Goal: Information Seeking & Learning: Find specific fact

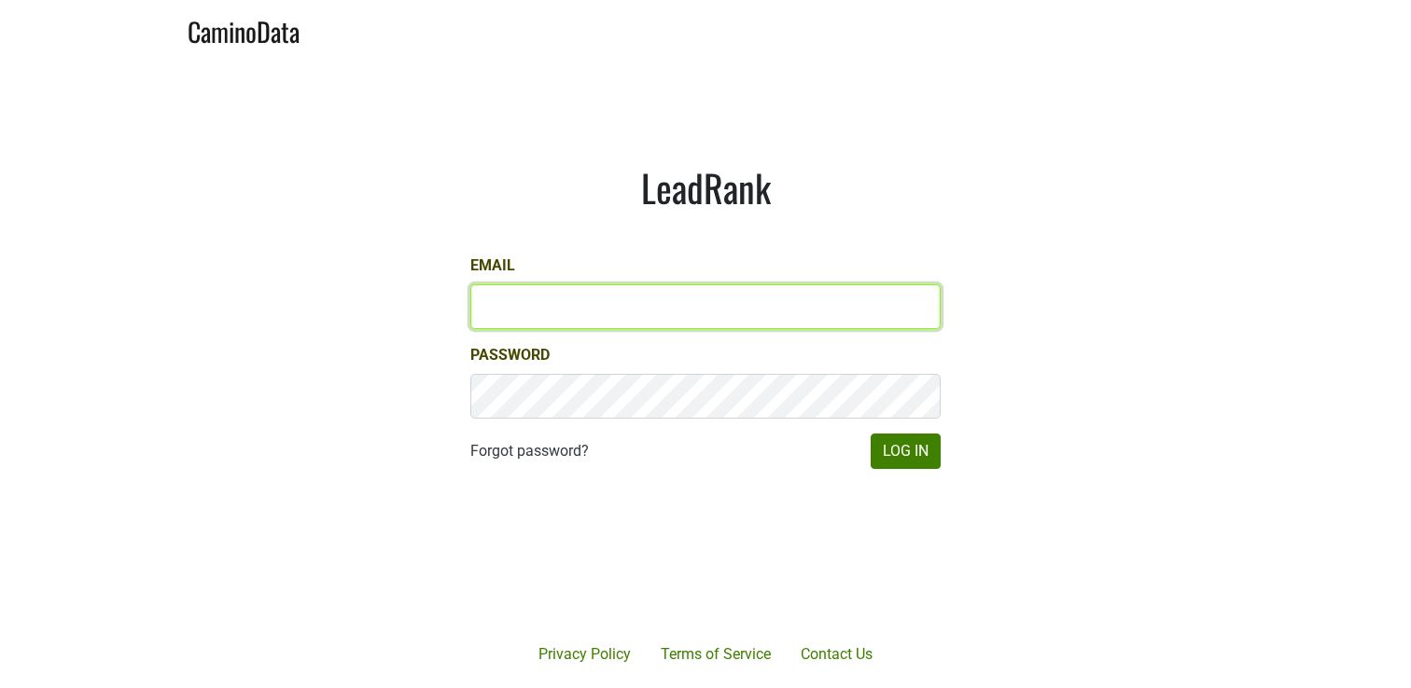
click at [720, 294] on input "Email" at bounding box center [705, 307] width 470 height 45
type input "jdouches@hundredacre.com"
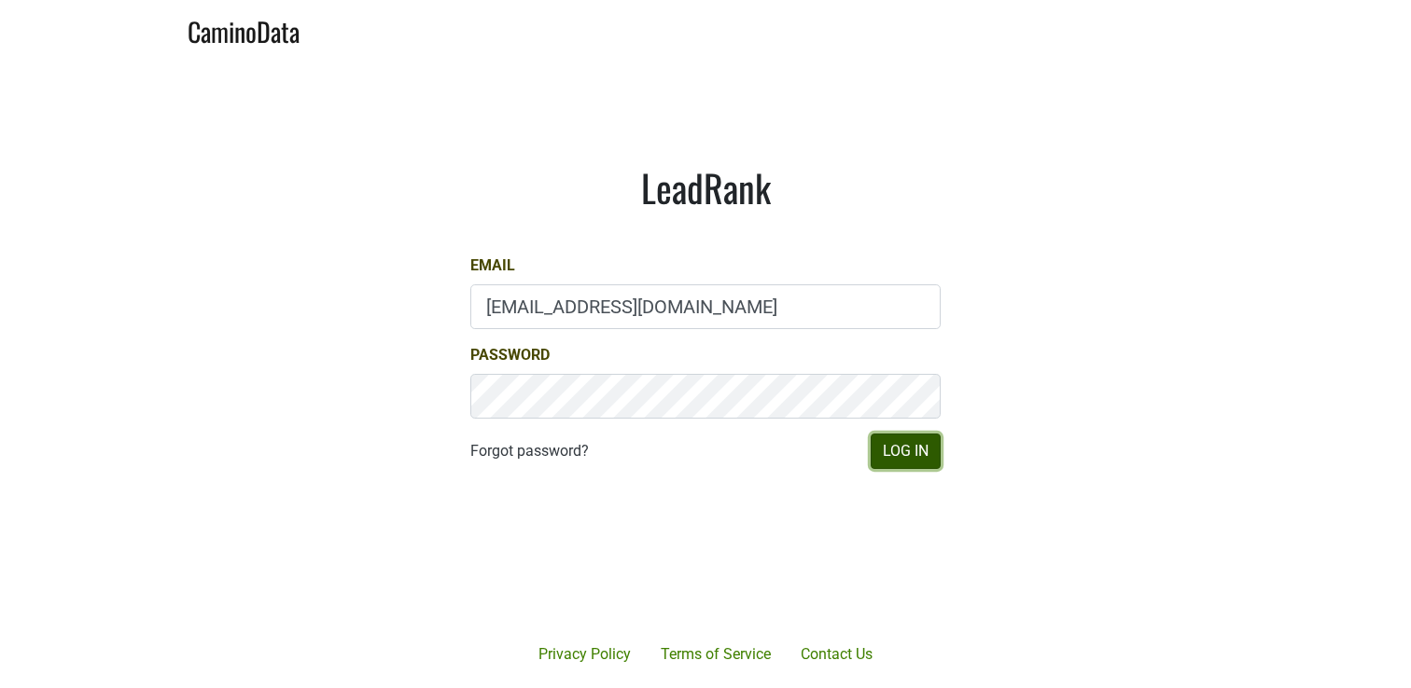
click at [924, 459] on button "Log In" at bounding box center [905, 451] width 70 height 35
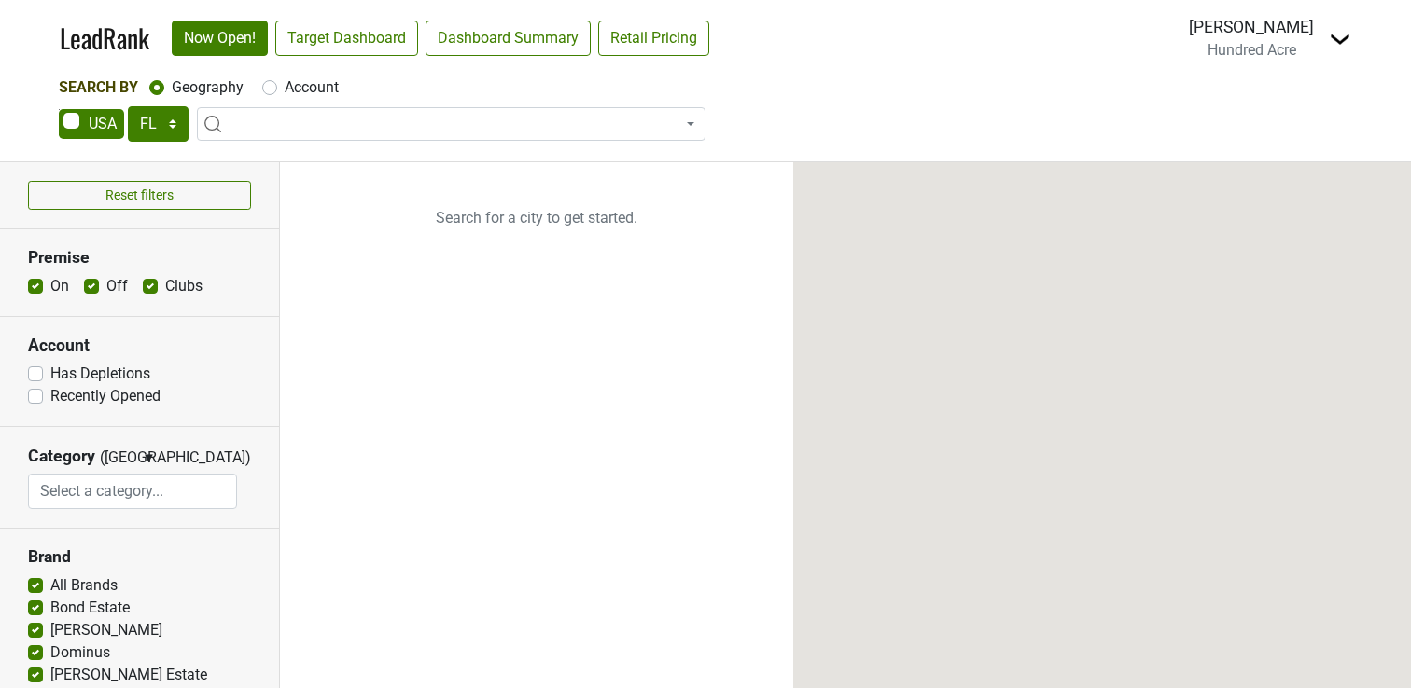
select select "FL"
select select
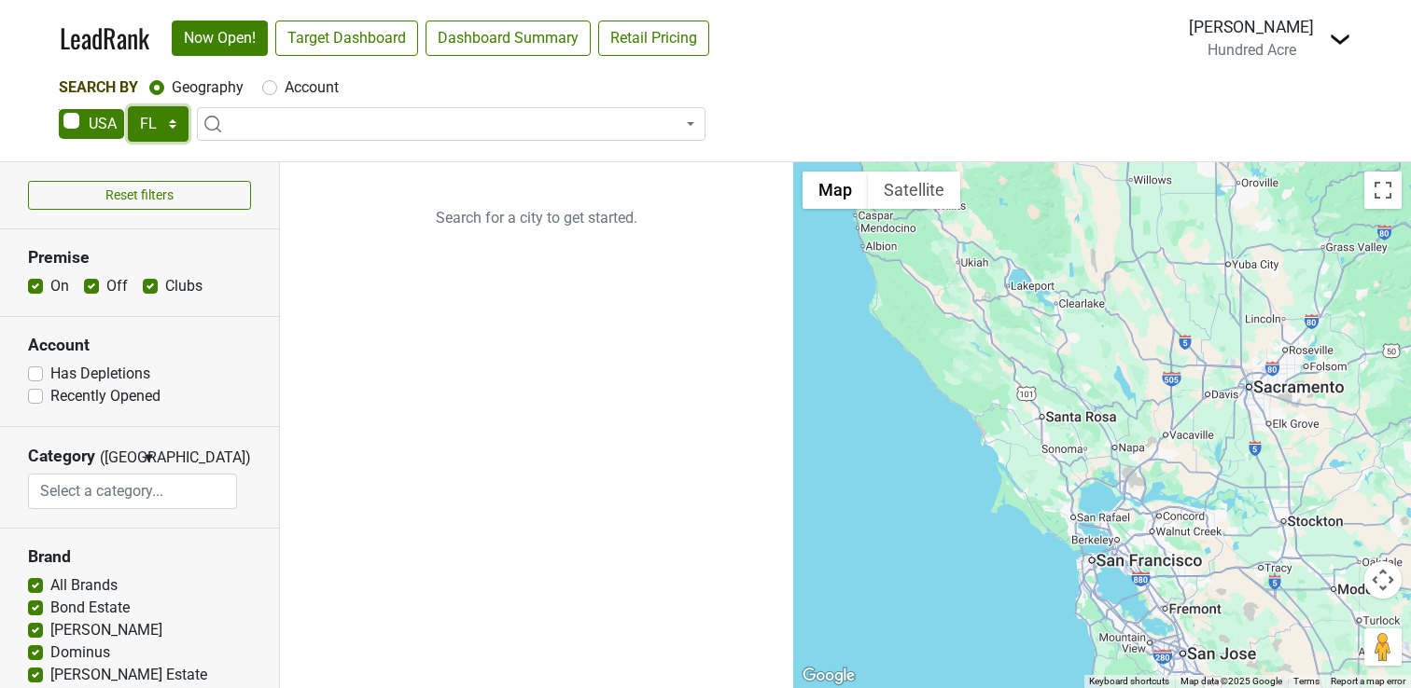
click at [166, 122] on select "AK AL AR AZ CA CO CT DC DE FL [GEOGRAPHIC_DATA] HI IA ID IL IN KS [GEOGRAPHIC_D…" at bounding box center [158, 123] width 61 height 35
select select "NY"
click at [128, 106] on select "AK AL AR AZ CA CO CT DC DE FL [GEOGRAPHIC_DATA] HI IA ID IL IN KS [GEOGRAPHIC_D…" at bounding box center [158, 123] width 61 height 35
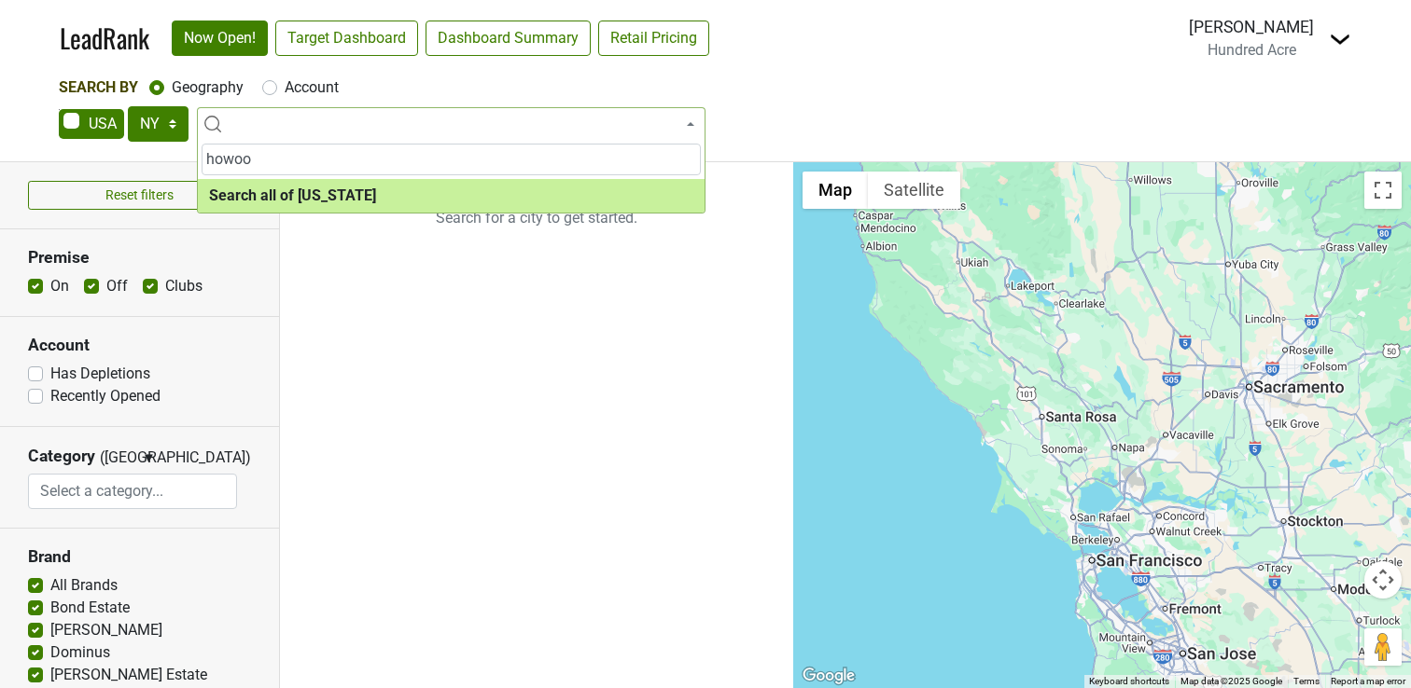
type input "howoo"
click at [277, 95] on div "Account" at bounding box center [300, 87] width 76 height 22
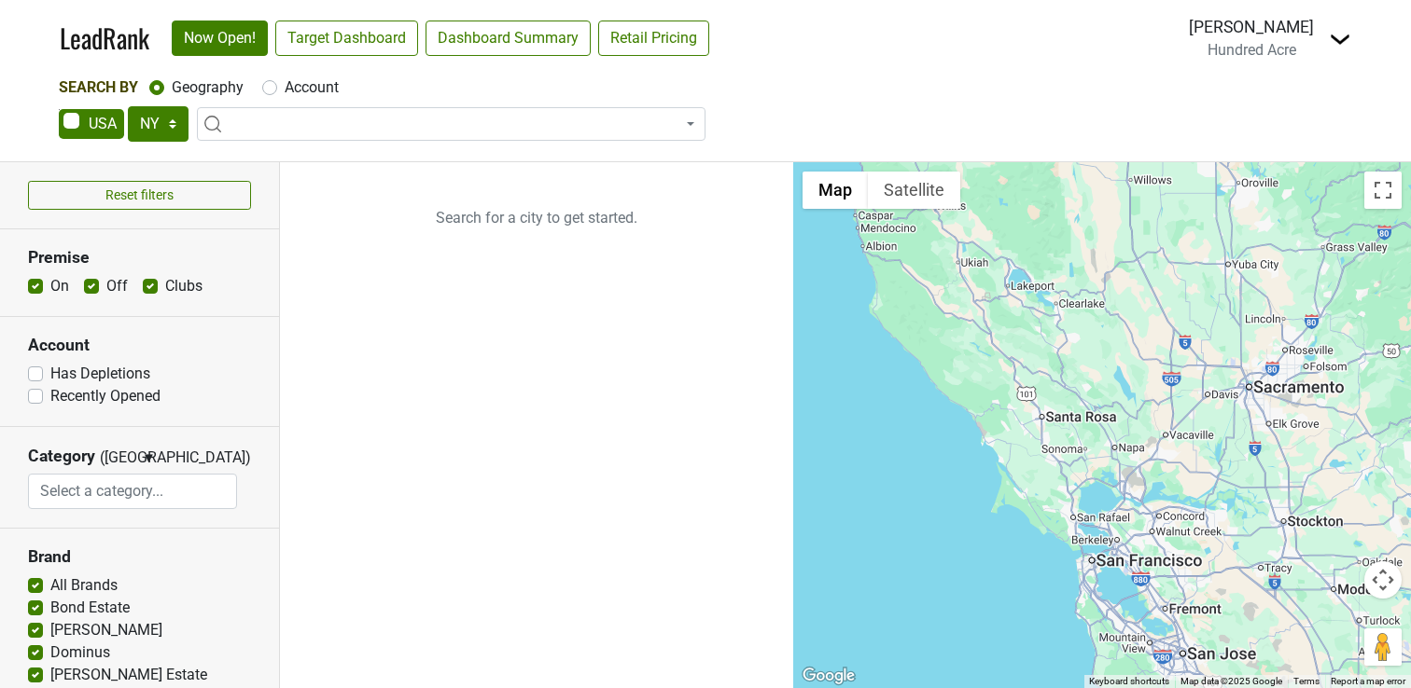
click at [285, 89] on label "Account" at bounding box center [312, 87] width 54 height 22
click at [271, 89] on input "Account" at bounding box center [269, 85] width 15 height 19
radio input "true"
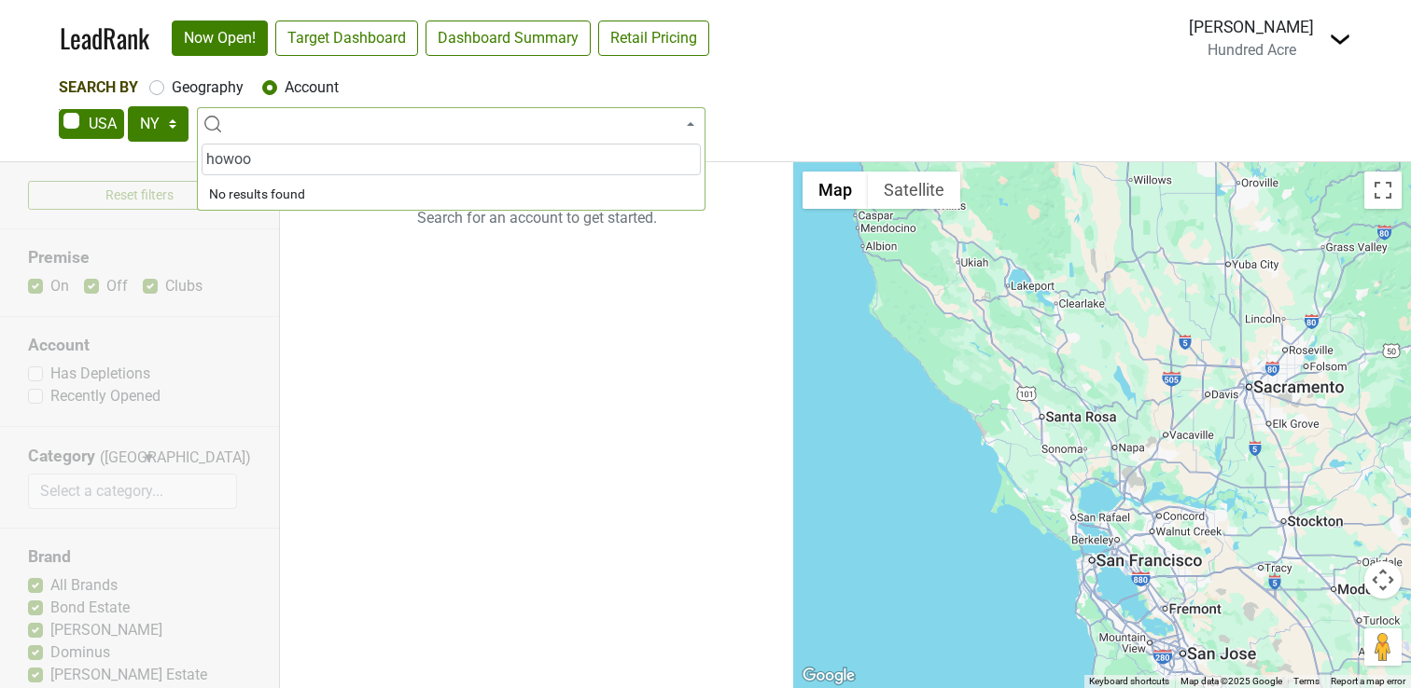
type input "howoo"
click at [306, 159] on input "howoo" at bounding box center [451, 160] width 499 height 32
drag, startPoint x: 327, startPoint y: 166, endPoint x: 133, endPoint y: 162, distance: 194.1
click at [133, 162] on body "LeadRank Now Open! Target Dashboard Dashboard Summary Retail Pricing Loading...…" at bounding box center [705, 344] width 1411 height 688
drag, startPoint x: 315, startPoint y: 152, endPoint x: 202, endPoint y: 154, distance: 112.9
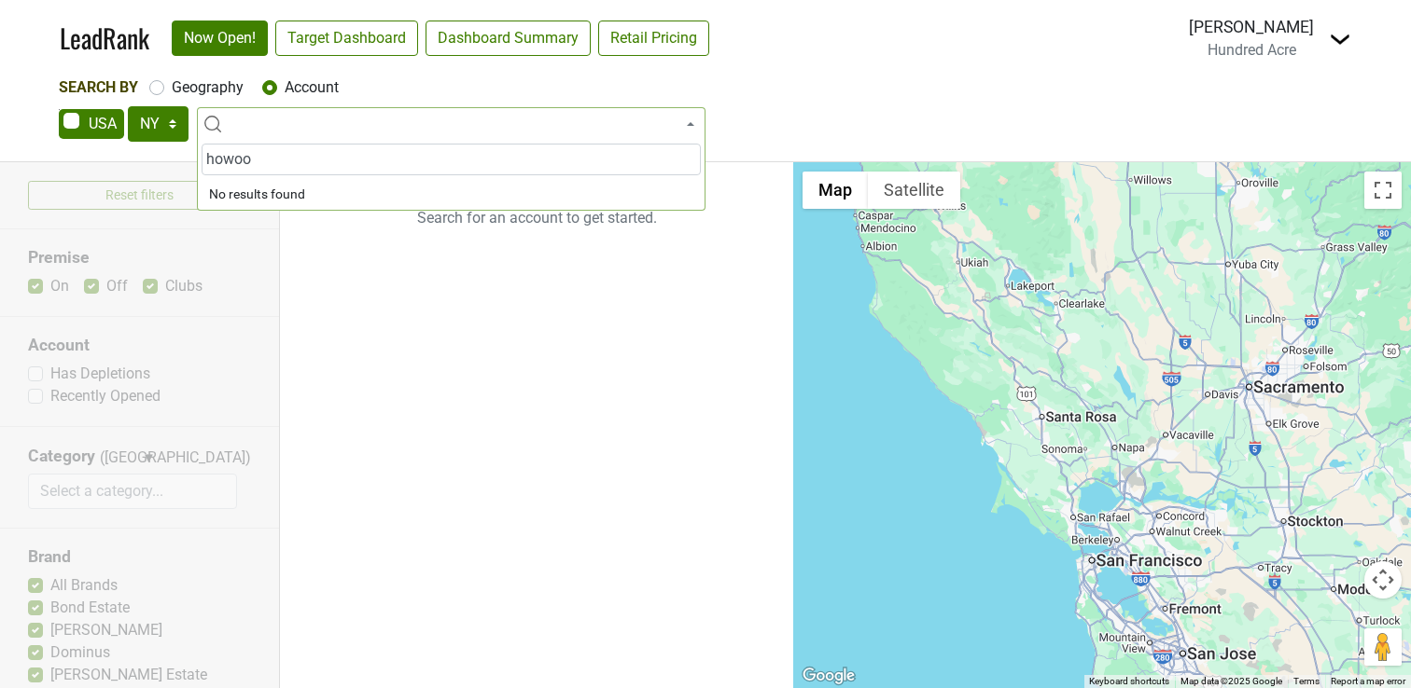
click at [202, 154] on input "howoo" at bounding box center [451, 160] width 499 height 32
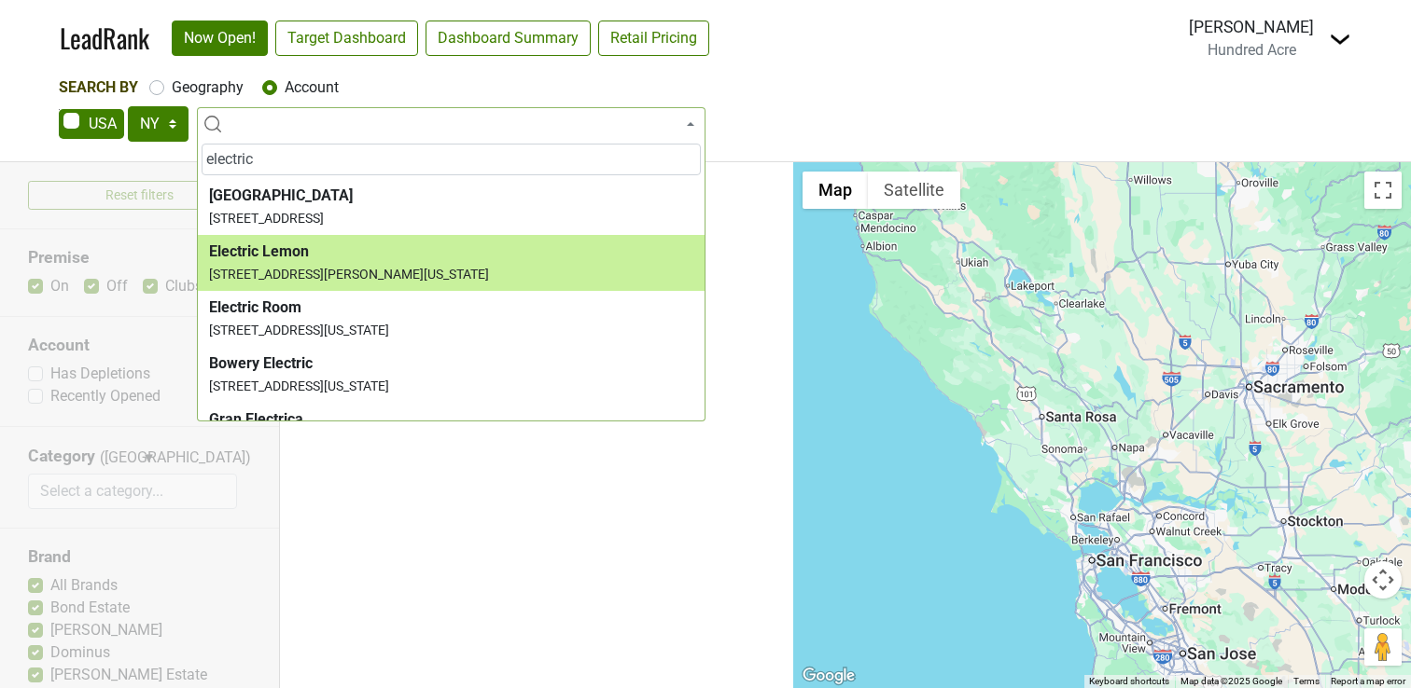
type input "electric"
select select "123797653"
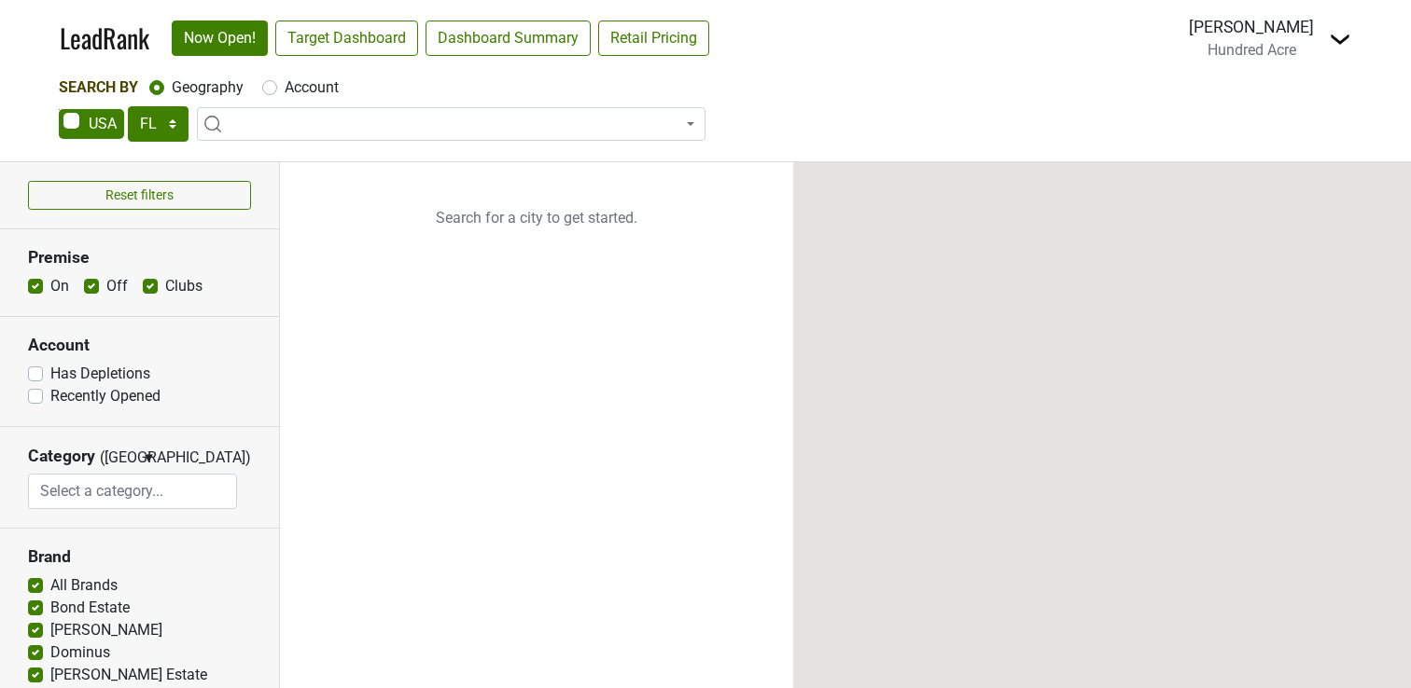
select select "FL"
select select
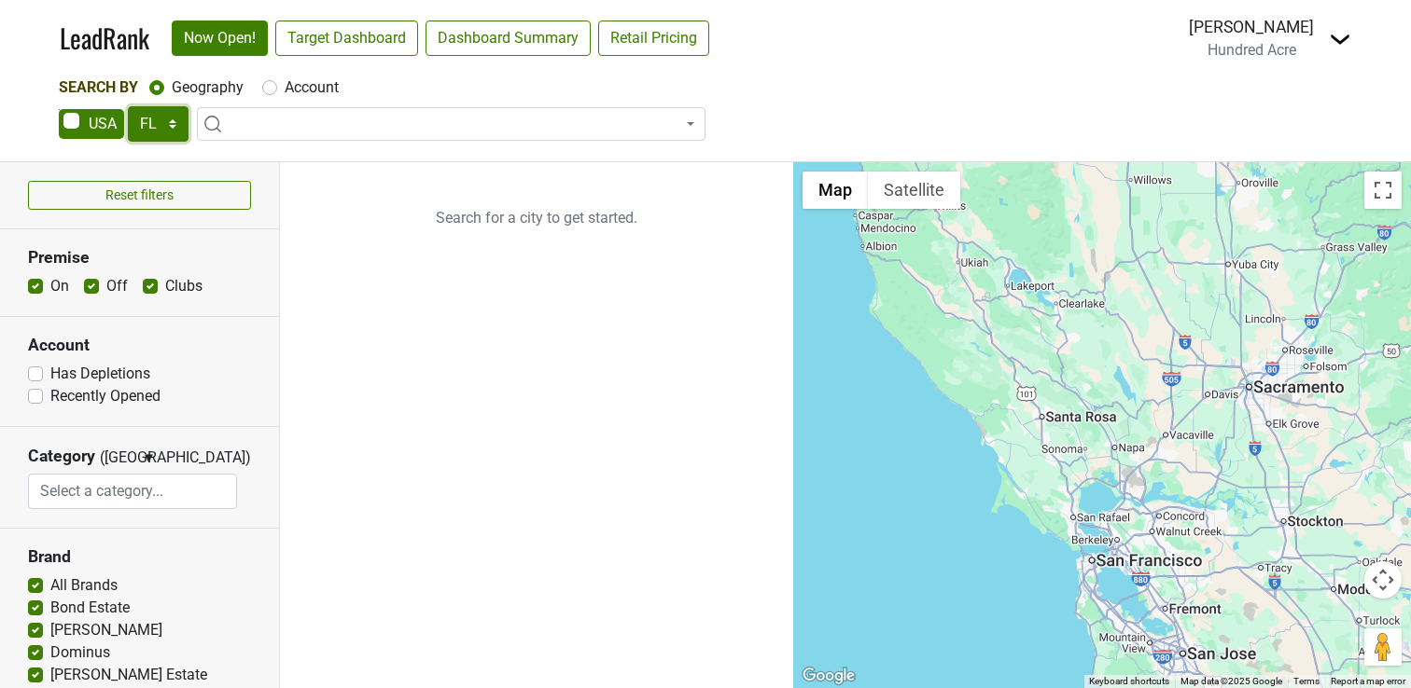
click at [178, 135] on select "AK AL AR AZ CA CO CT DC DE FL [GEOGRAPHIC_DATA] HI IA ID IL IN KS [GEOGRAPHIC_D…" at bounding box center [158, 123] width 61 height 35
select select "NY"
click at [128, 106] on select "AK AL AR AZ CA CO CT DC DE FL [GEOGRAPHIC_DATA] HI IA ID IL IN KS [GEOGRAPHIC_D…" at bounding box center [158, 123] width 61 height 35
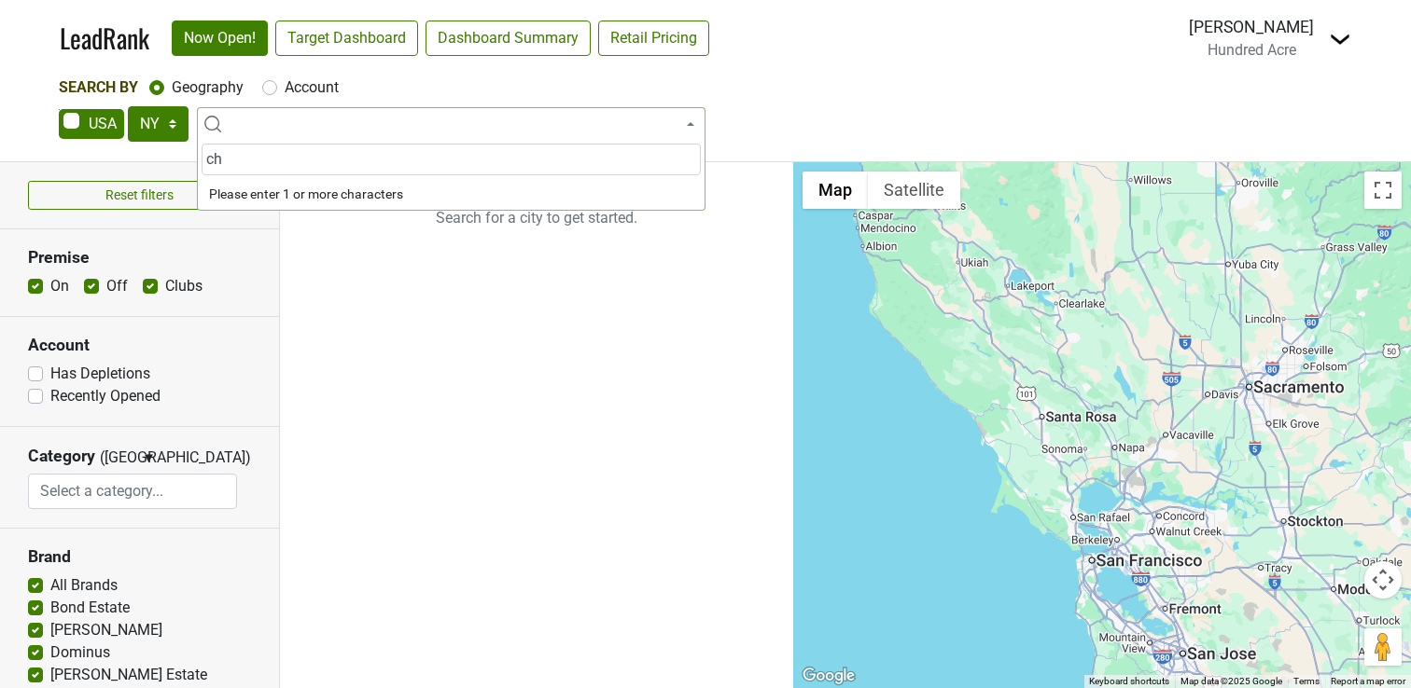
type input "c"
type input "manh"
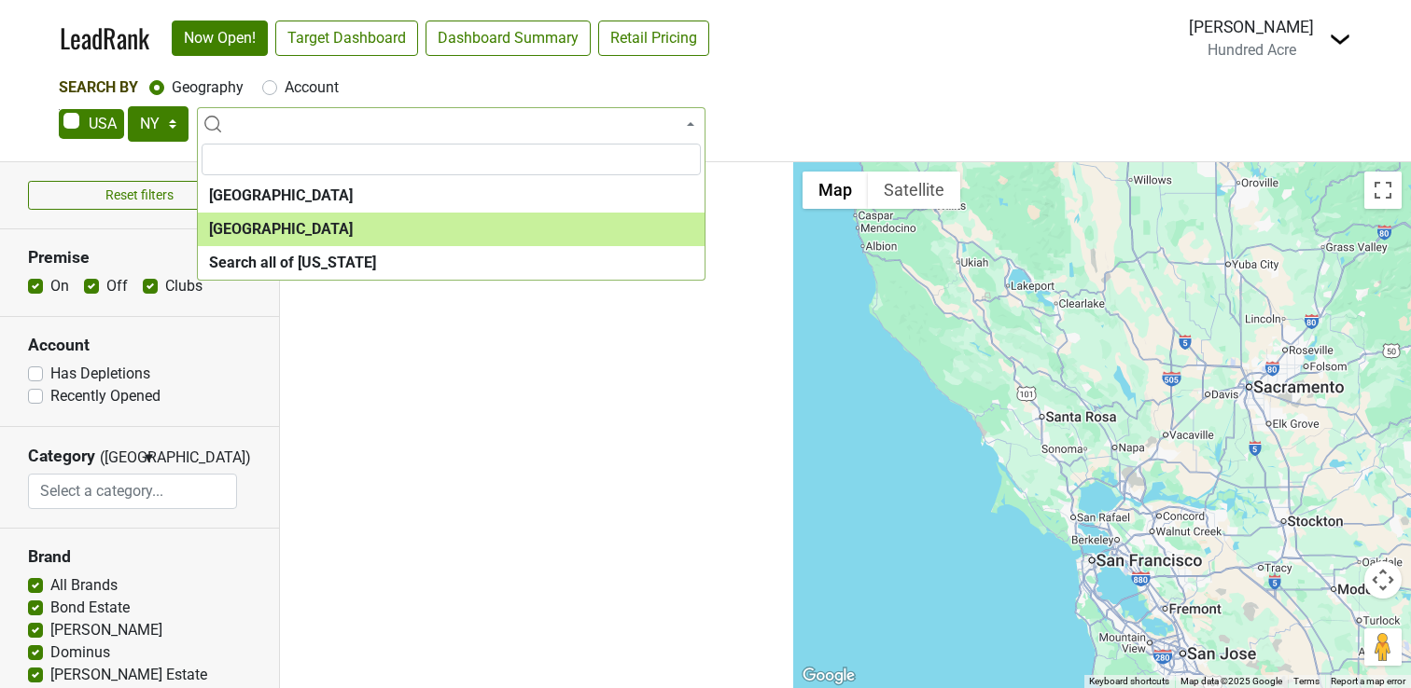
select select "1260"
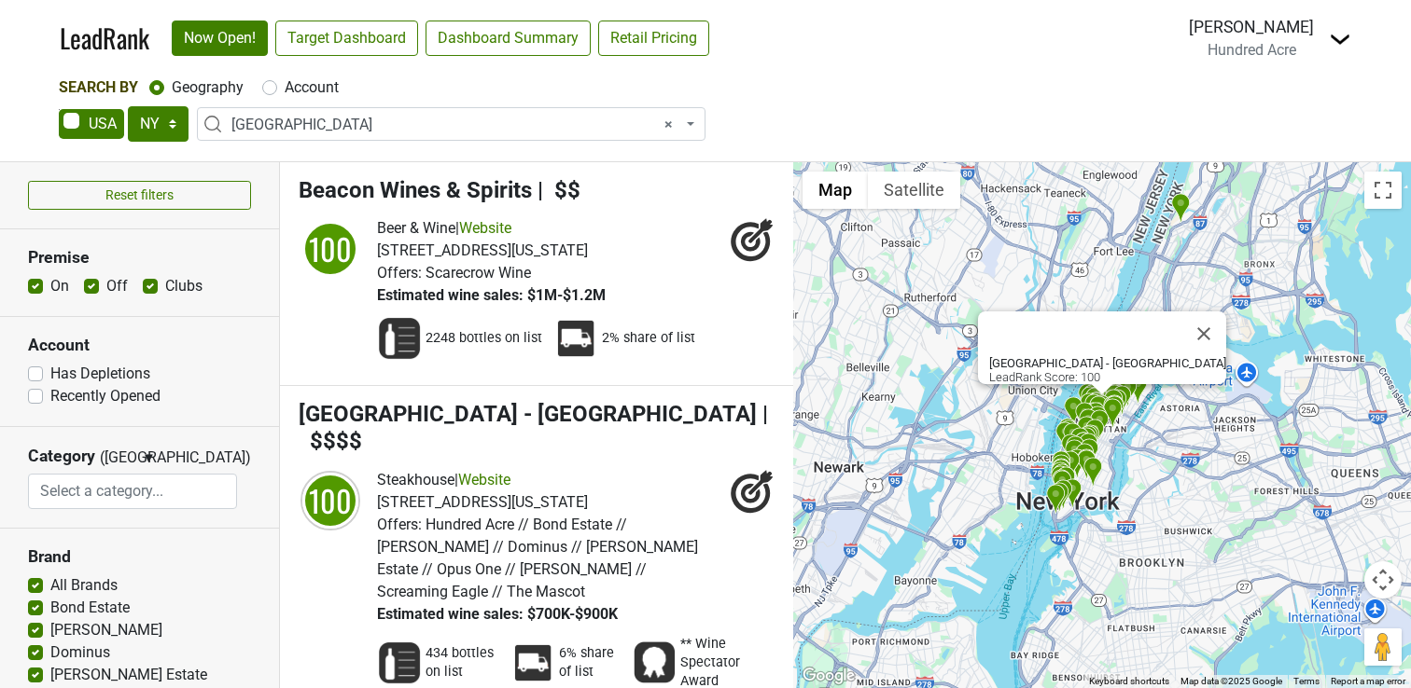
click at [106, 286] on label "Off" at bounding box center [116, 286] width 21 height 22
click at [90, 286] on input "Off" at bounding box center [91, 284] width 15 height 19
checkbox input "false"
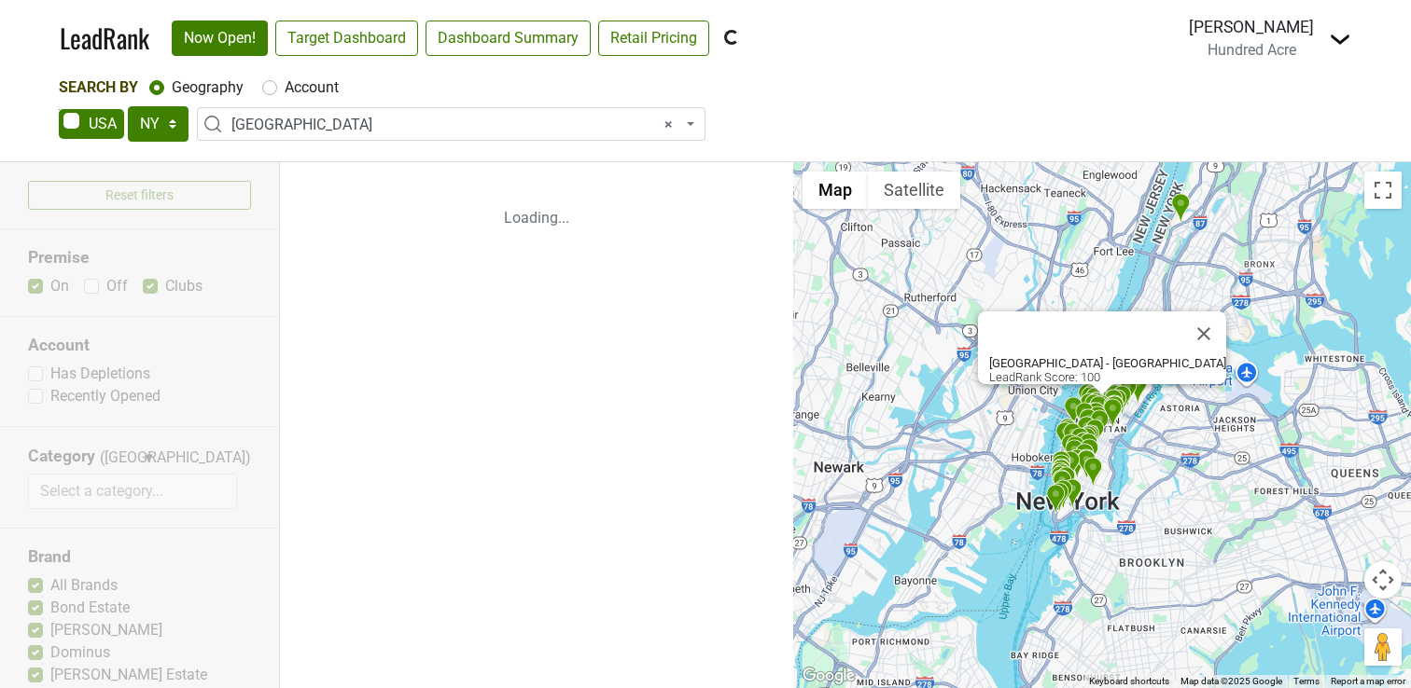
click at [151, 286] on div "Reset filters Premise On Off Clubs Account Has Depletions Recently Opened Categ…" at bounding box center [140, 425] width 280 height 526
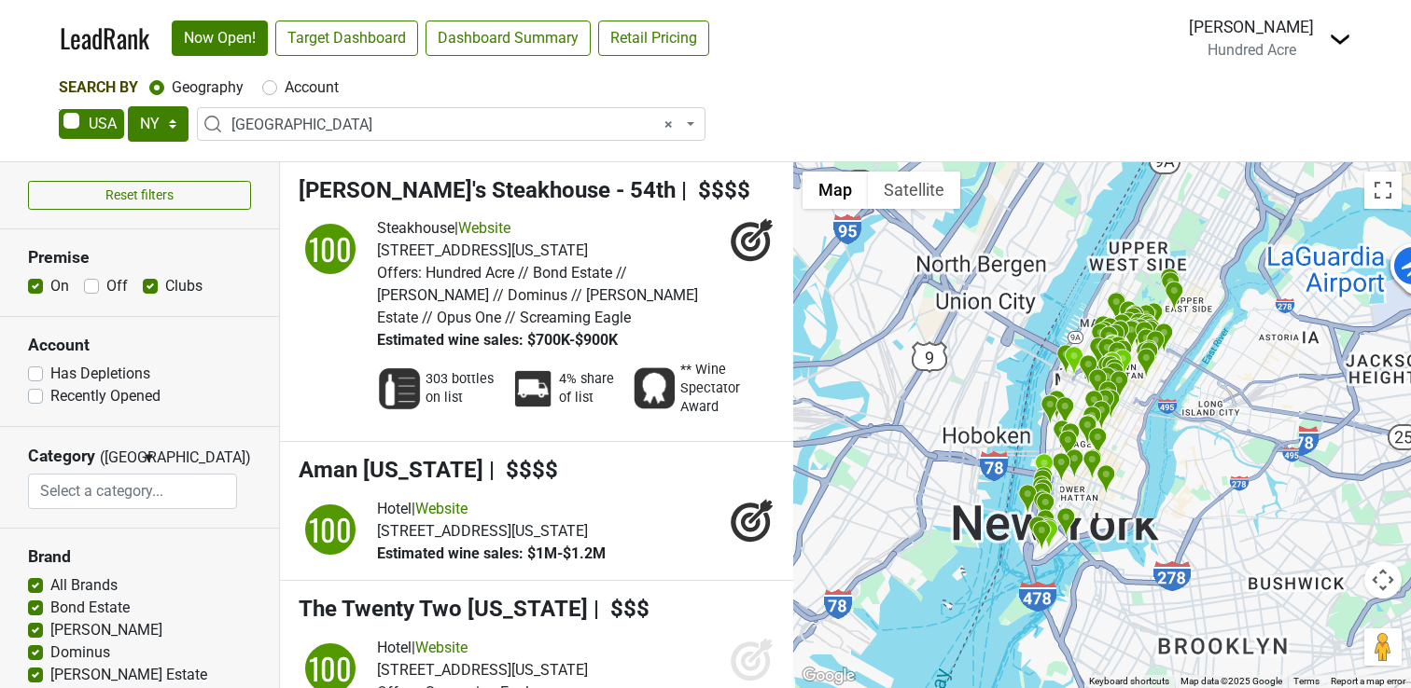
click at [165, 289] on label "Clubs" at bounding box center [183, 286] width 37 height 22
click at [149, 289] on input "Clubs" at bounding box center [150, 284] width 15 height 19
checkbox input "false"
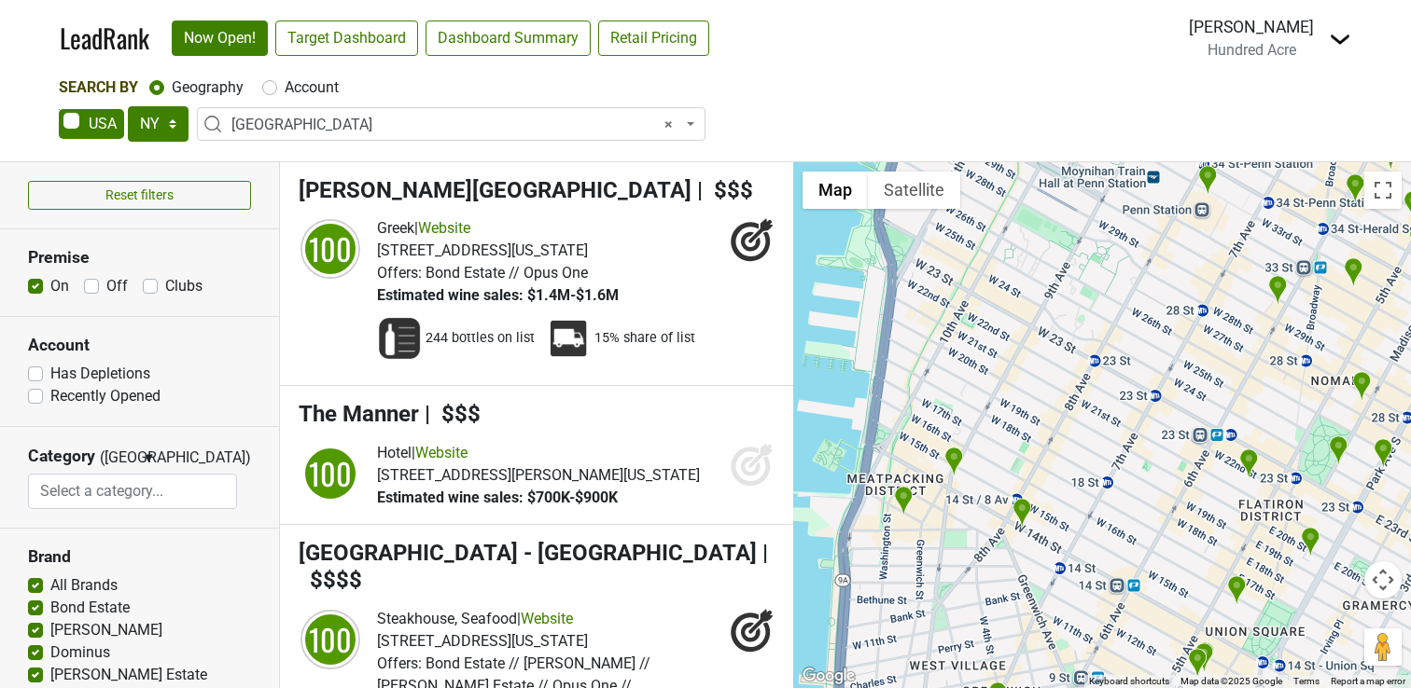
drag, startPoint x: 1046, startPoint y: 544, endPoint x: 1016, endPoint y: 610, distance: 72.7
click at [1017, 619] on div at bounding box center [1102, 425] width 618 height 526
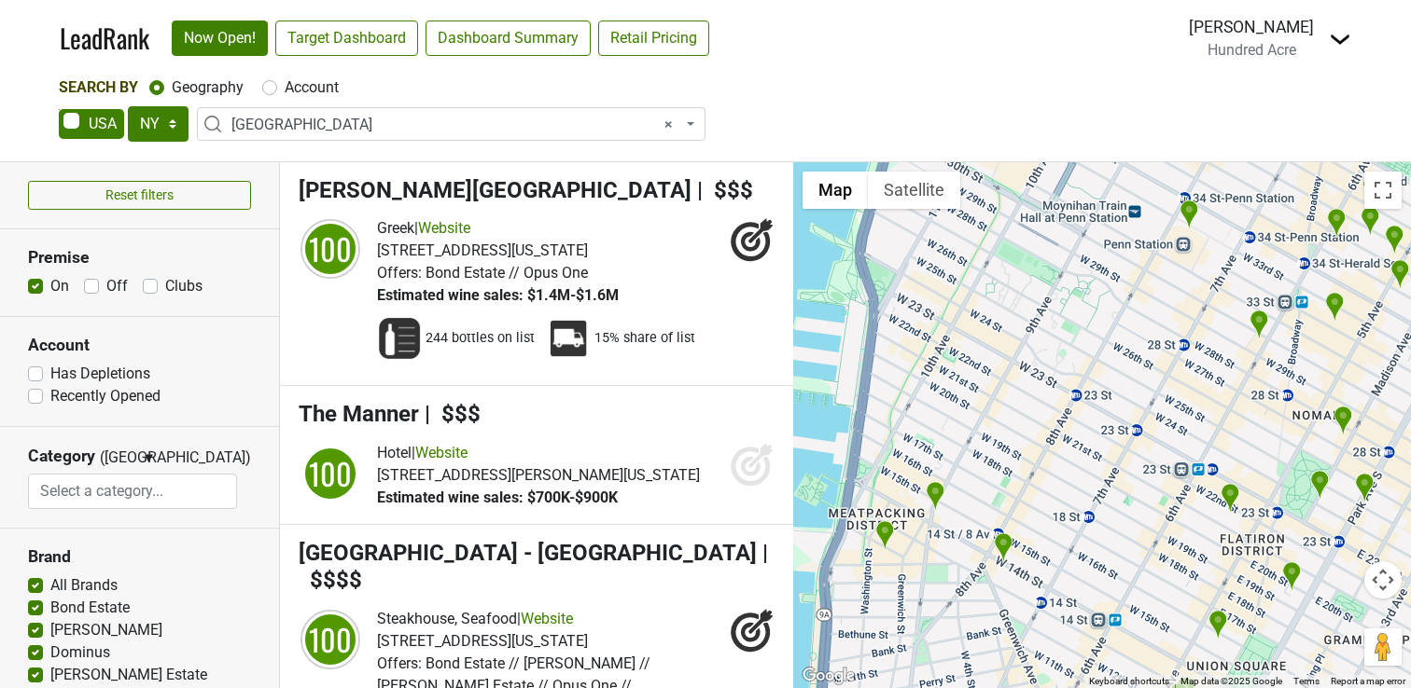
drag, startPoint x: 1079, startPoint y: 384, endPoint x: 1060, endPoint y: 410, distance: 31.9
click at [1060, 410] on div at bounding box center [1102, 425] width 618 height 526
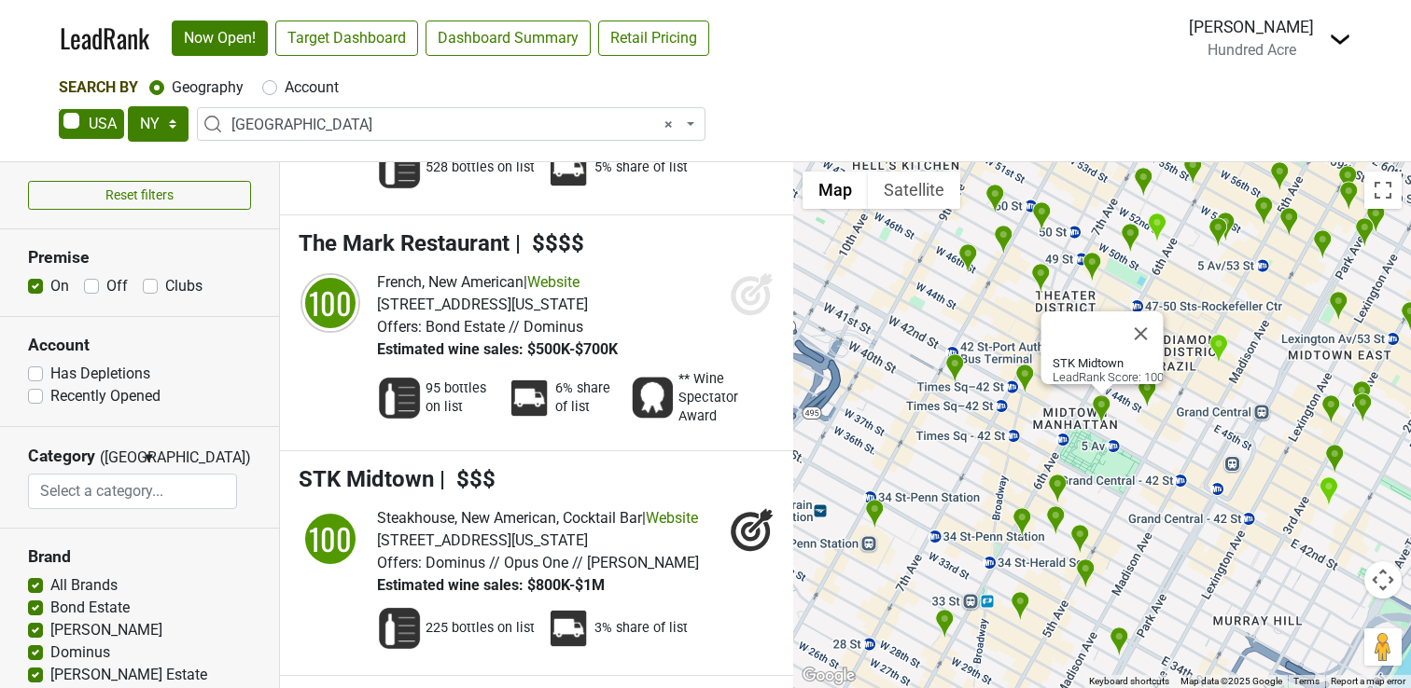
scroll to position [1217, 0]
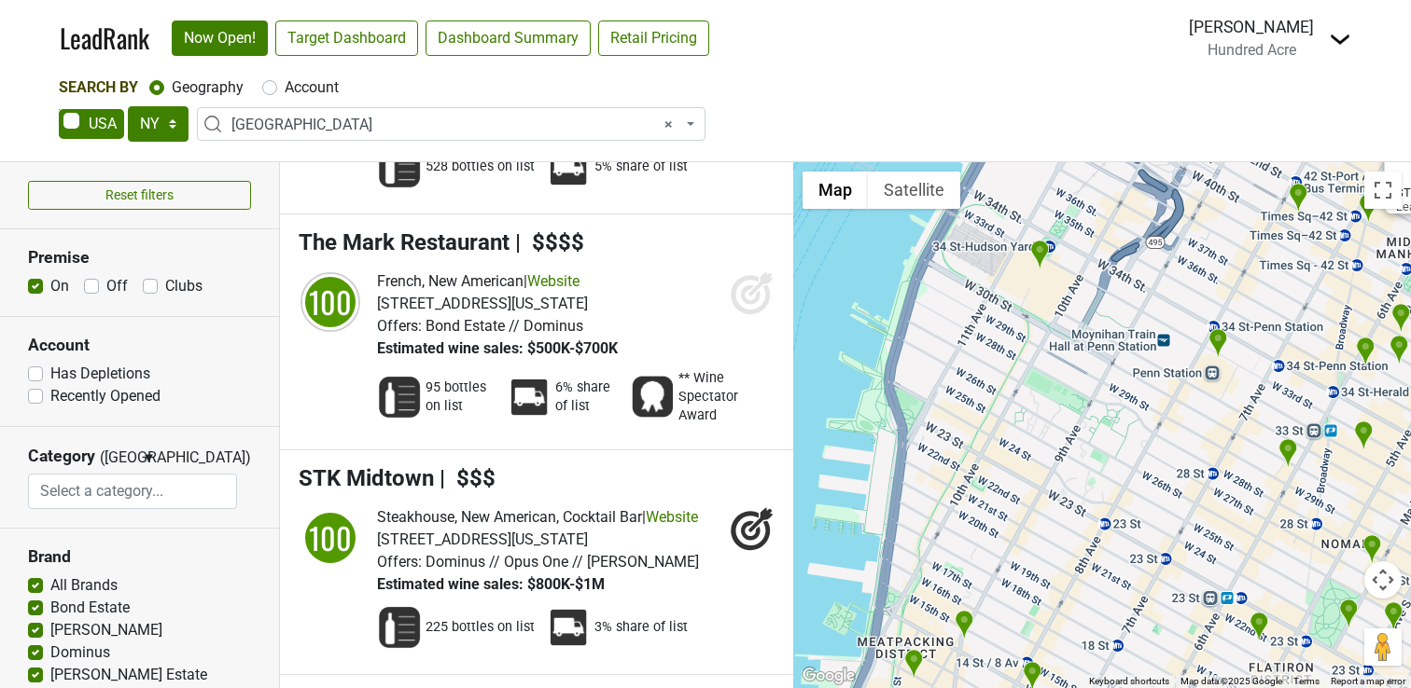
drag, startPoint x: 924, startPoint y: 534, endPoint x: 1282, endPoint y: 355, distance: 399.3
click at [1282, 355] on div "STK Midtown LeadRank Score: 100" at bounding box center [1102, 425] width 618 height 526
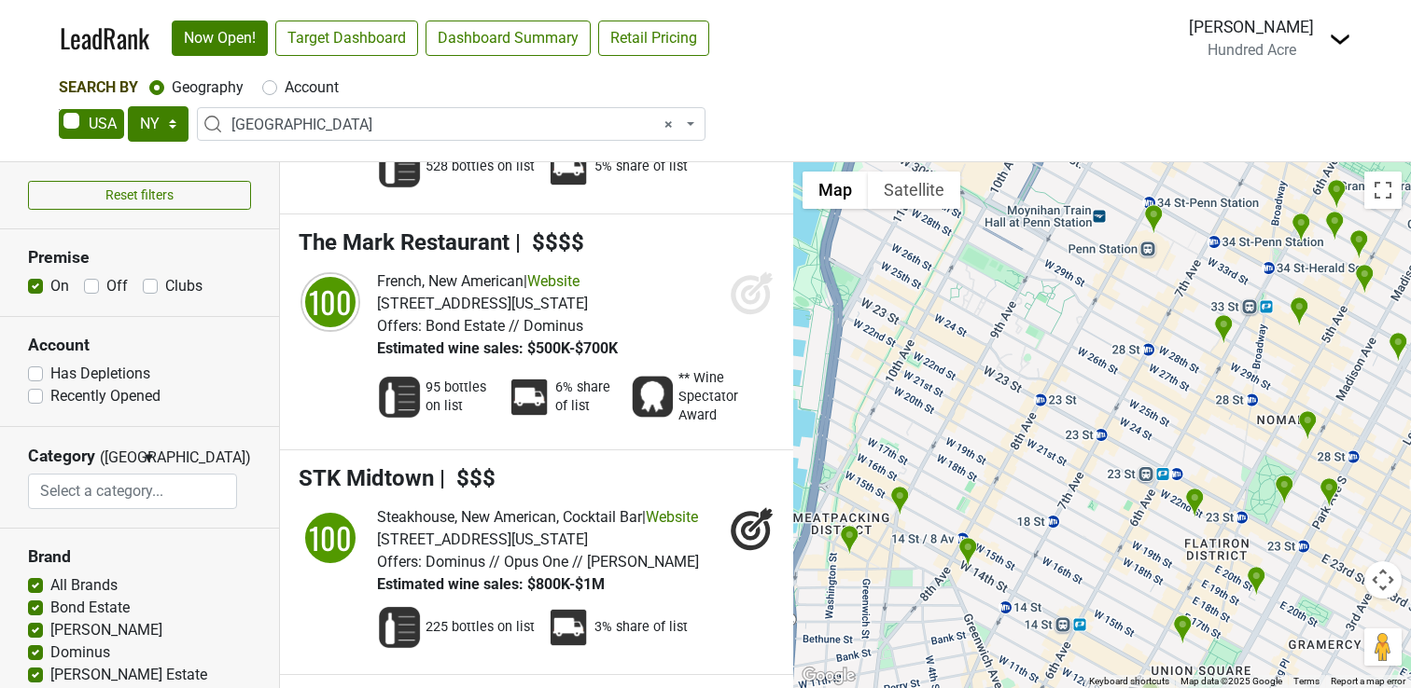
drag, startPoint x: 1187, startPoint y: 479, endPoint x: 1100, endPoint y: 363, distance: 144.6
click at [1100, 363] on div "STK Midtown LeadRank Score: 100" at bounding box center [1102, 425] width 618 height 526
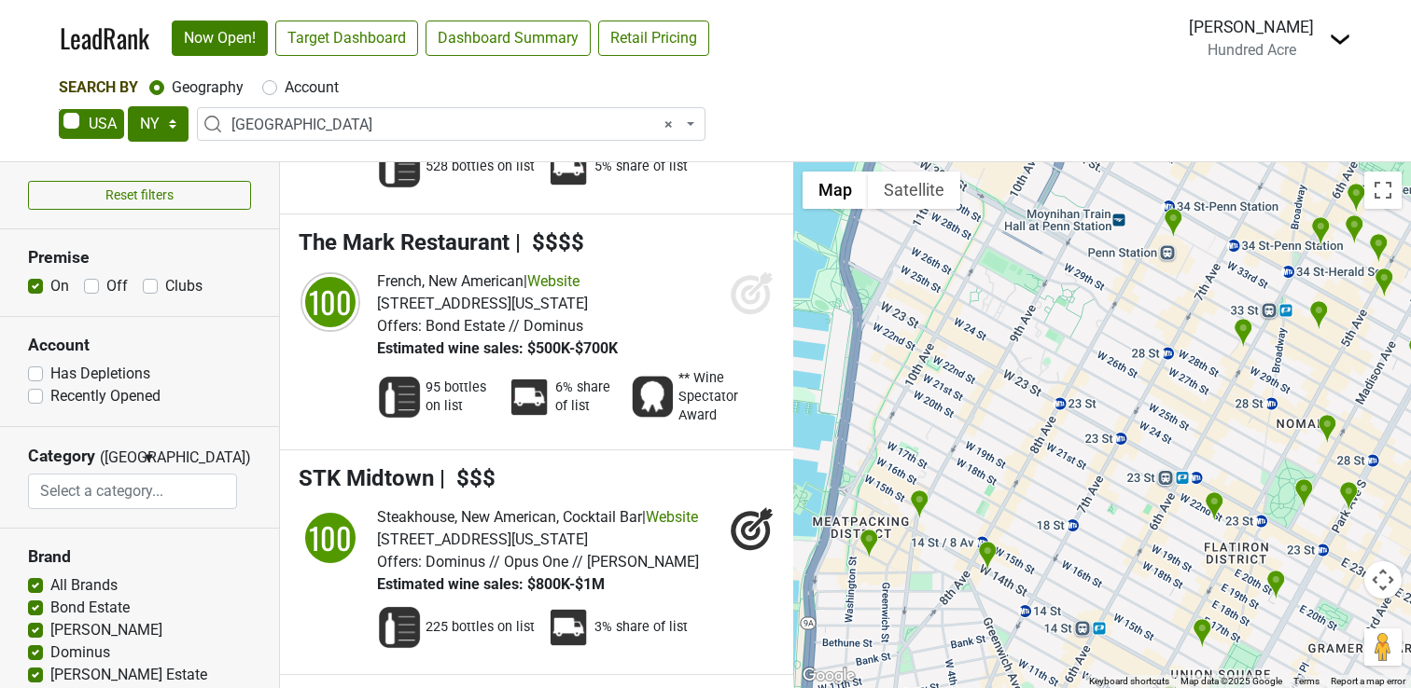
click at [986, 552] on img "Drai's Supper Club New York" at bounding box center [988, 556] width 20 height 31
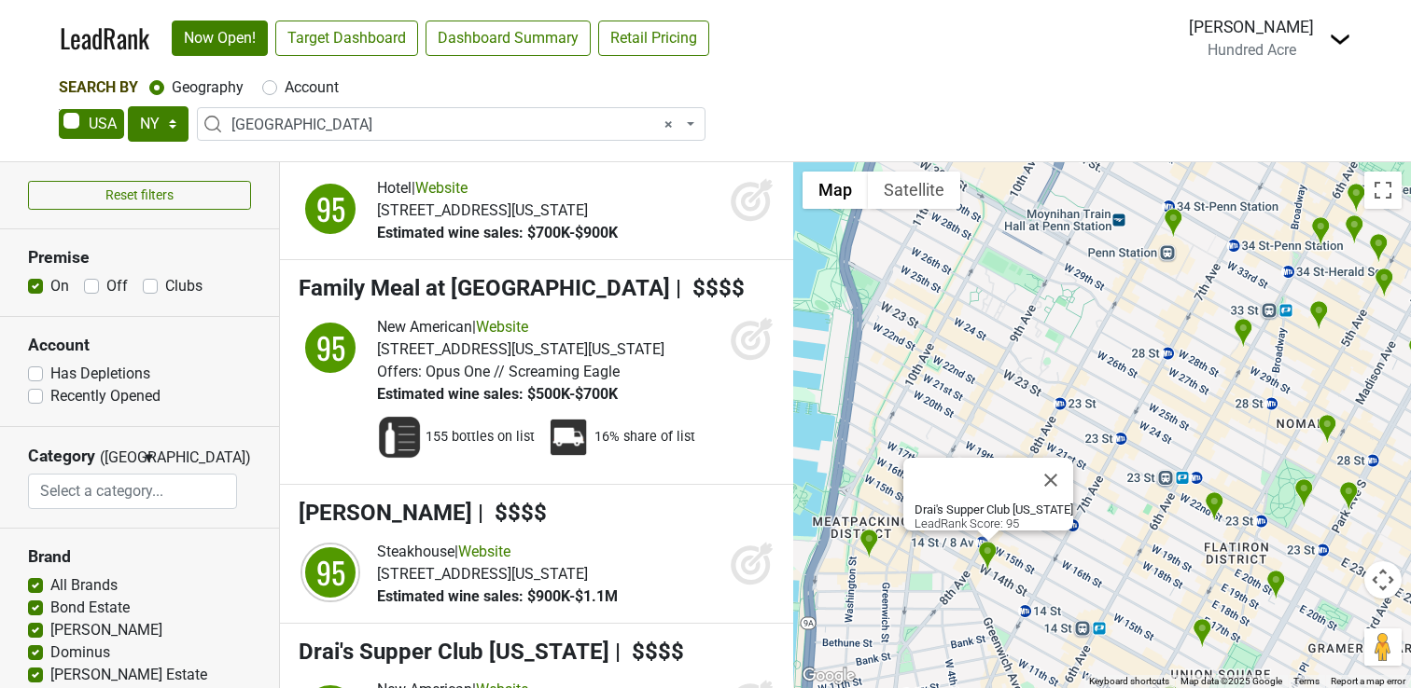
scroll to position [20701, 0]
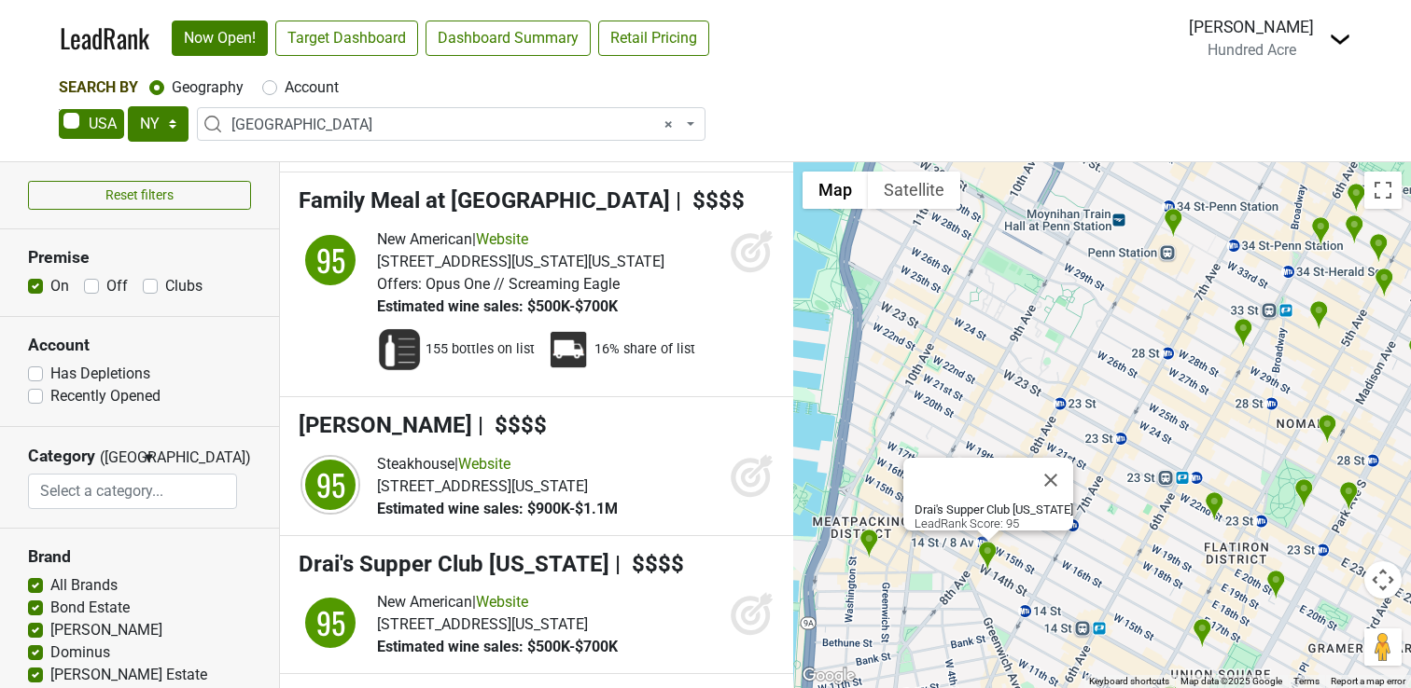
click at [874, 538] on img "STK Rooftop" at bounding box center [869, 544] width 20 height 31
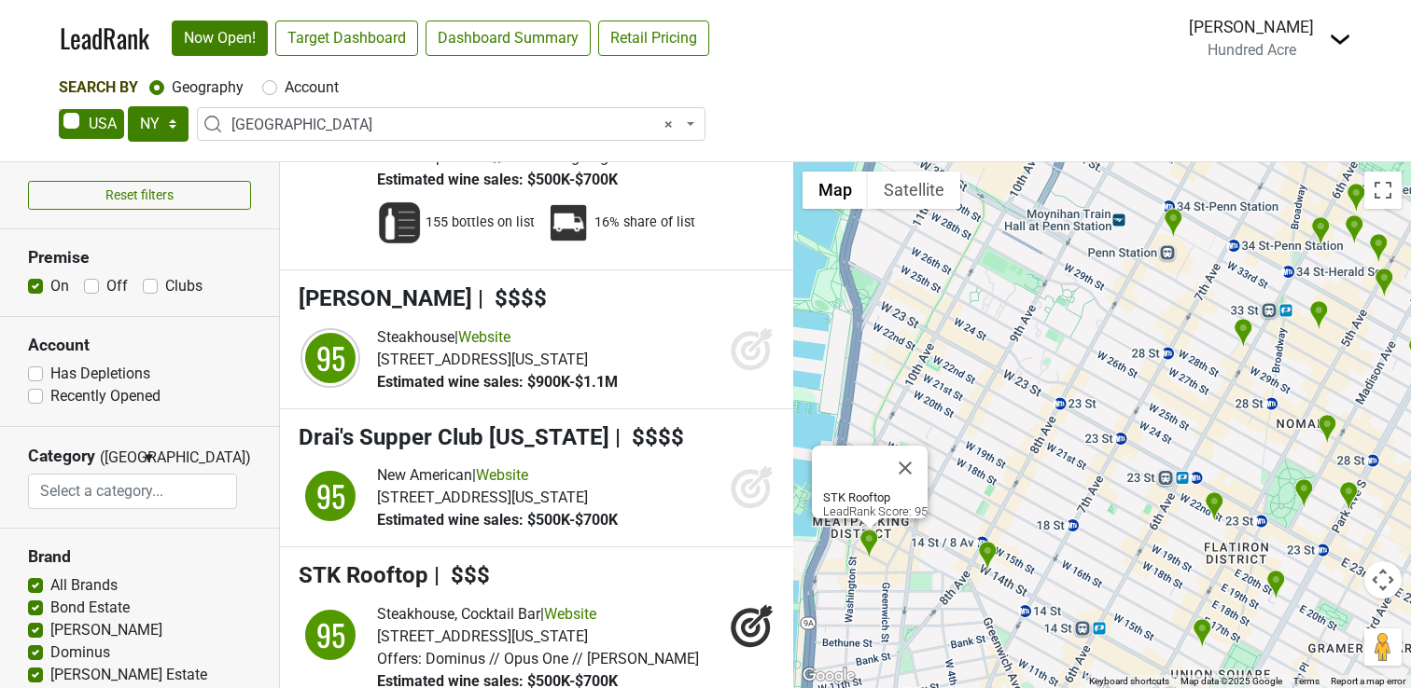
scroll to position [20840, 0]
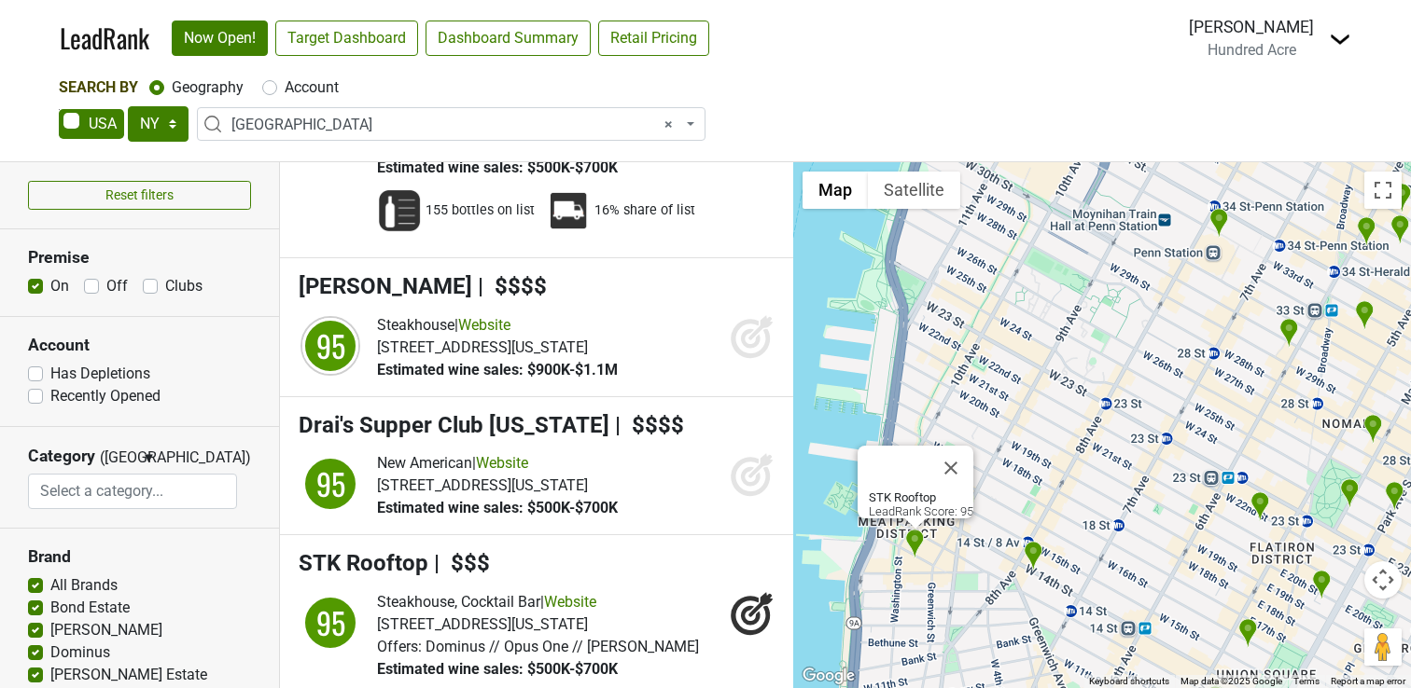
click at [1029, 410] on div "STK Rooftop LeadRank Score: 95" at bounding box center [1102, 425] width 618 height 526
click at [958, 452] on button "Close" at bounding box center [950, 468] width 45 height 45
click at [966, 501] on img "Old Homestead Steak House" at bounding box center [965, 505] width 20 height 31
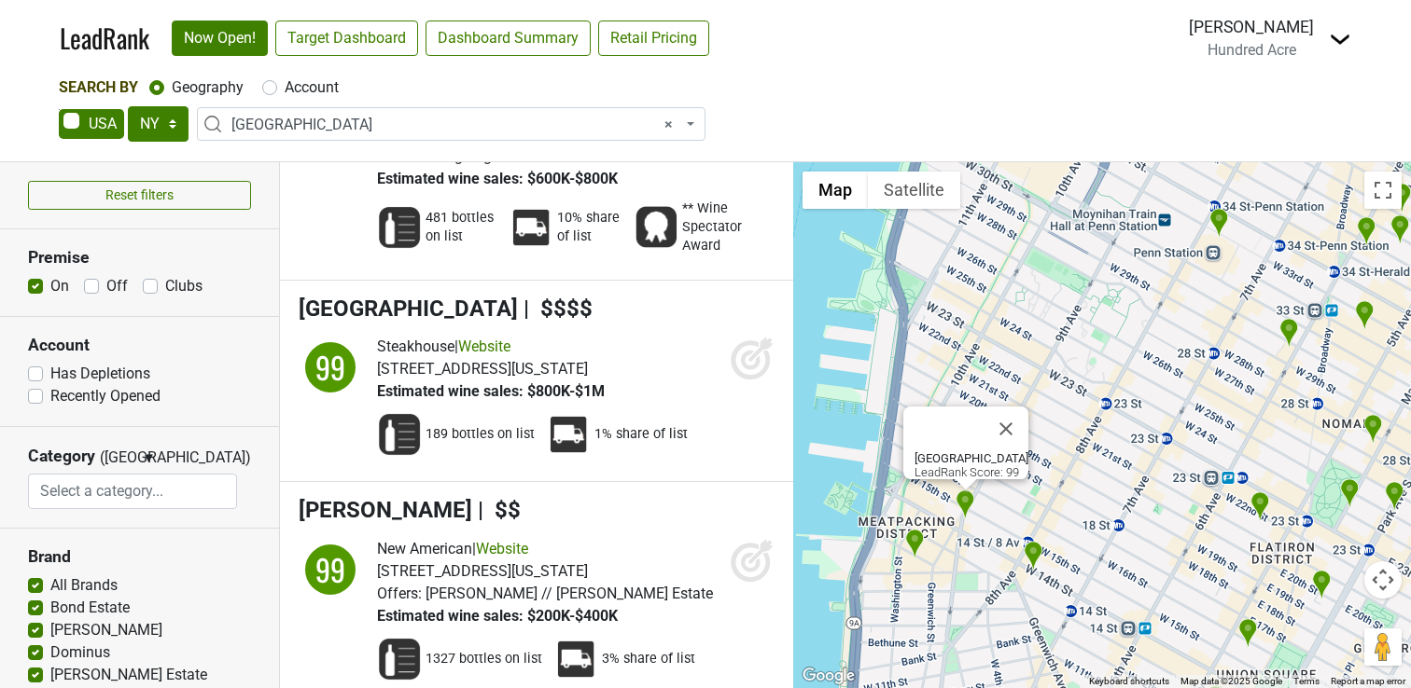
scroll to position [9840, 0]
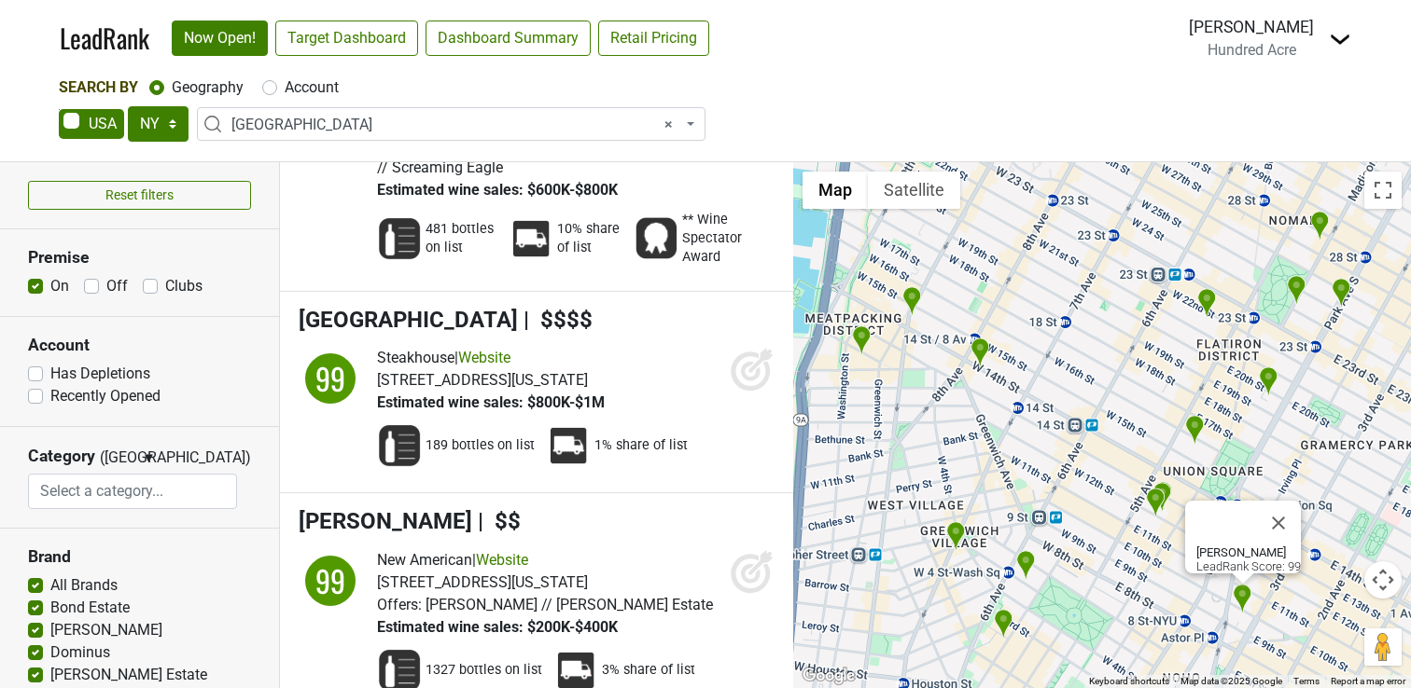
drag, startPoint x: 959, startPoint y: 345, endPoint x: 1101, endPoint y: 536, distance: 238.1
click at [1101, 536] on div "Penny LeadRank Score: 99" at bounding box center [1102, 425] width 618 height 526
click at [1316, 219] on img "Rocco Steakhouse" at bounding box center [1320, 226] width 20 height 31
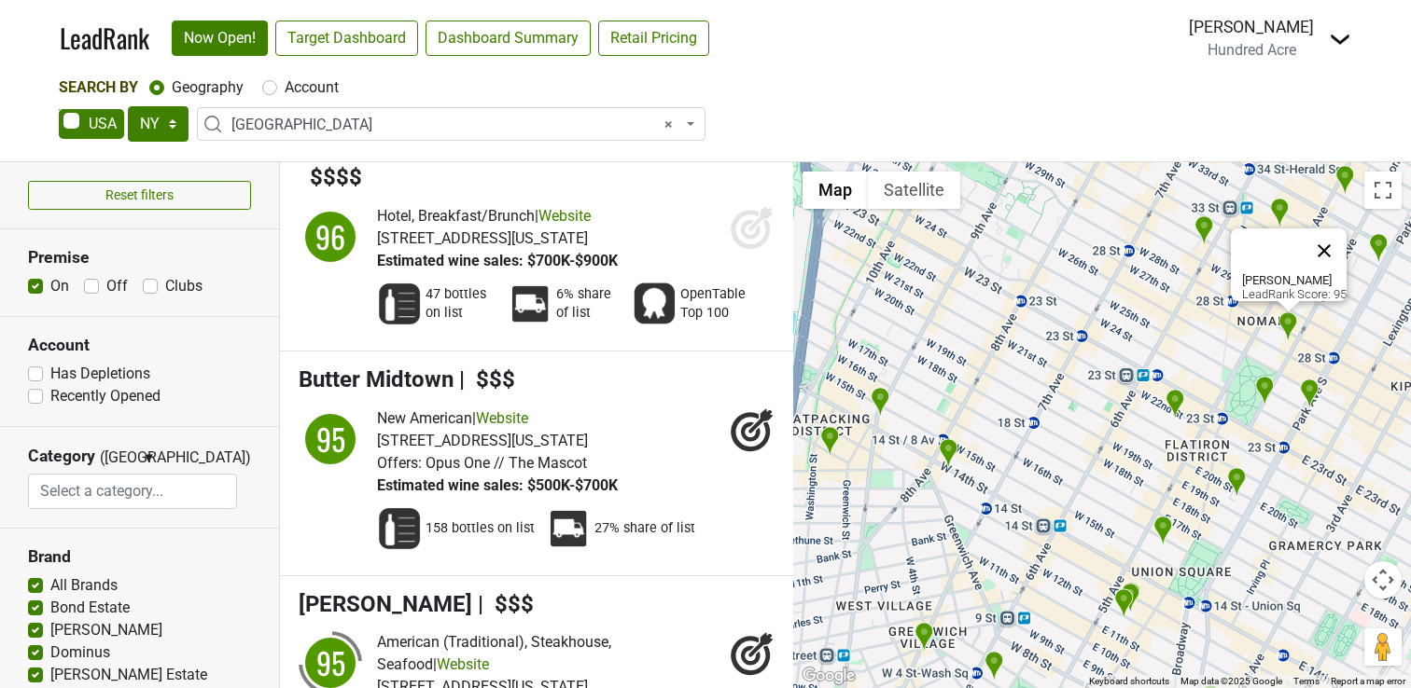
scroll to position [19682, 0]
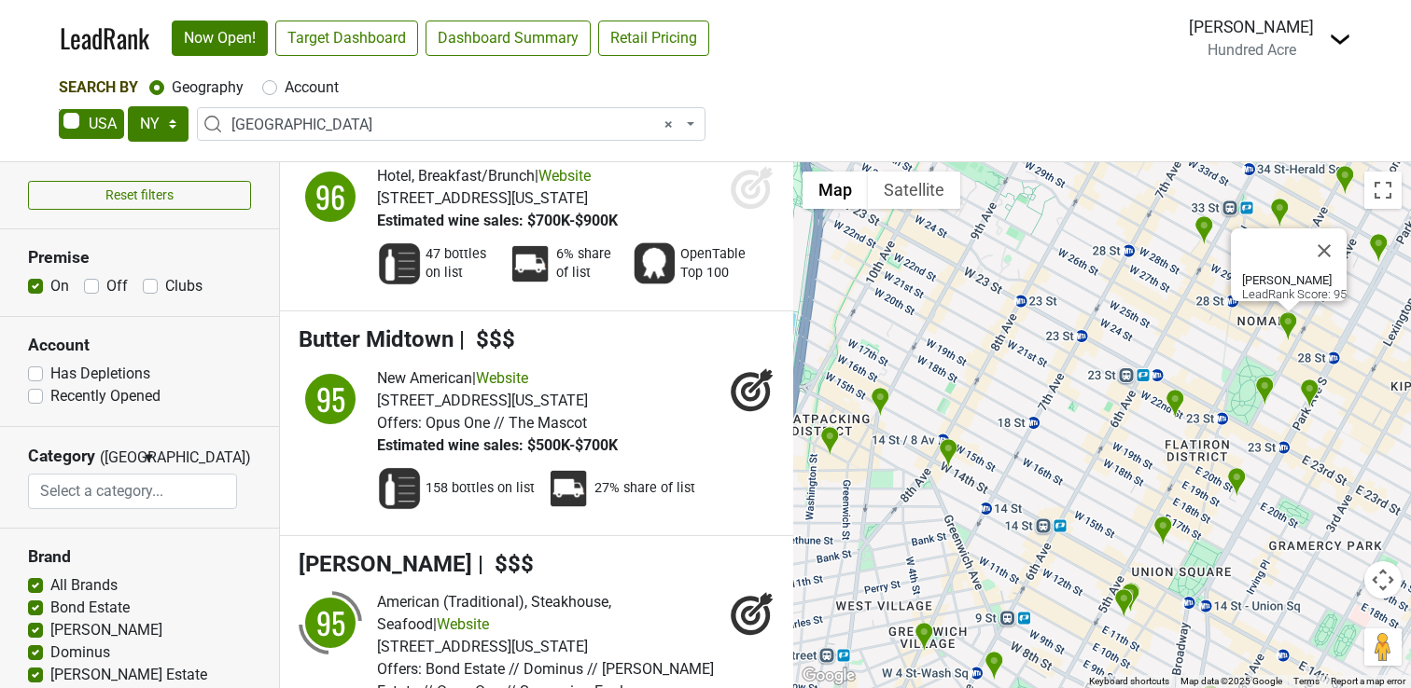
click at [1302, 391] on img "Upland" at bounding box center [1310, 394] width 20 height 31
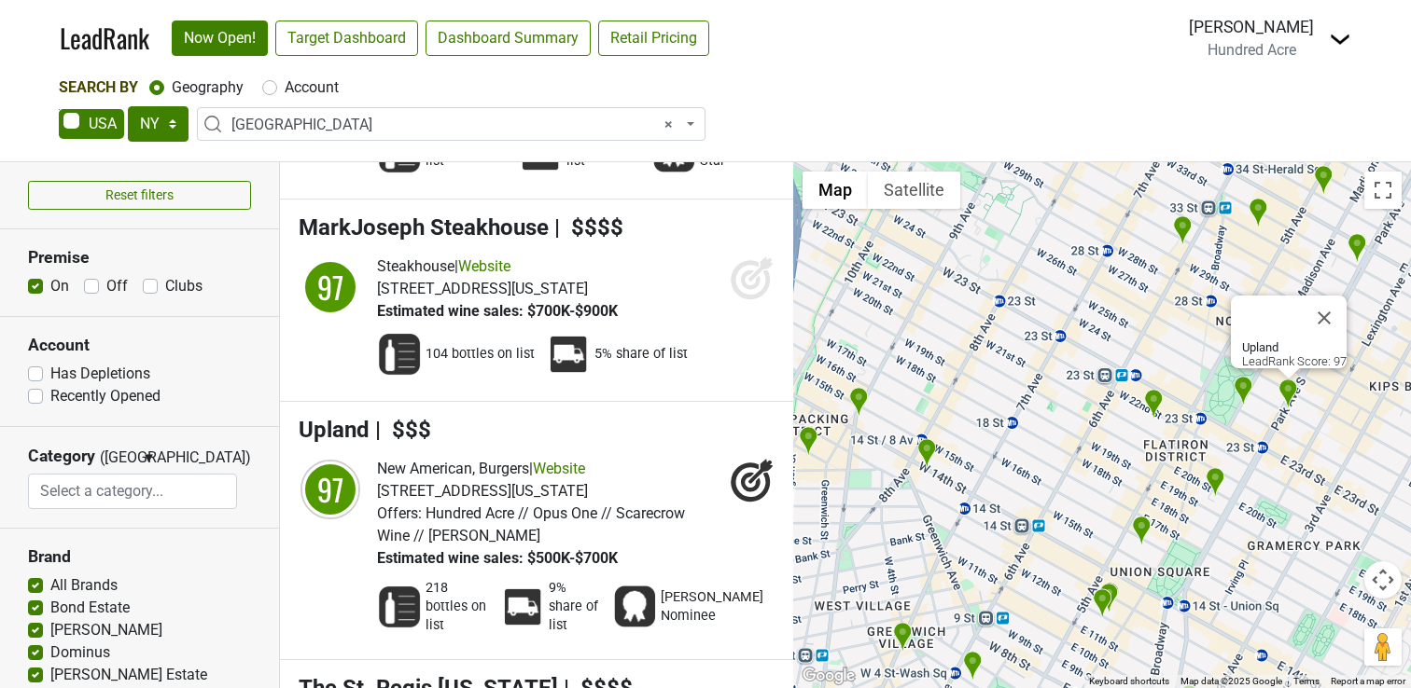
scroll to position [14042, 0]
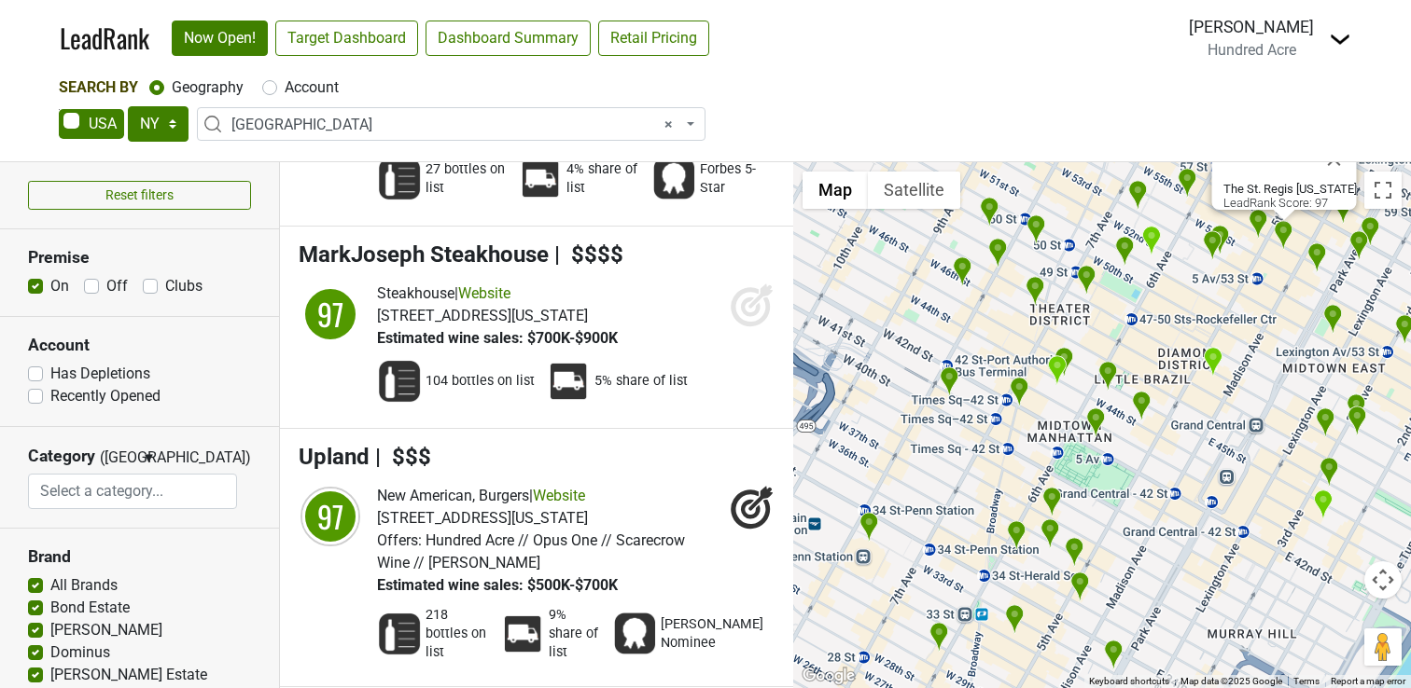
drag, startPoint x: 978, startPoint y: 594, endPoint x: 1258, endPoint y: 288, distance: 415.3
click at [1258, 289] on div "The St. Regis New York LeadRank Score: 97" at bounding box center [1102, 425] width 618 height 526
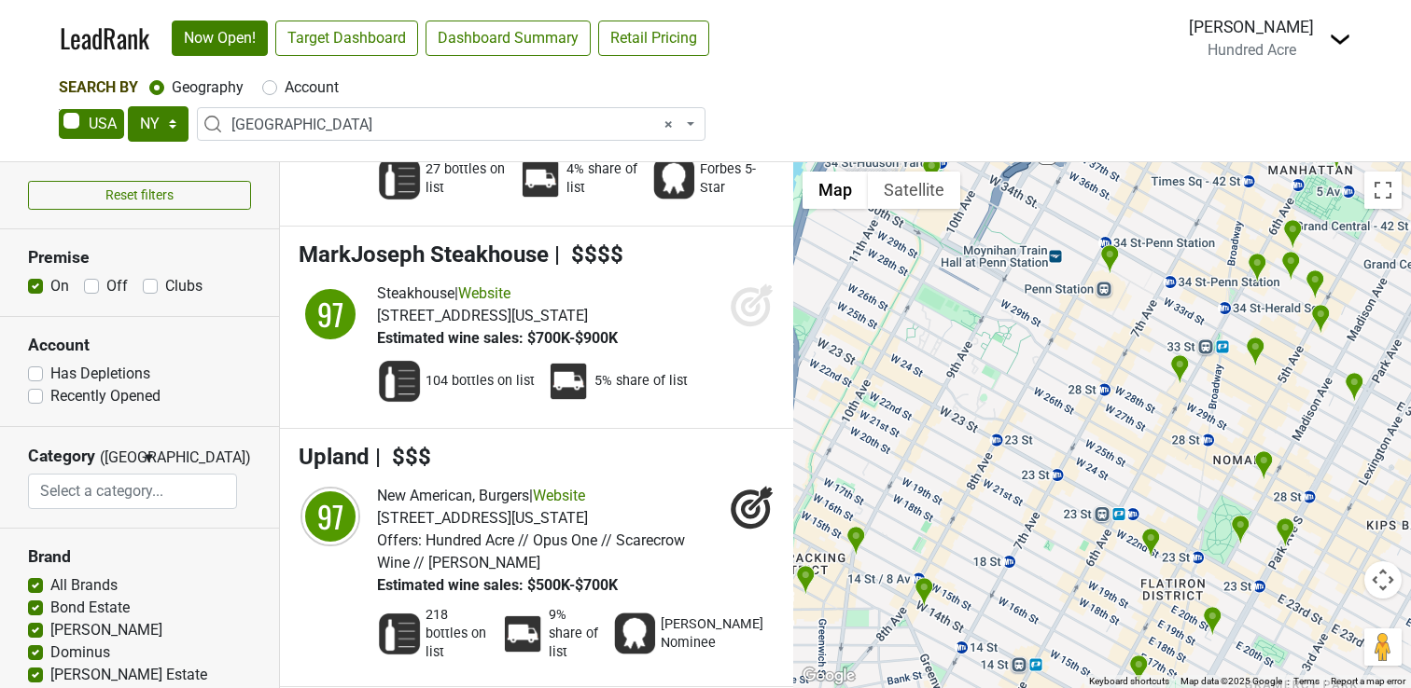
drag, startPoint x: 1131, startPoint y: 488, endPoint x: 1229, endPoint y: 367, distance: 155.9
click at [1229, 367] on div "The St. Regis New York LeadRank Score: 97" at bounding box center [1102, 425] width 618 height 526
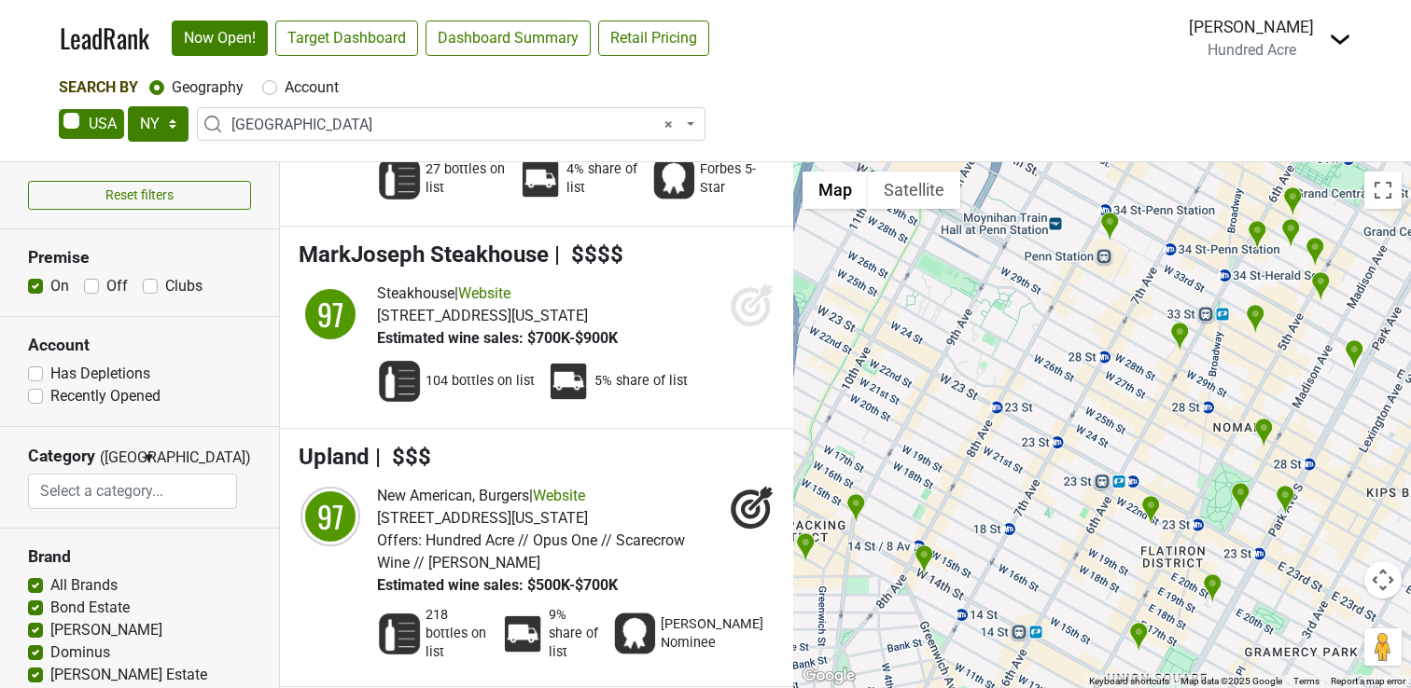
click at [1240, 498] on img "Eleven Madison Park" at bounding box center [1240, 497] width 20 height 31
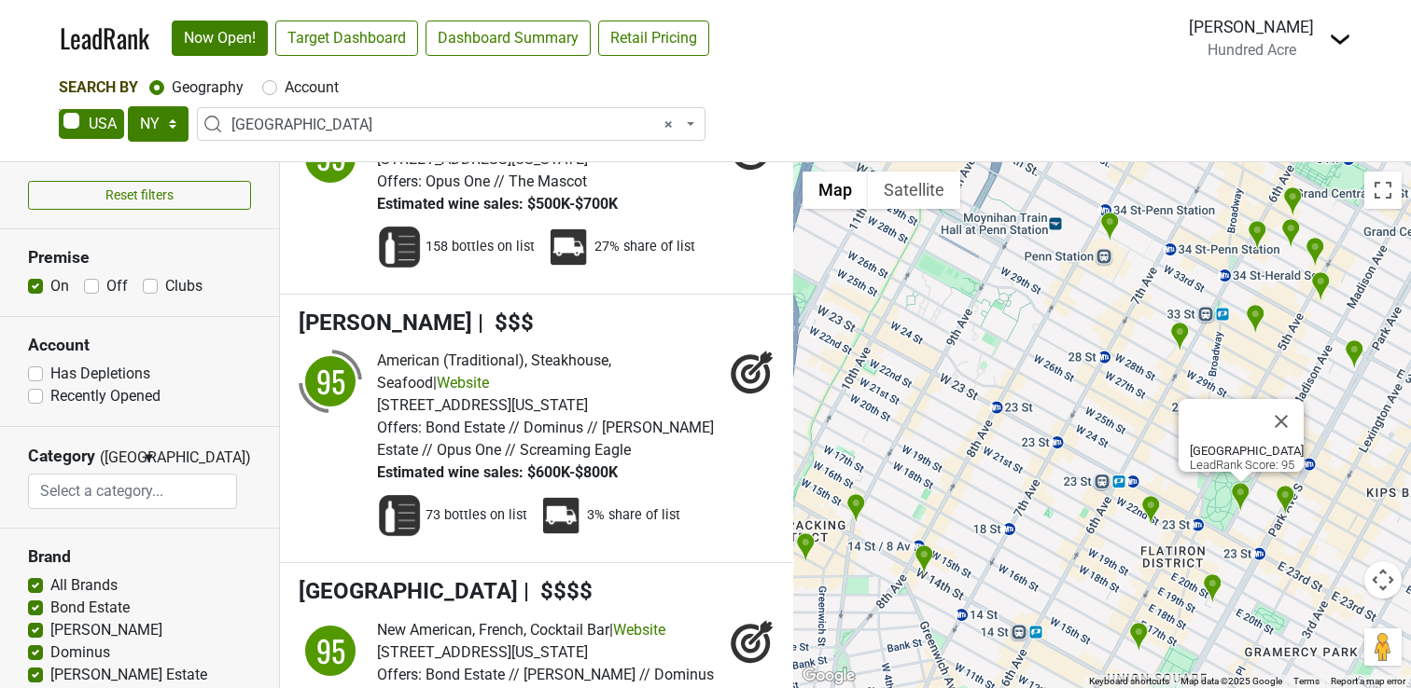
scroll to position [19952, 0]
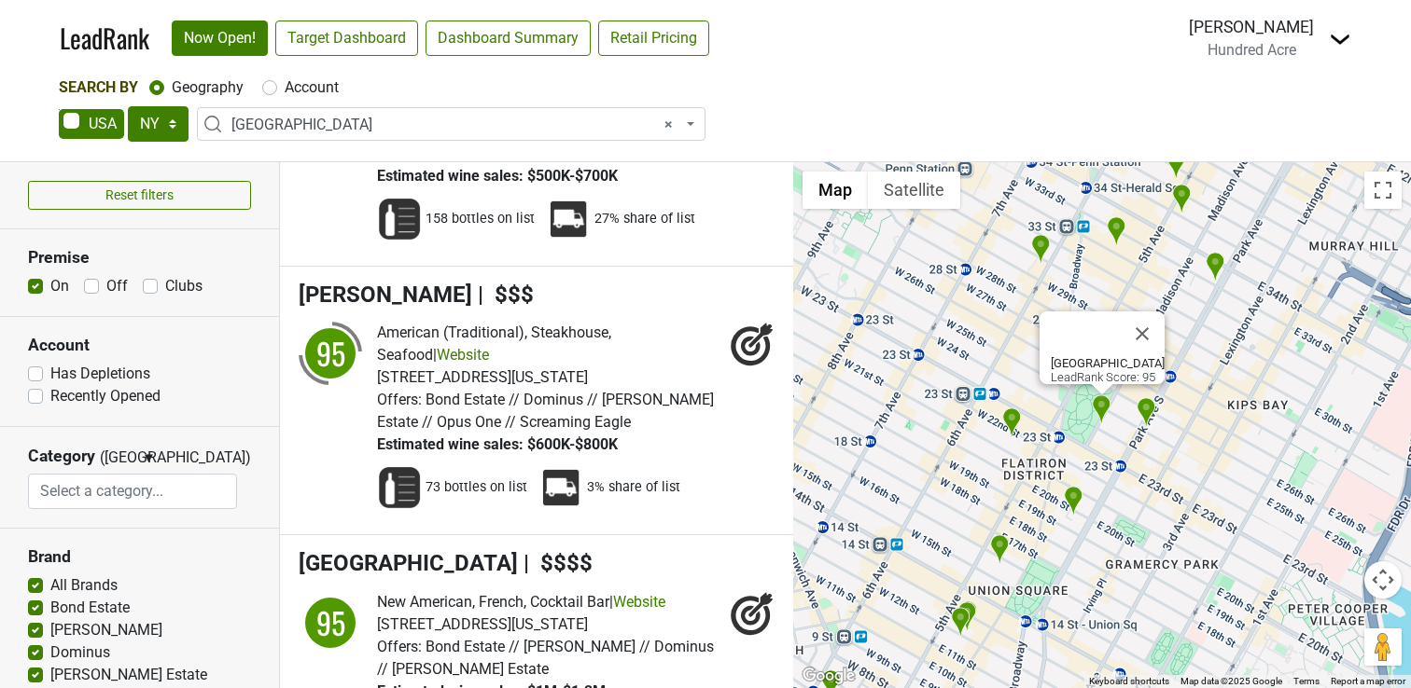
click at [1126, 433] on div "Eleven Madison Park LeadRank Score: 95" at bounding box center [1102, 425] width 618 height 526
click at [1017, 420] on img "COTE Korean Steakhouse" at bounding box center [1012, 423] width 20 height 31
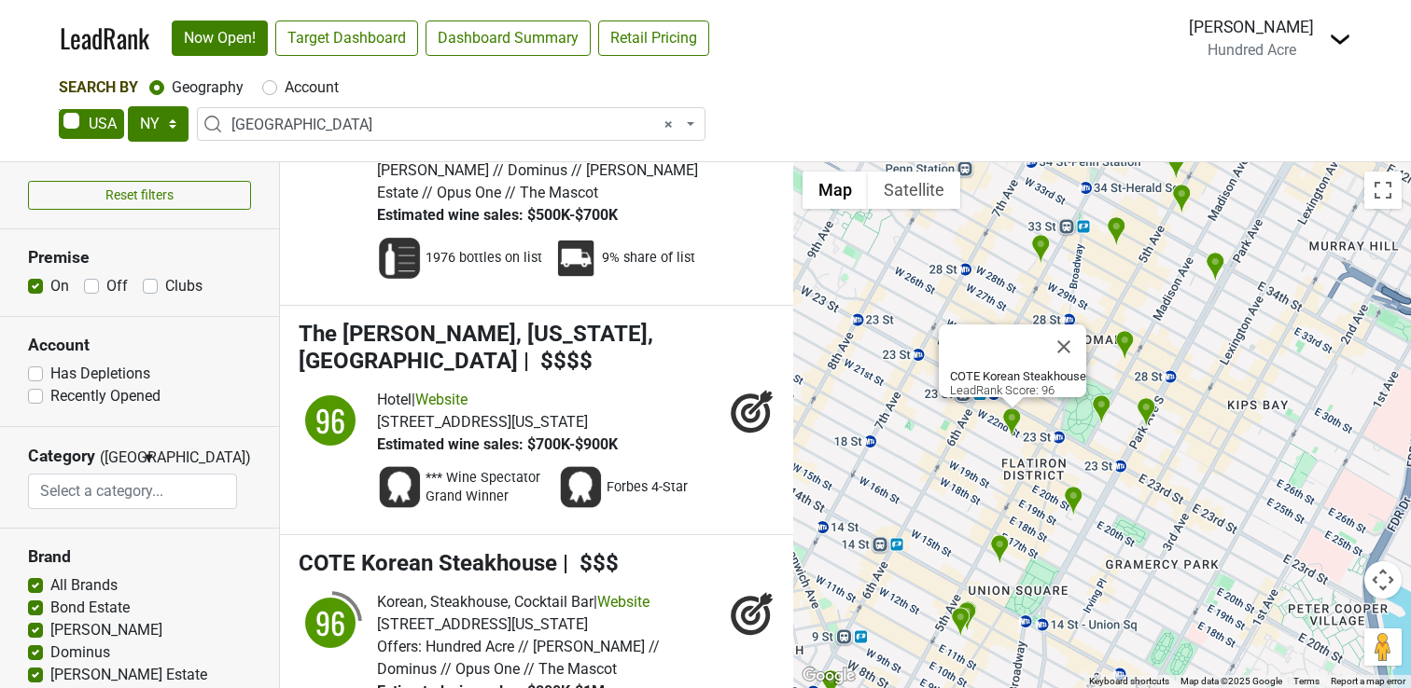
scroll to position [18525, 0]
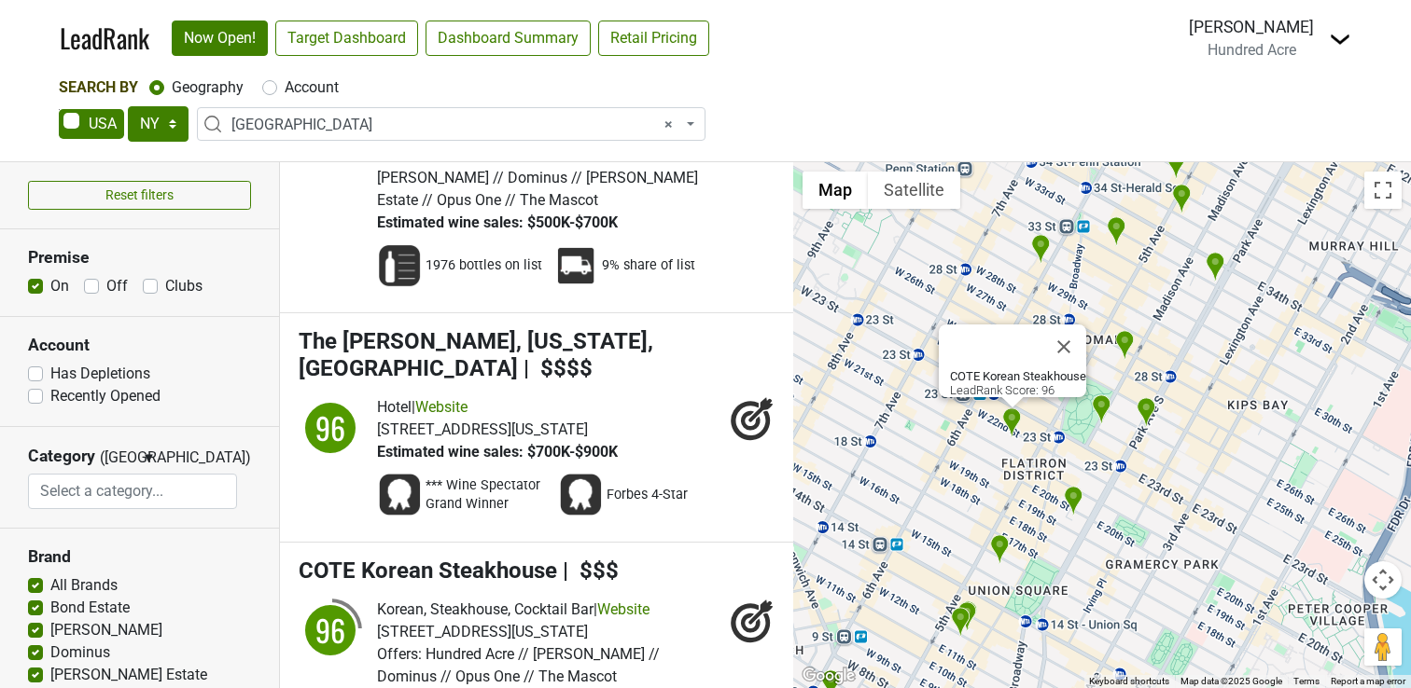
click at [1128, 343] on img "Rocco Steakhouse" at bounding box center [1125, 345] width 20 height 31
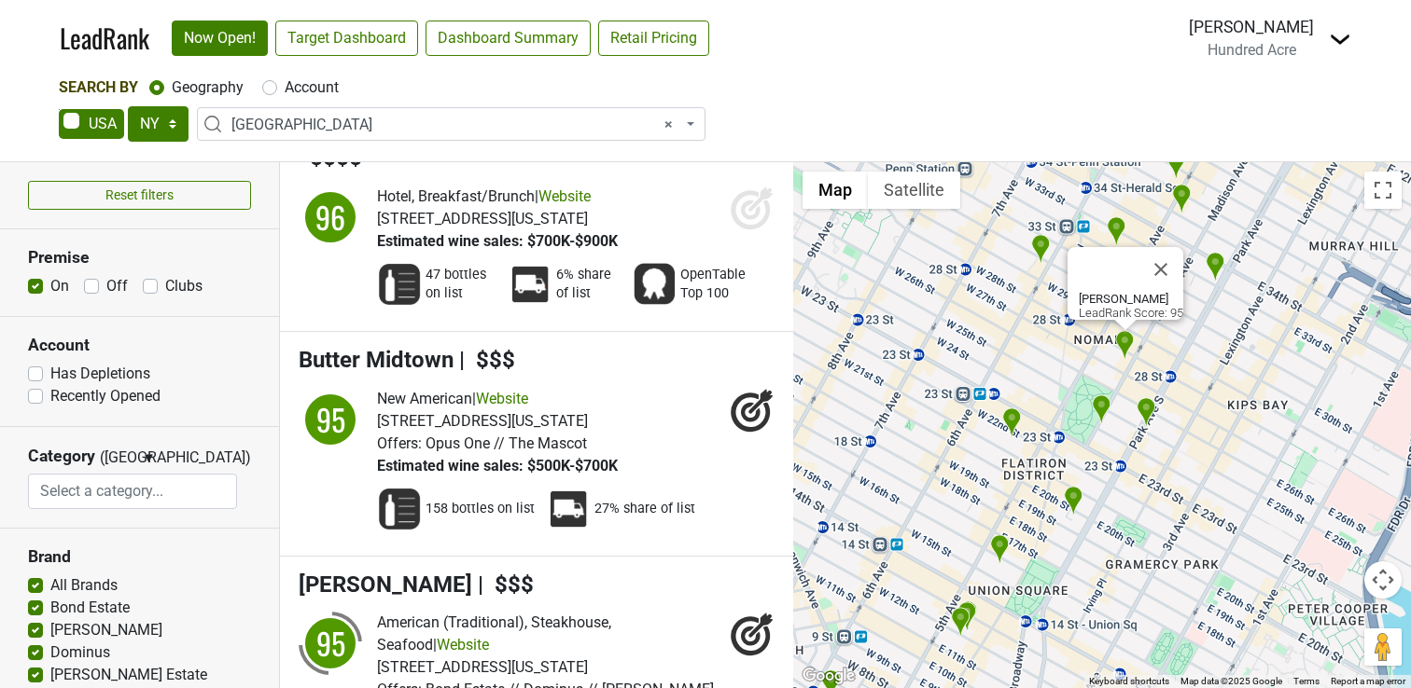
scroll to position [19682, 0]
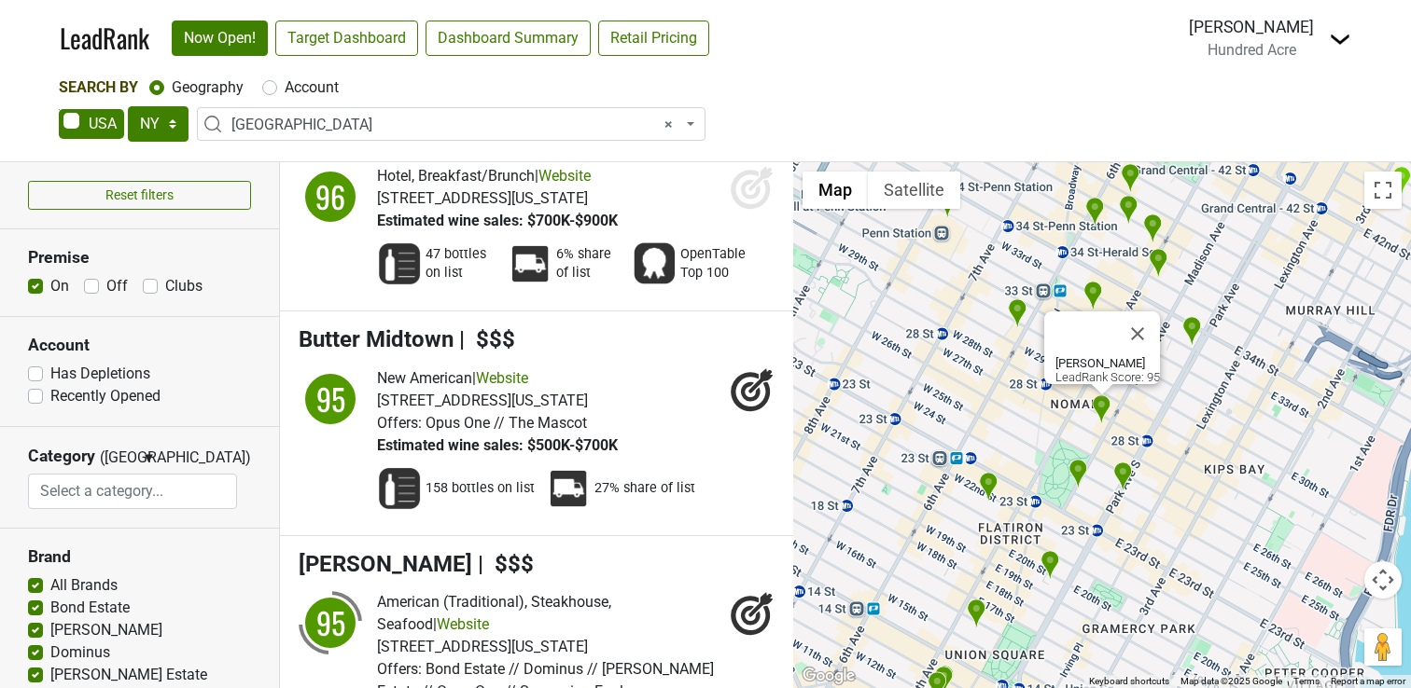
click at [992, 488] on img "COTE Korean Steakhouse" at bounding box center [989, 487] width 20 height 31
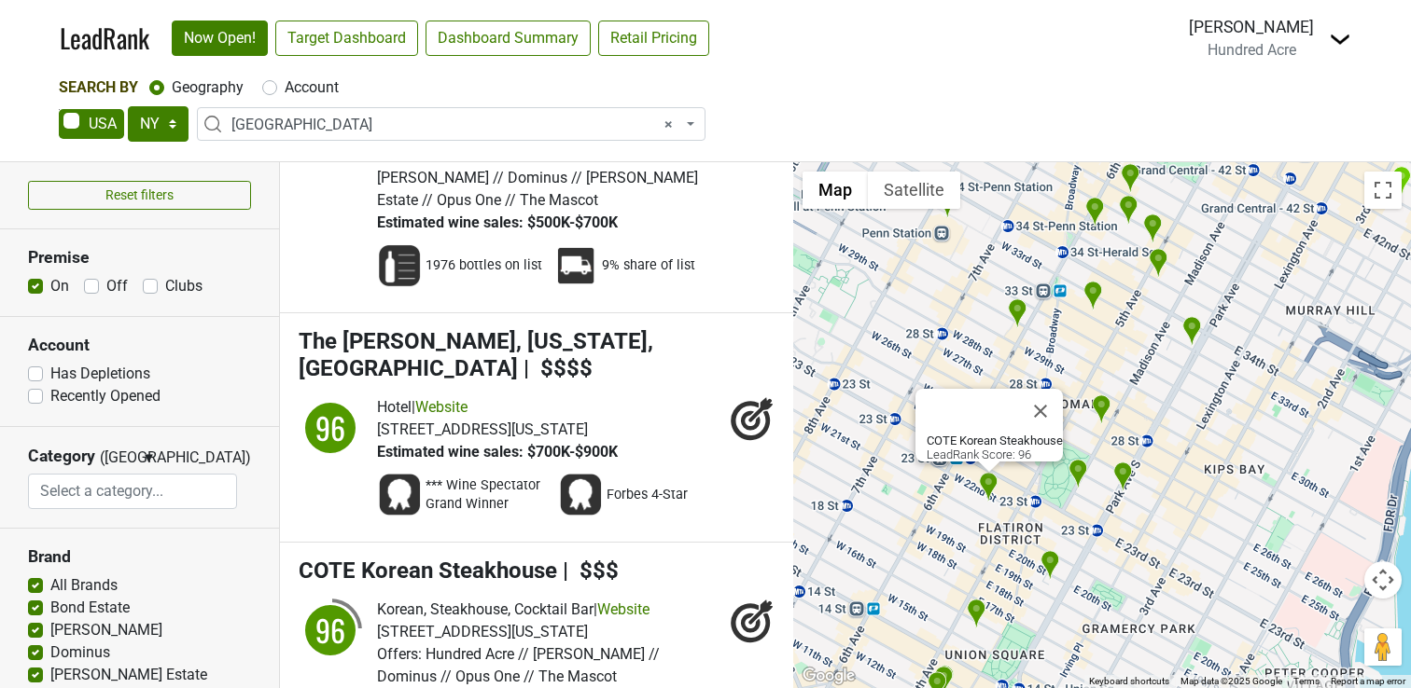
click at [1081, 479] on img "Eleven Madison Park" at bounding box center [1078, 474] width 20 height 31
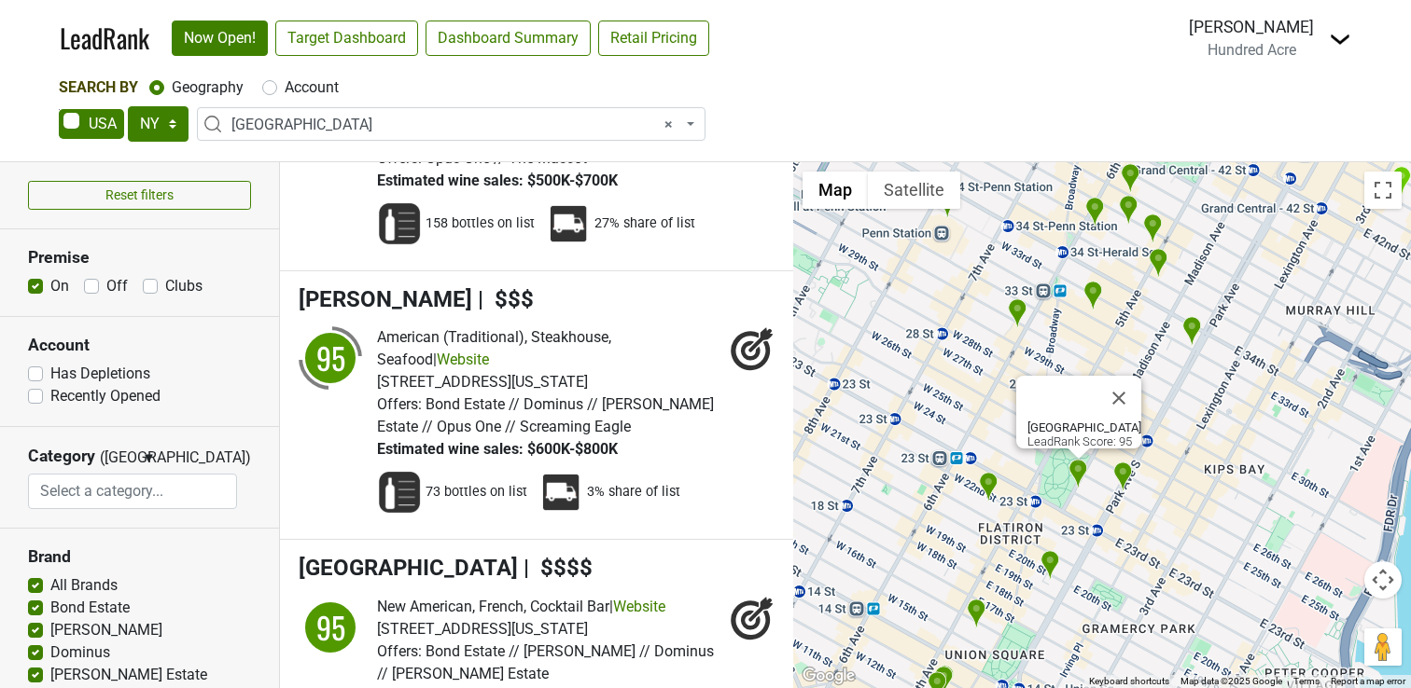
scroll to position [19952, 0]
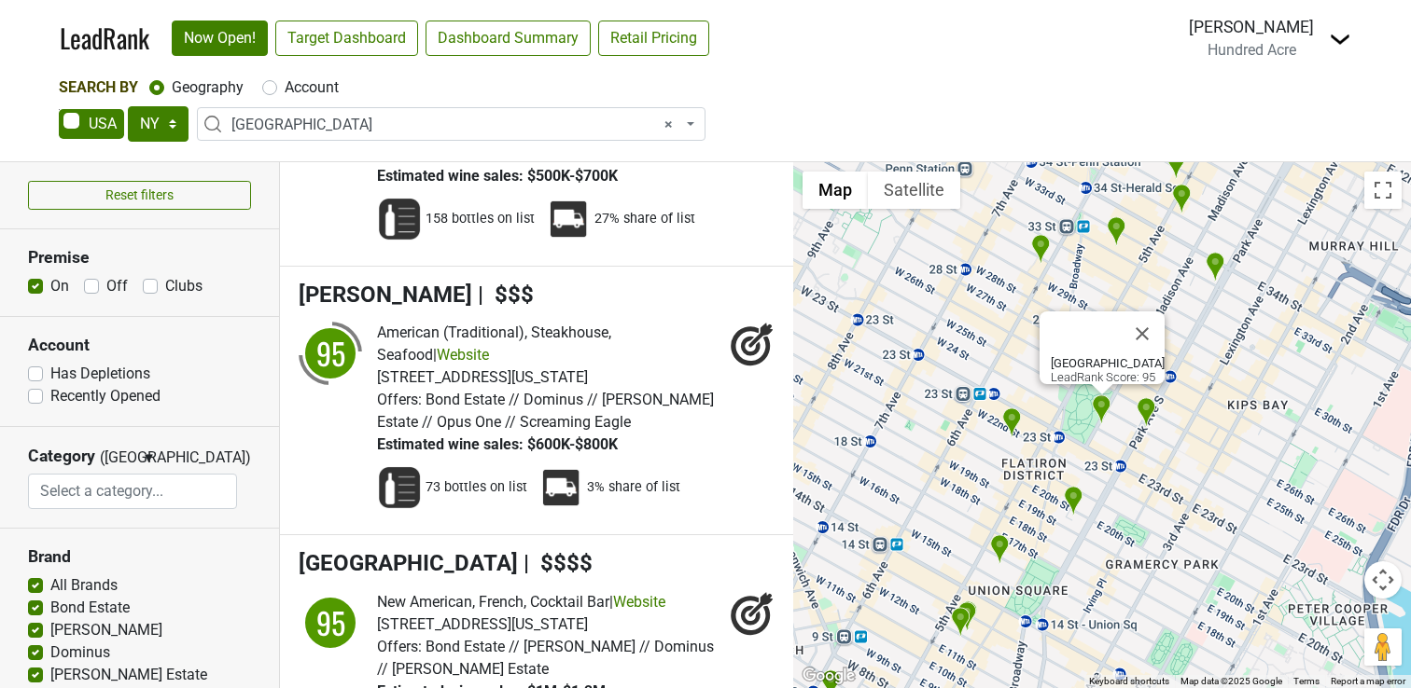
click at [1140, 408] on img "Upland" at bounding box center [1146, 412] width 20 height 31
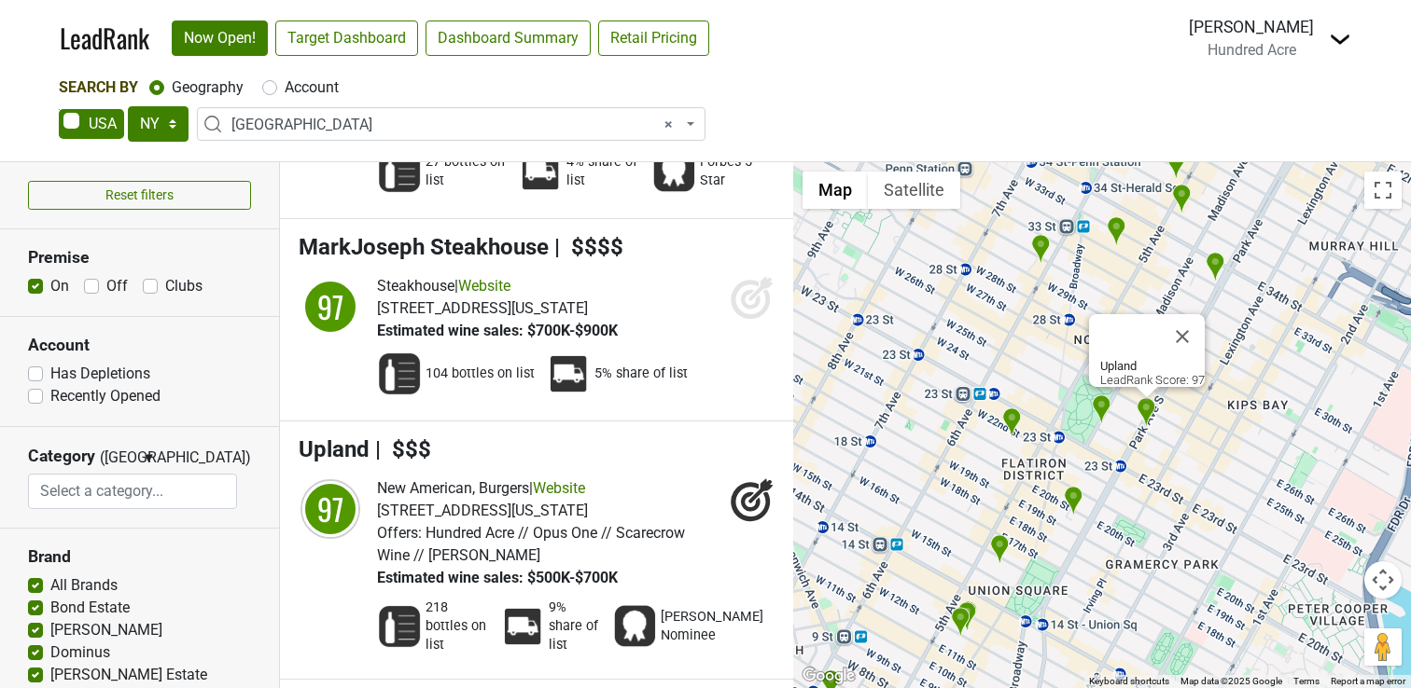
scroll to position [14042, 0]
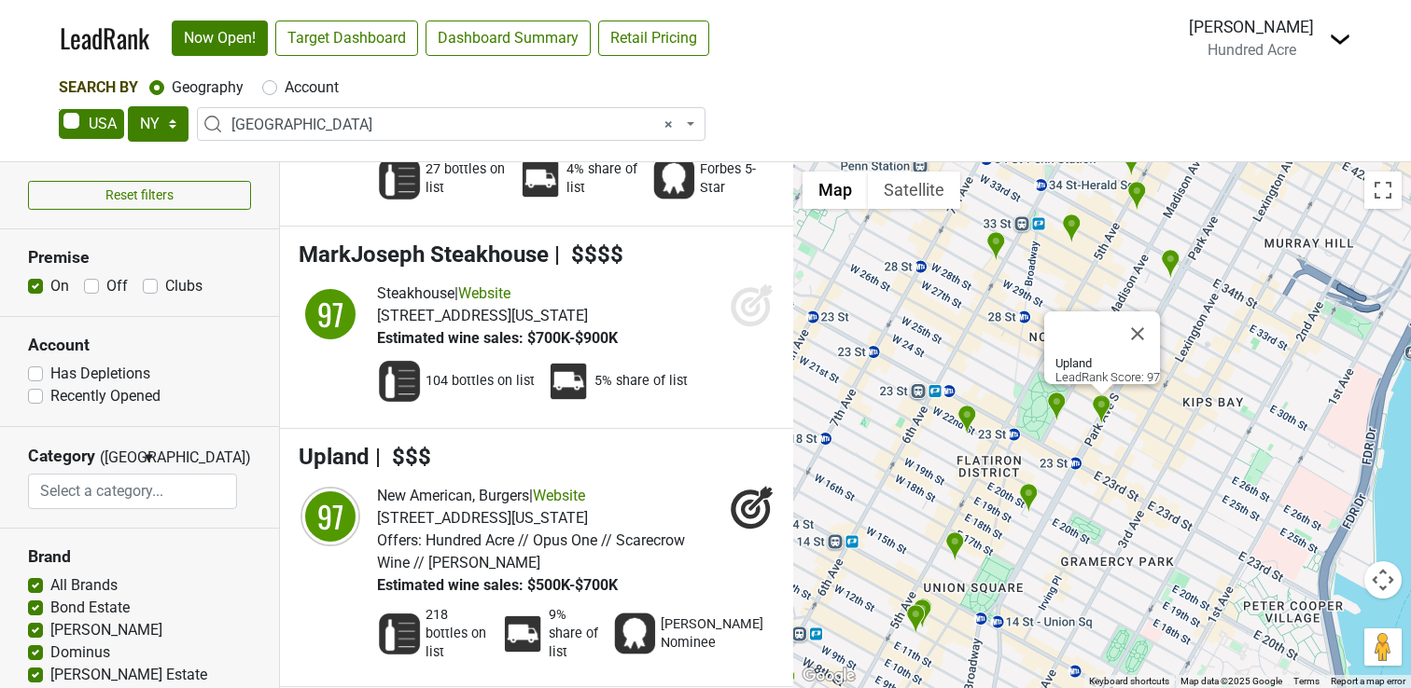
click at [1032, 492] on img "Gramercy Tavern" at bounding box center [1029, 498] width 20 height 31
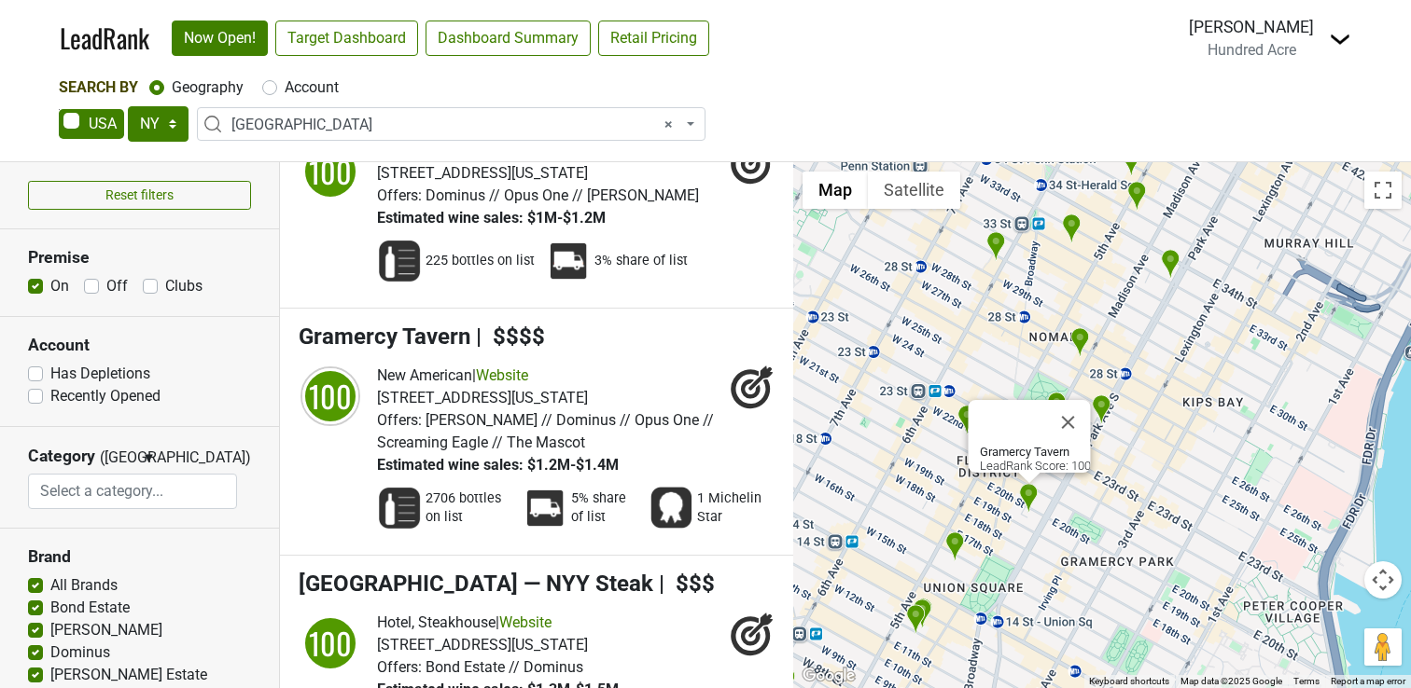
scroll to position [9087, 0]
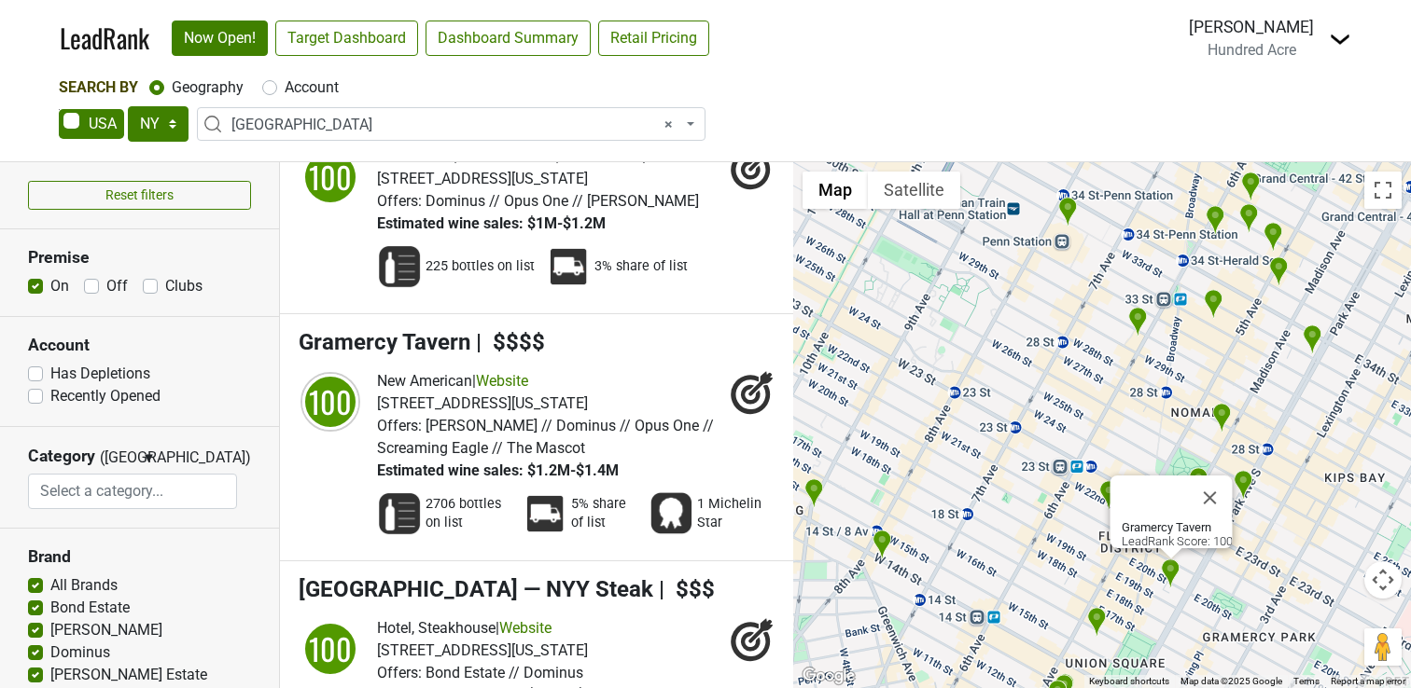
drag, startPoint x: 951, startPoint y: 455, endPoint x: 1045, endPoint y: 499, distance: 103.9
click at [1045, 499] on div "Gramercy Tavern LeadRank Score: 100" at bounding box center [1102, 425] width 618 height 526
click at [1134, 325] on img "Kimpton Hotel Eventi" at bounding box center [1138, 322] width 20 height 31
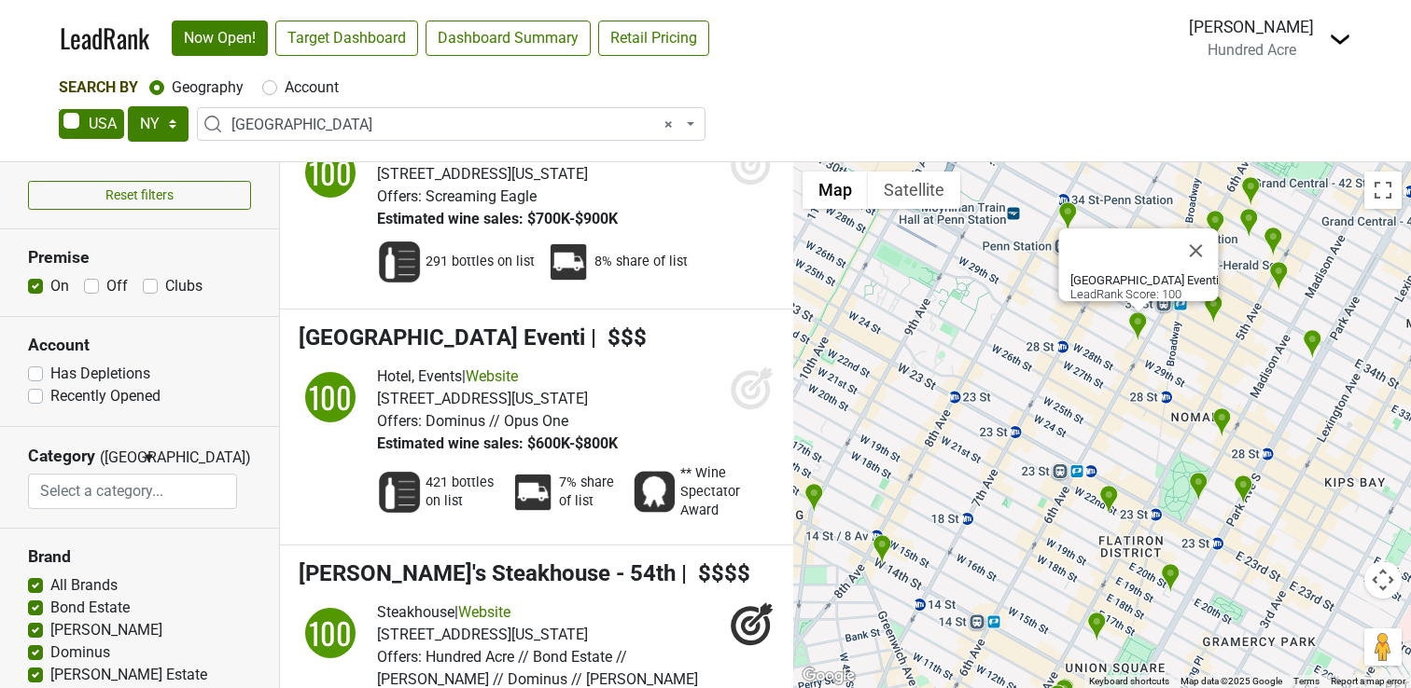
scroll to position [4499, 0]
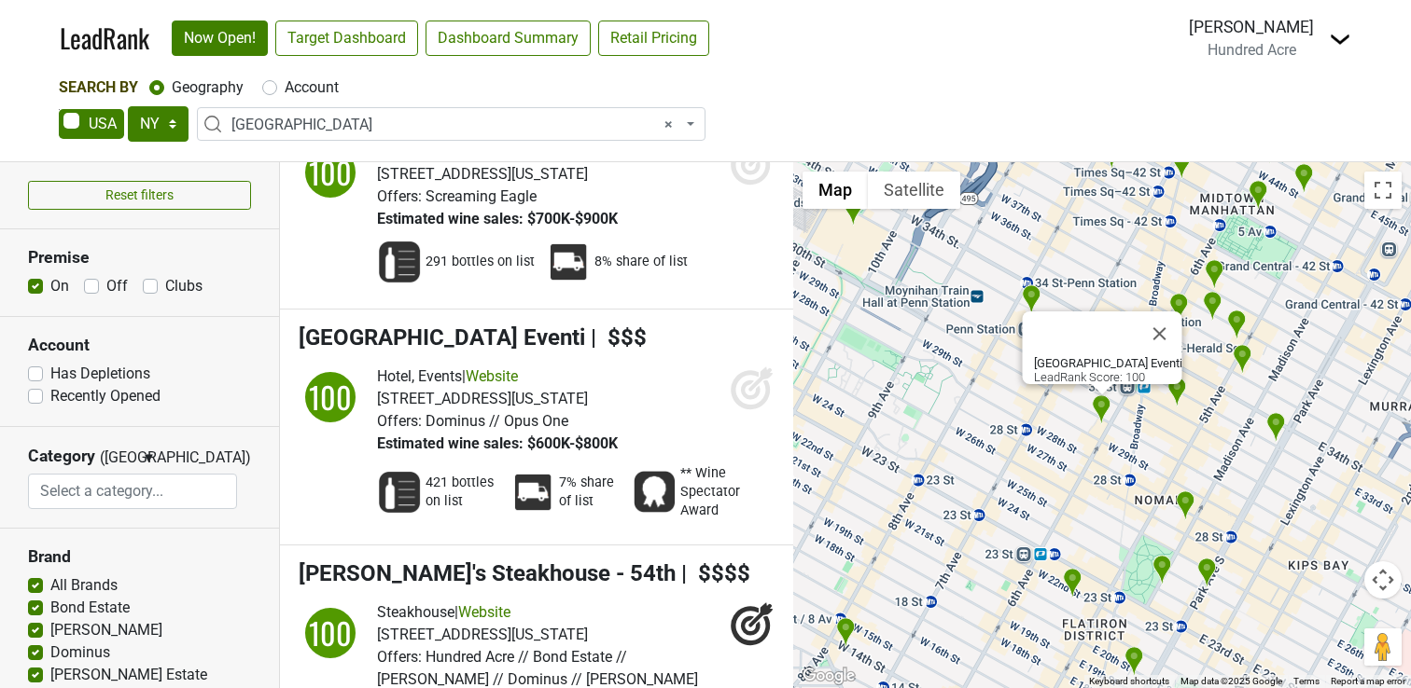
click at [1188, 504] on img "Rocco Steakhouse" at bounding box center [1185, 506] width 20 height 31
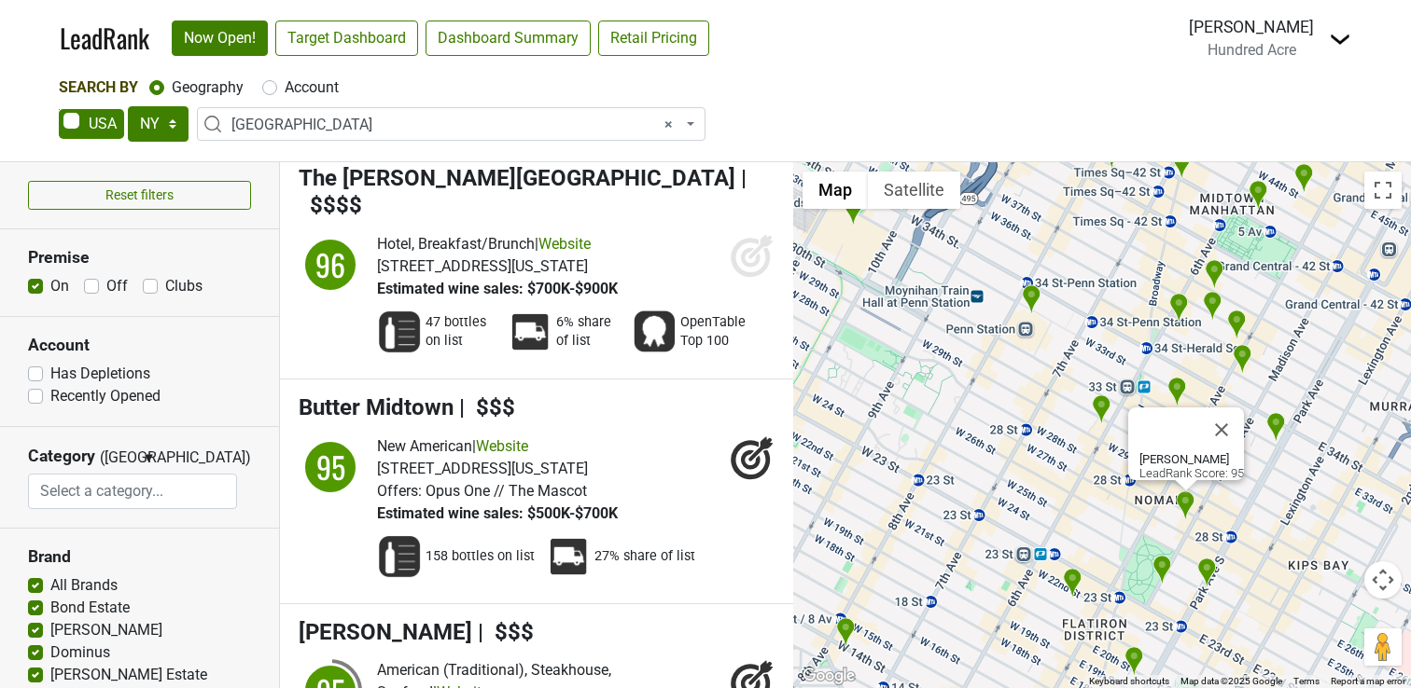
scroll to position [19682, 0]
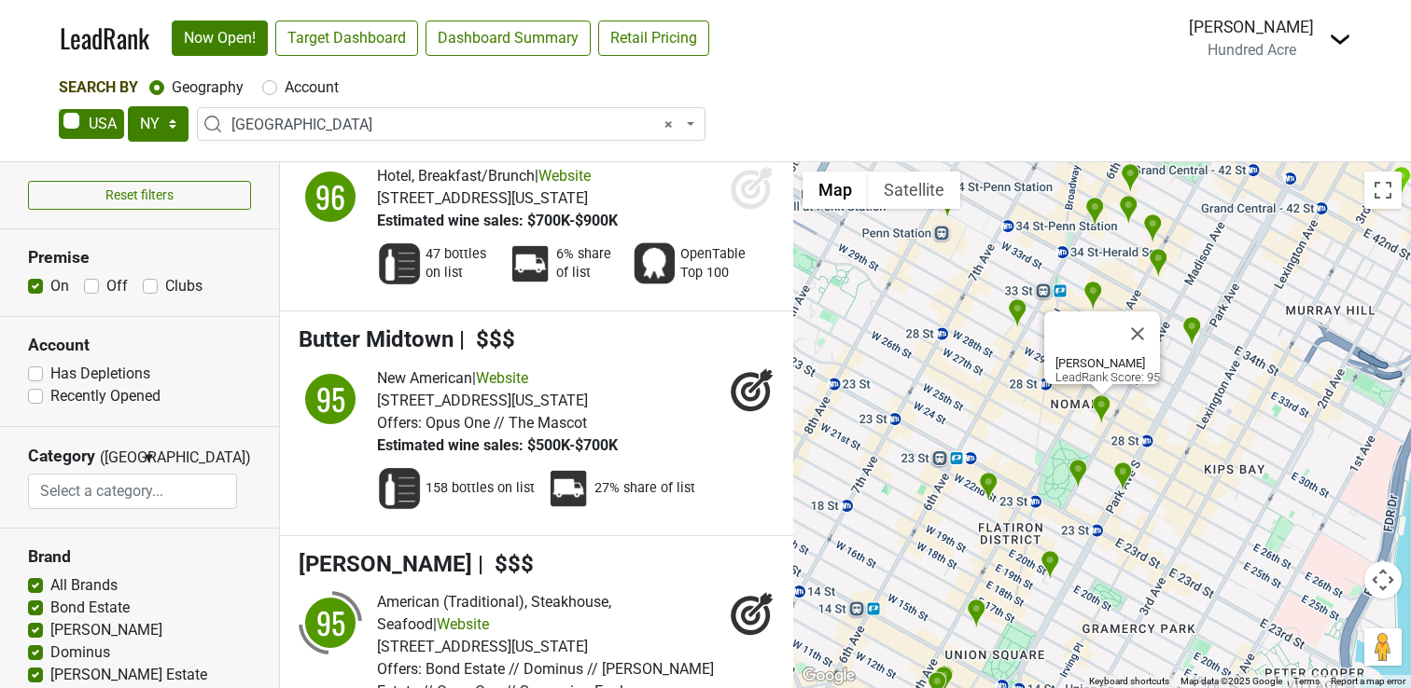
click at [1334, 41] on img at bounding box center [1339, 39] width 22 height 22
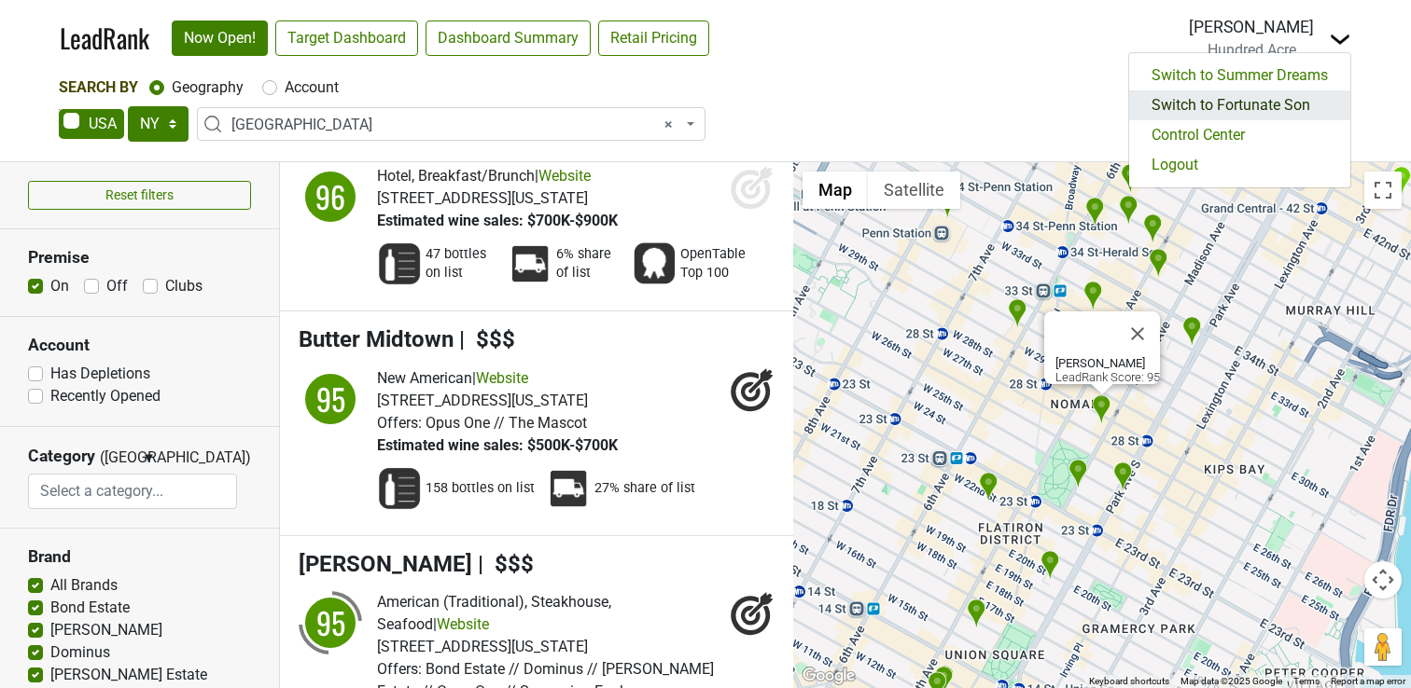
click at [1280, 102] on link "Switch to Fortunate Son" at bounding box center [1239, 105] width 221 height 30
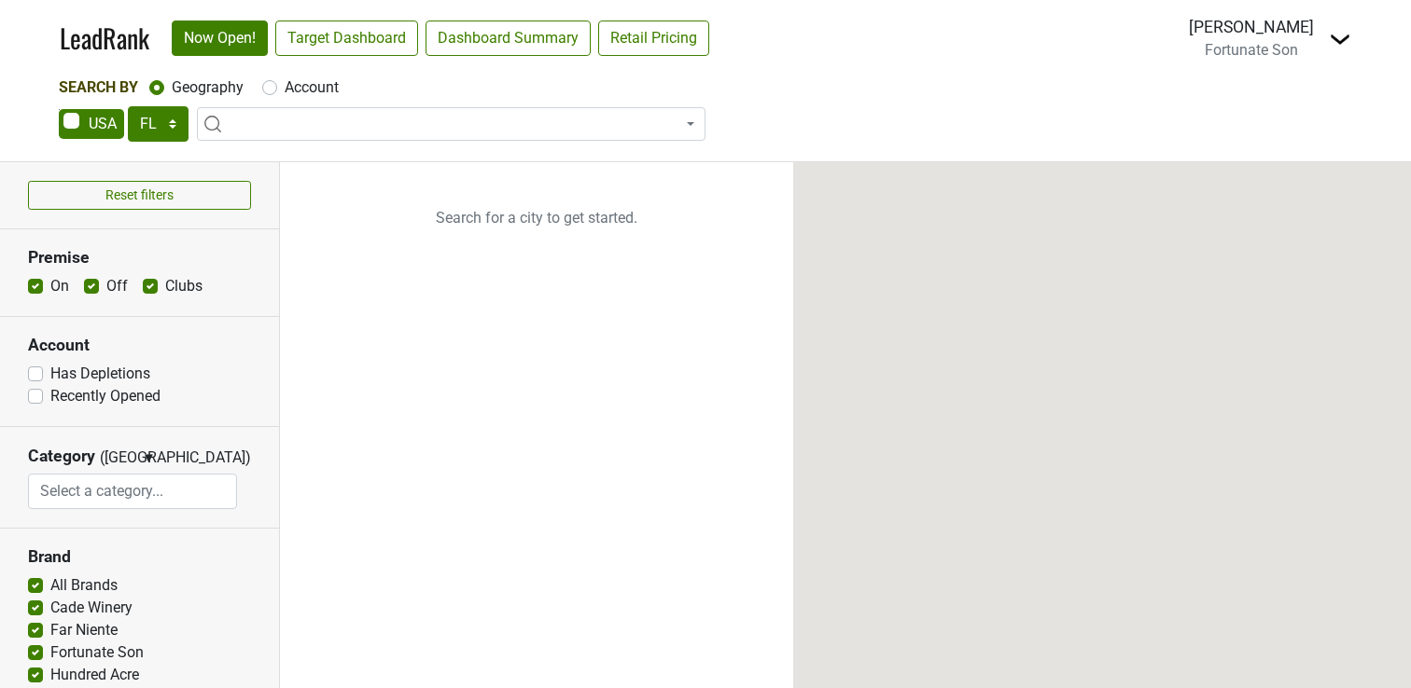
select select "FL"
select select
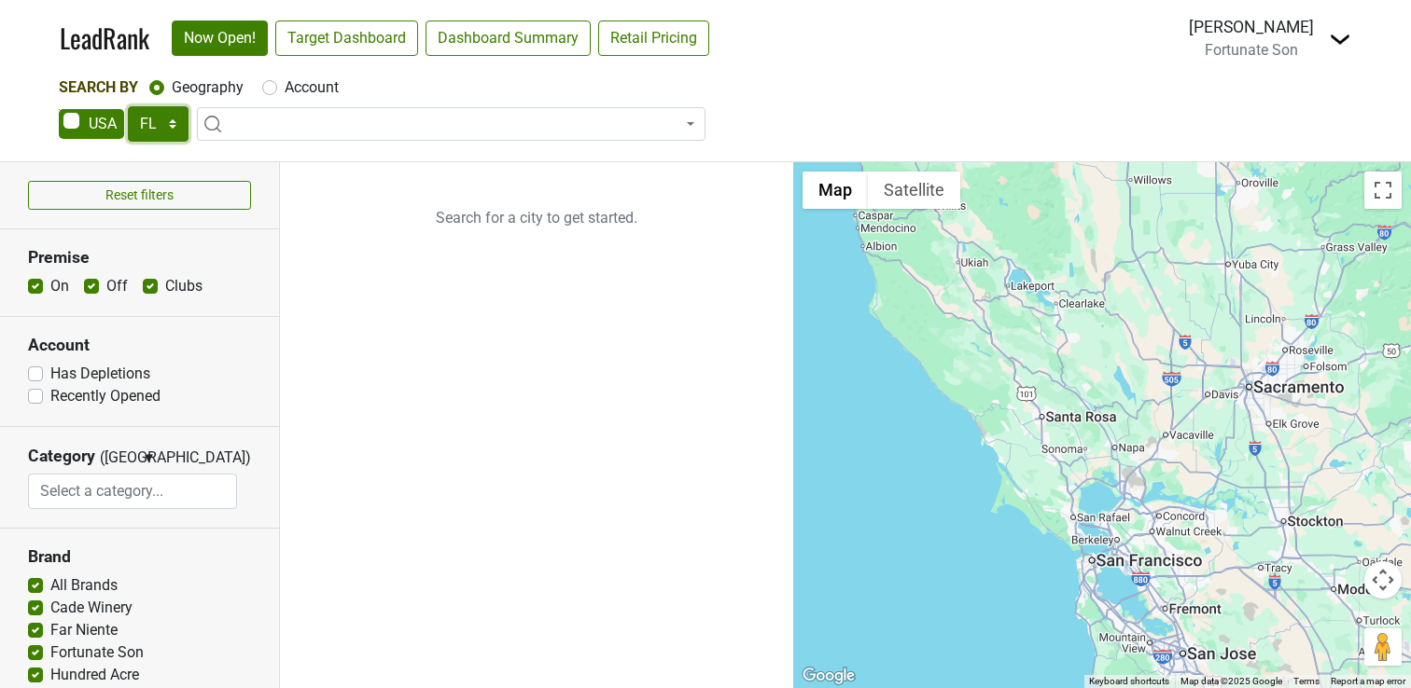
click at [157, 127] on select "AK AL AR AZ CA CO CT DC DE FL [GEOGRAPHIC_DATA] HI IA ID IL IN KS [GEOGRAPHIC_D…" at bounding box center [158, 123] width 61 height 35
select select "NY"
click at [128, 106] on select "AK AL AR AZ CA CO CT DC DE FL GA HI IA ID IL IN KS KY LA MA MD ME MI MN MO MS M…" at bounding box center [158, 123] width 61 height 35
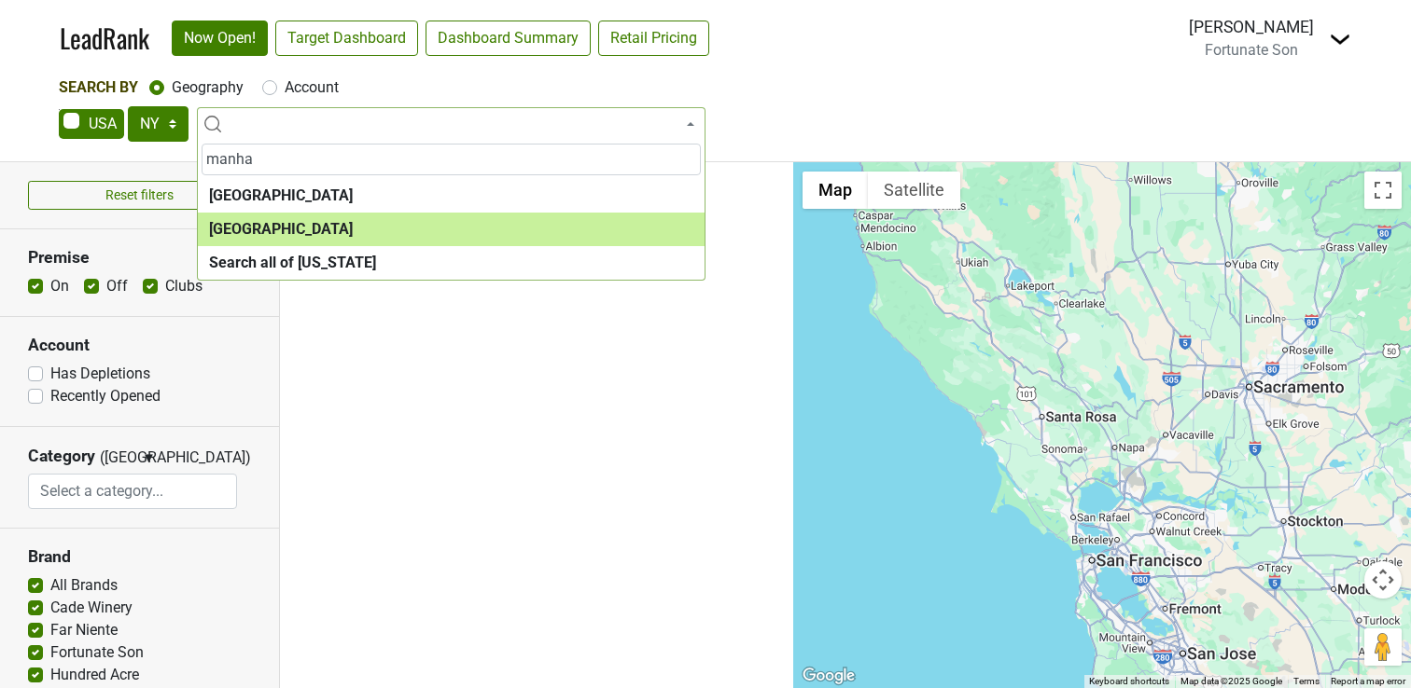
type input "manha"
select select "1260"
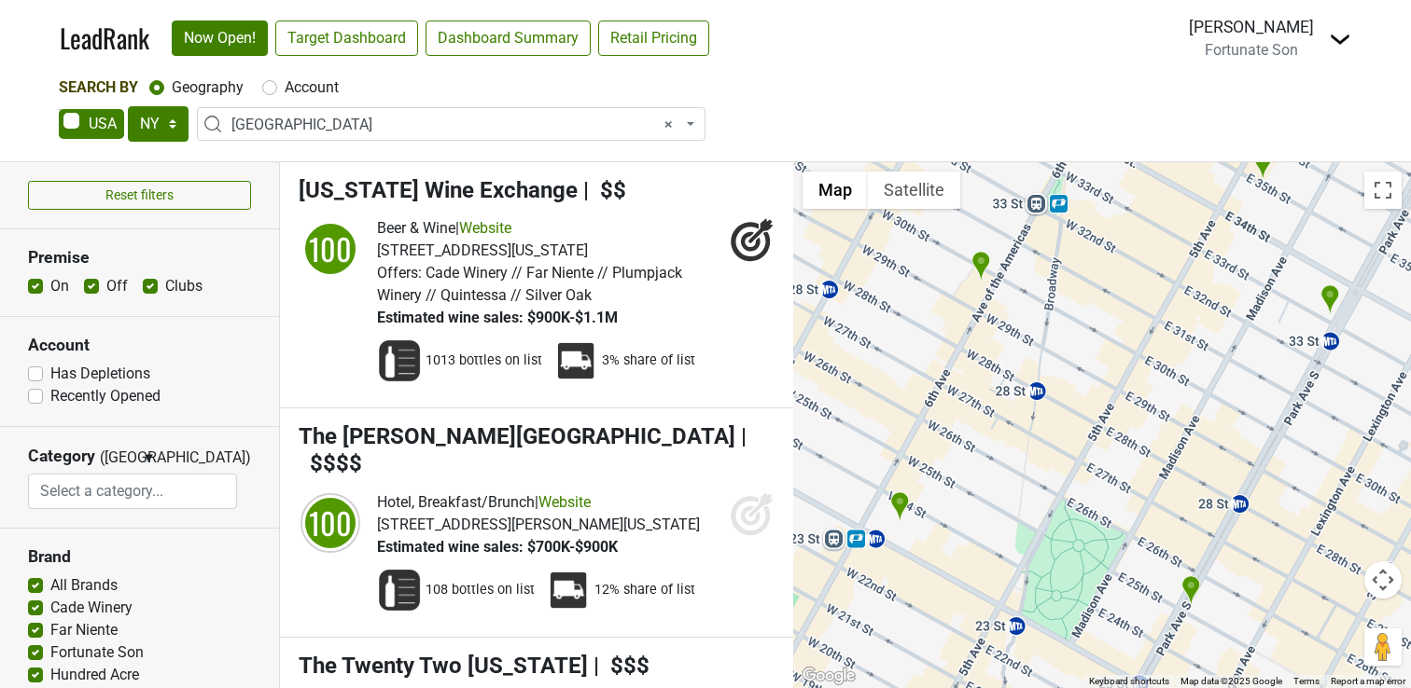
drag, startPoint x: 1232, startPoint y: 334, endPoint x: 1064, endPoint y: 501, distance: 236.8
click at [1064, 501] on div at bounding box center [1102, 425] width 618 height 526
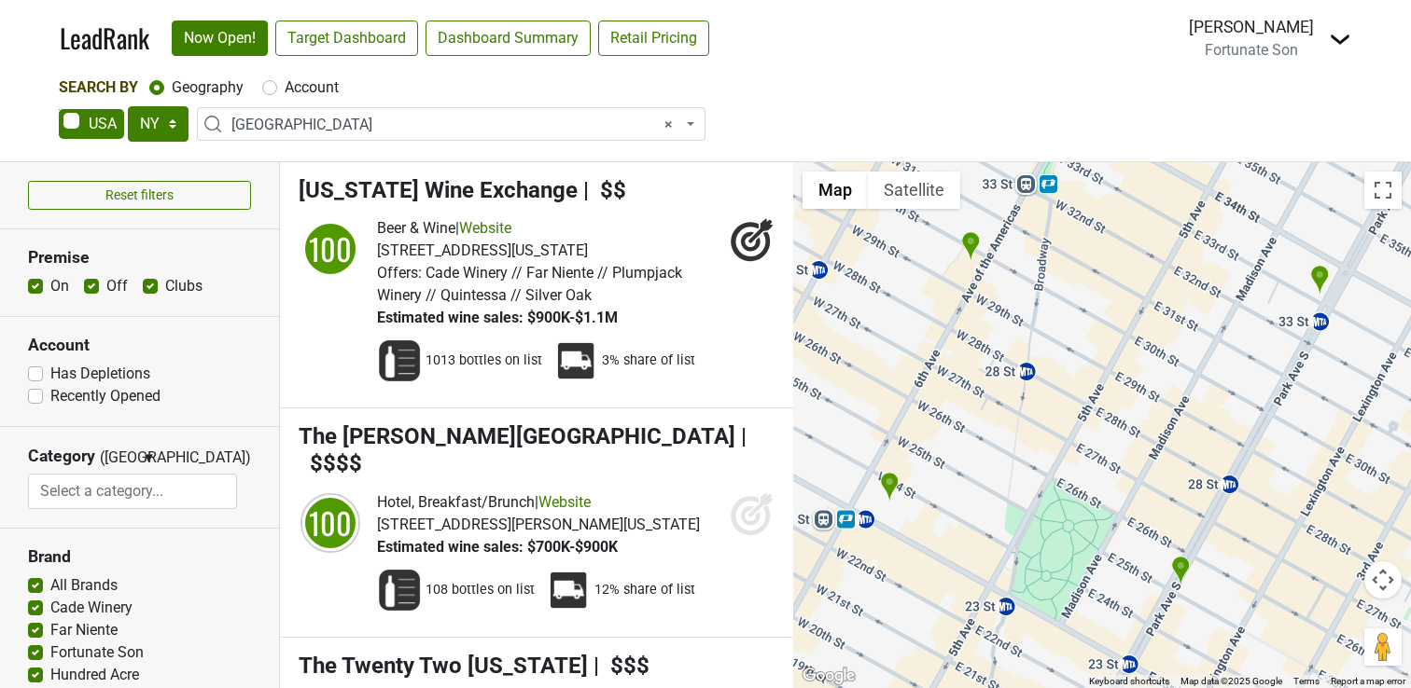
click at [972, 244] on img "Kimpton Hotel Eventi" at bounding box center [971, 246] width 20 height 31
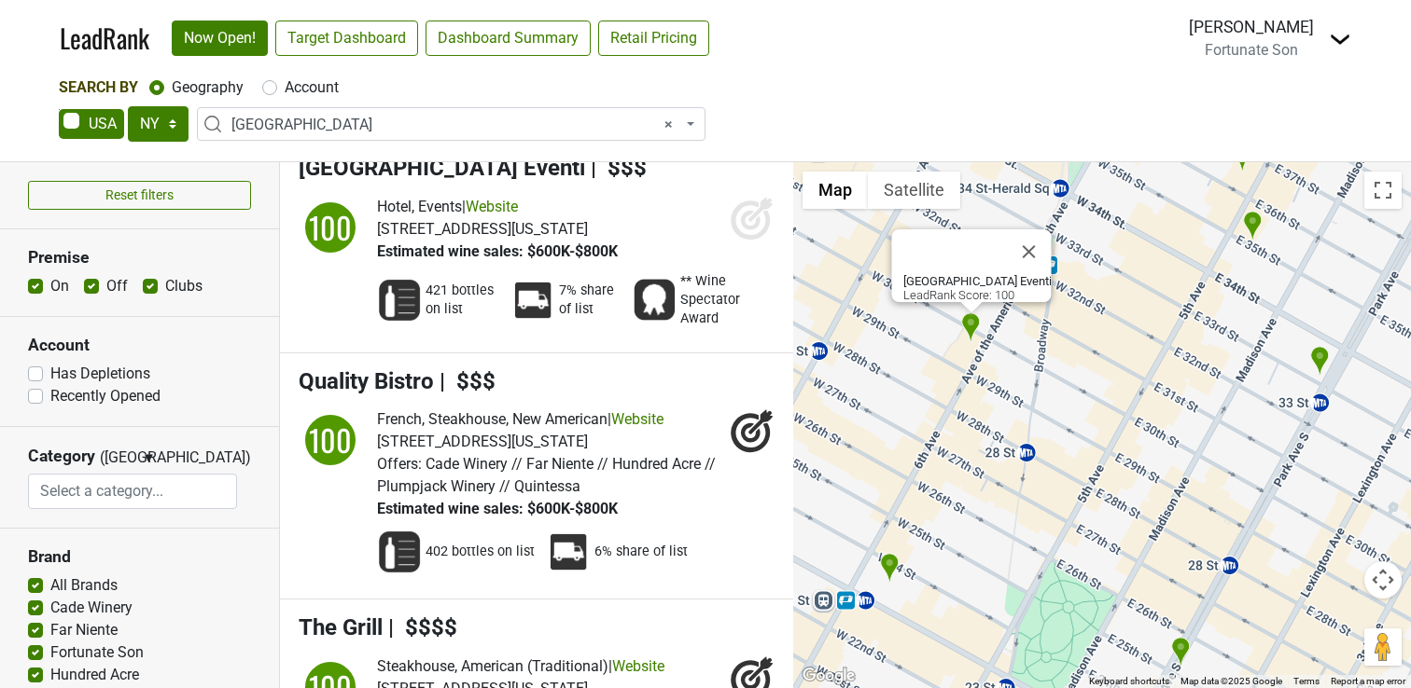
click at [897, 570] on img "Empire State of Wine" at bounding box center [890, 568] width 20 height 31
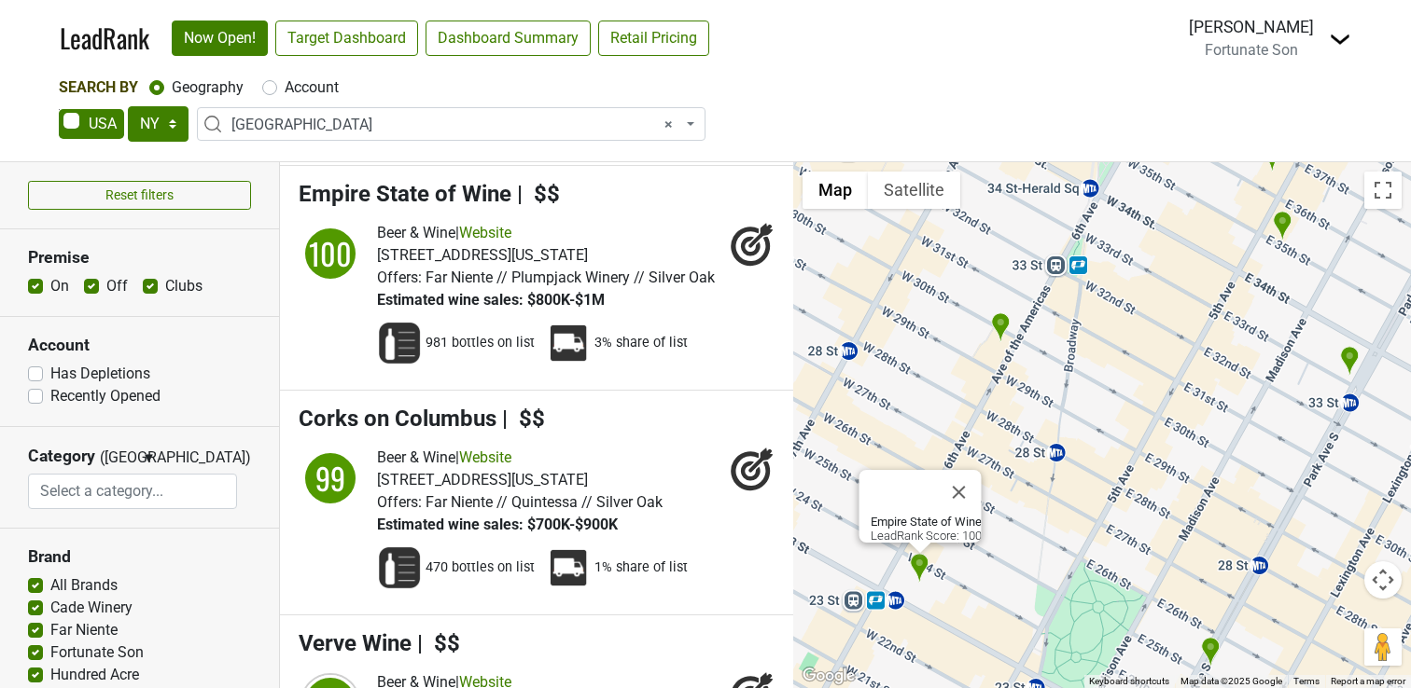
click at [1349, 356] on img "Wolfgang's Steakhouse - Park Ave" at bounding box center [1350, 361] width 20 height 31
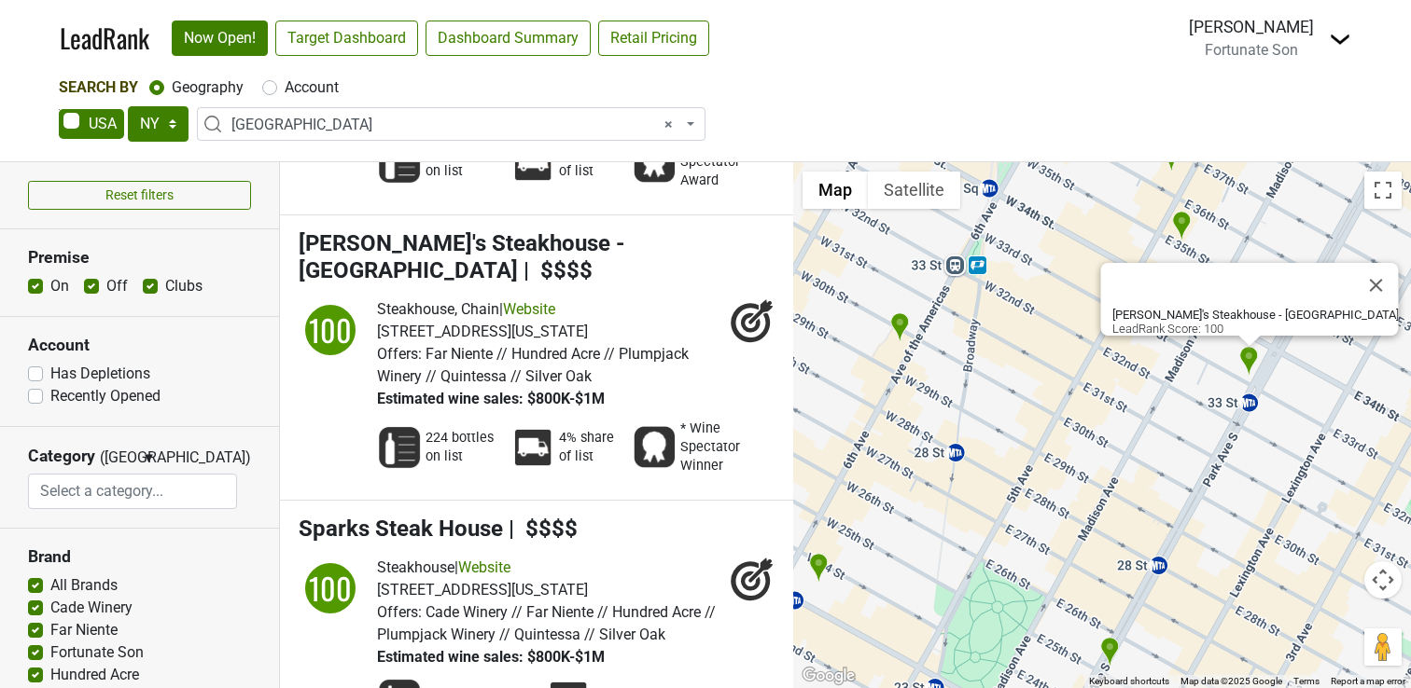
scroll to position [2010, 0]
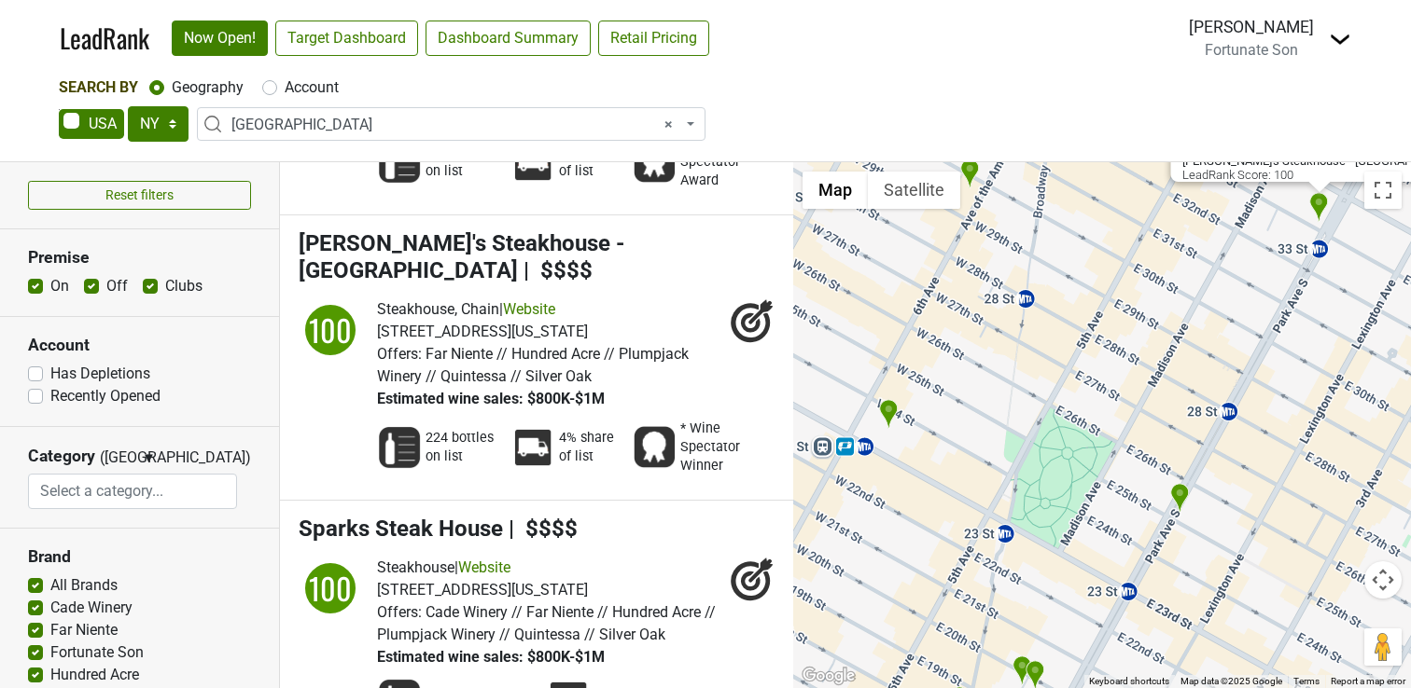
drag, startPoint x: 1025, startPoint y: 526, endPoint x: 1159, endPoint y: 397, distance: 185.4
click at [1159, 397] on div "Wolfgang's Steakhouse - Park Ave LeadRank Score: 100" at bounding box center [1102, 425] width 618 height 526
click at [1179, 501] on img "Upland" at bounding box center [1180, 498] width 20 height 31
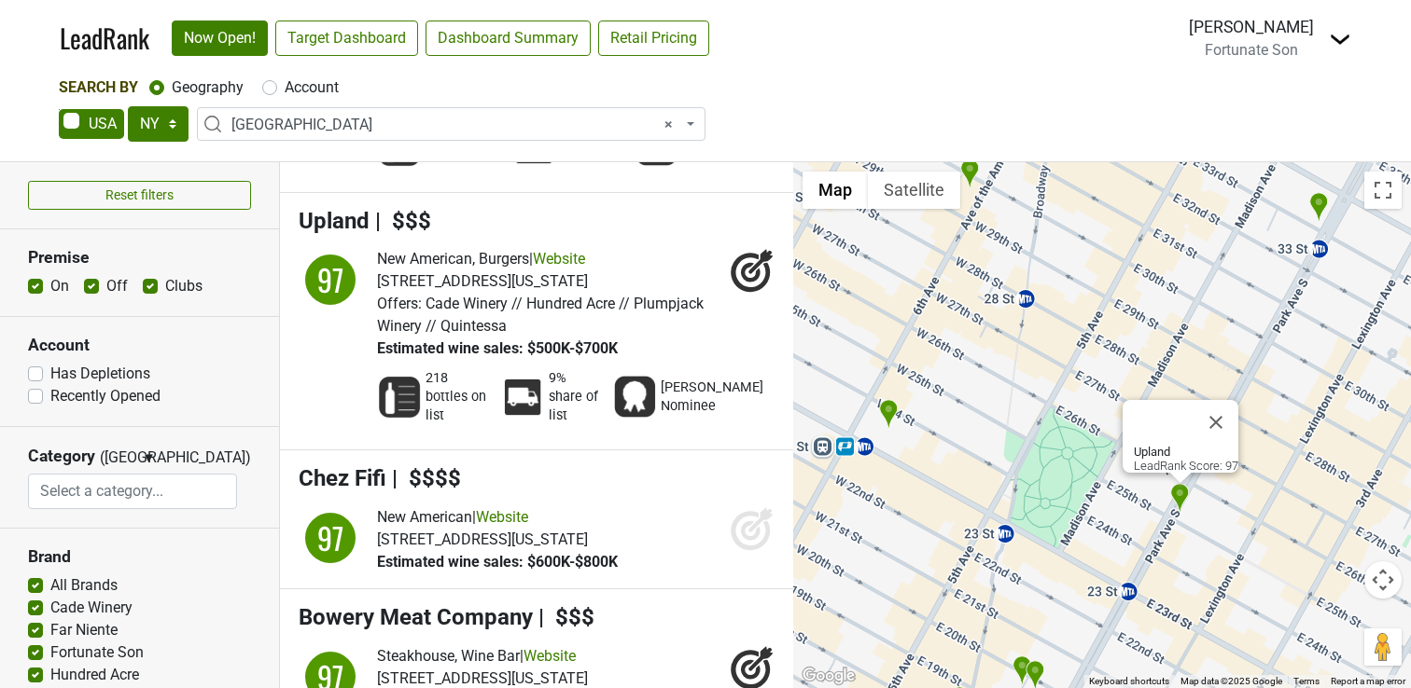
scroll to position [18903, 0]
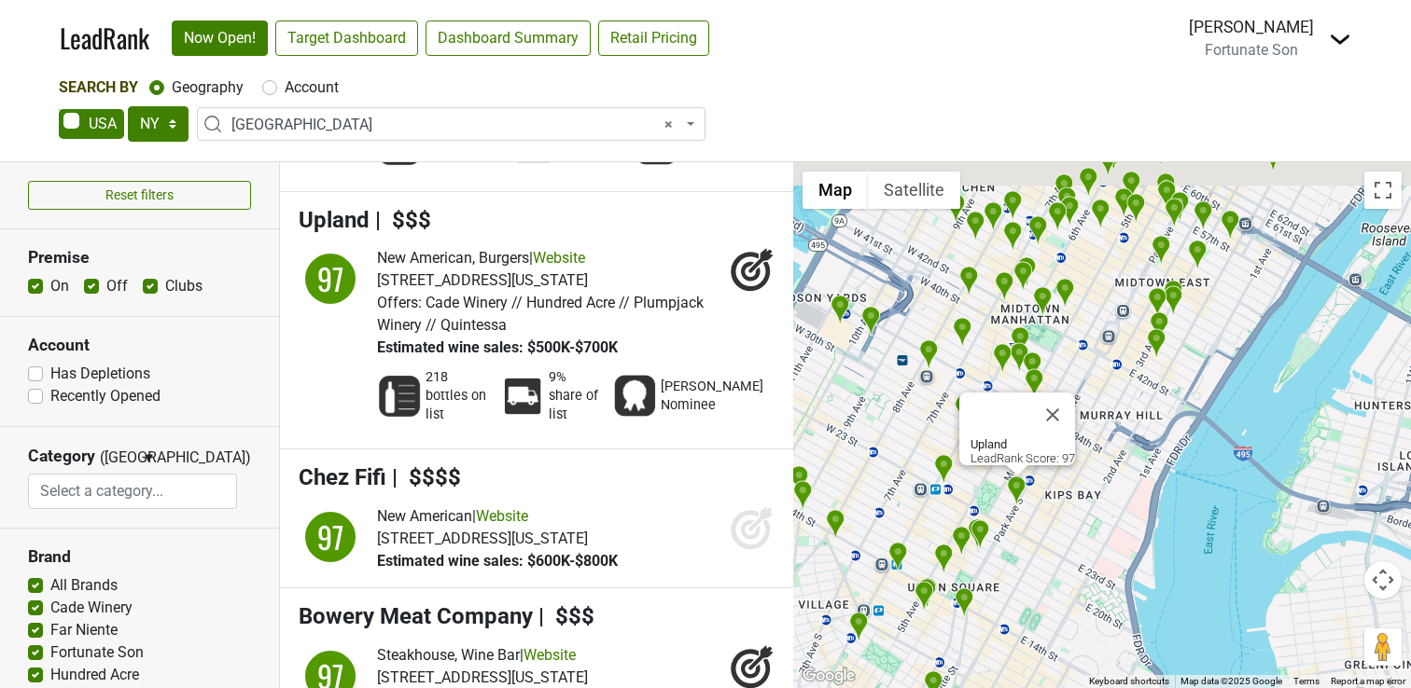
drag, startPoint x: 934, startPoint y: 416, endPoint x: 957, endPoint y: 524, distance: 110.7
click at [957, 524] on div "Upland LeadRank Score: 97" at bounding box center [1102, 425] width 618 height 526
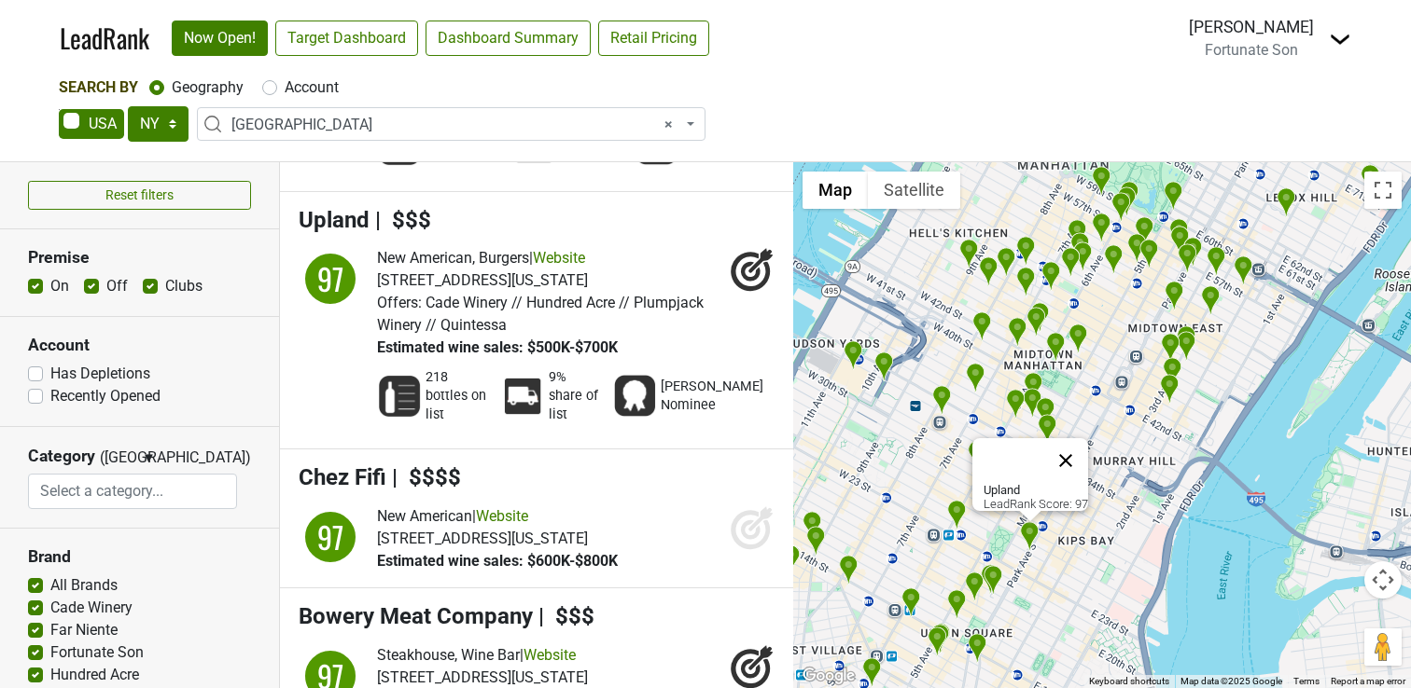
click at [1072, 447] on button "Close" at bounding box center [1065, 460] width 45 height 45
click at [980, 451] on img "Kimpton Hotel Eventi" at bounding box center [977, 455] width 20 height 31
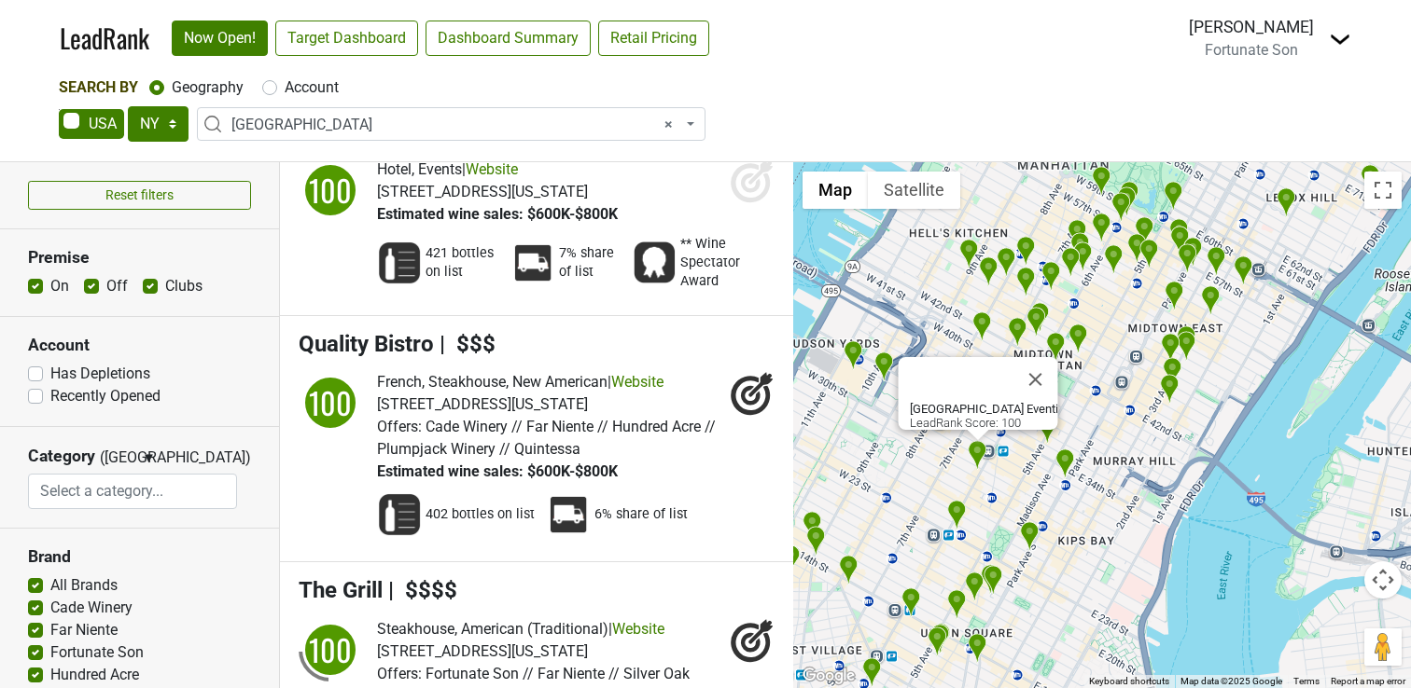
scroll to position [11077, 0]
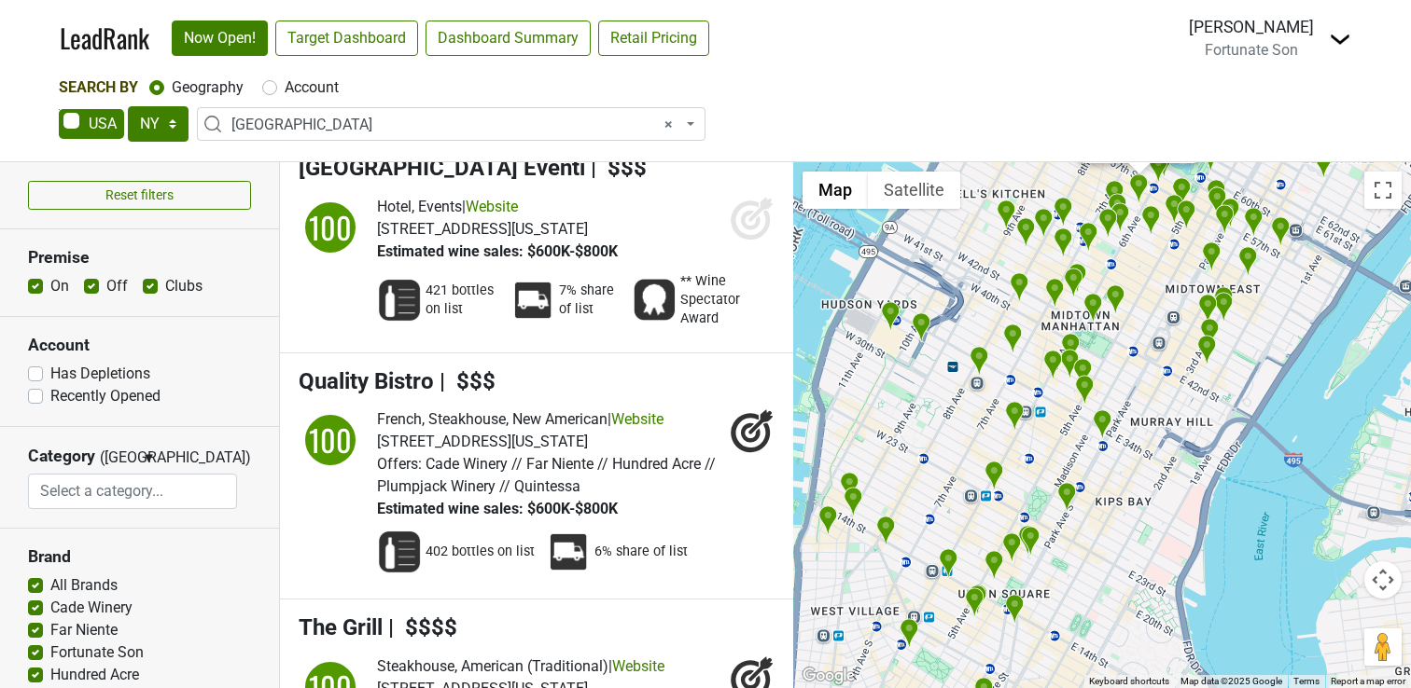
drag, startPoint x: 975, startPoint y: 616, endPoint x: 1012, endPoint y: 393, distance: 226.1
click at [1012, 393] on div "Quality Bistro LeadRank Score: 100" at bounding box center [1102, 425] width 618 height 526
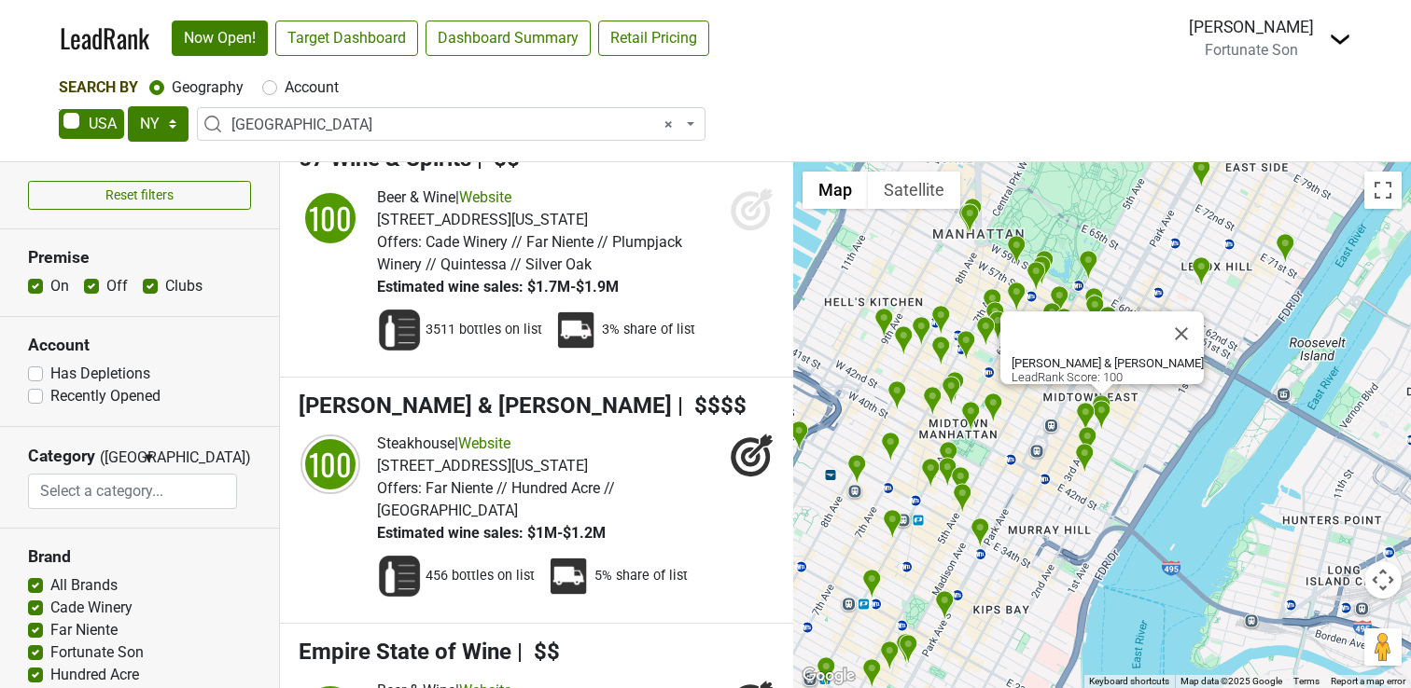
scroll to position [12444, 0]
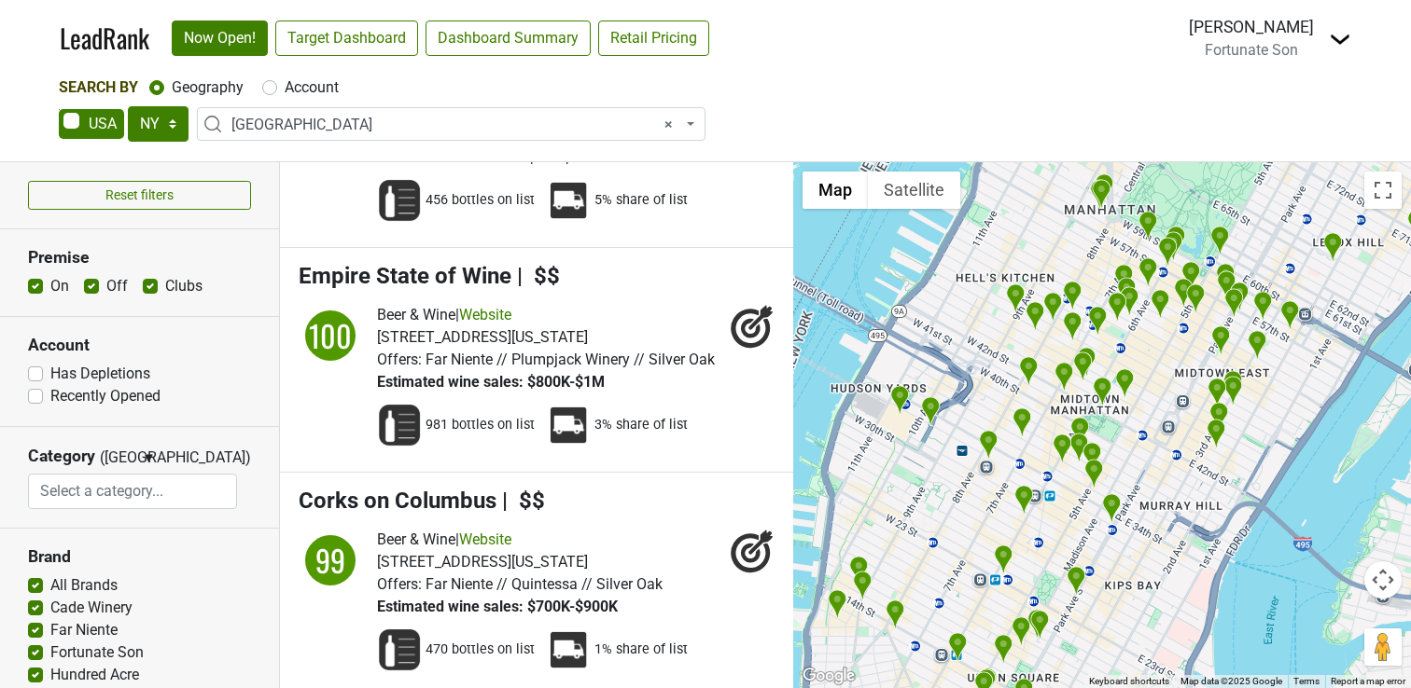
drag, startPoint x: 889, startPoint y: 645, endPoint x: 959, endPoint y: 231, distance: 419.1
click at [960, 235] on div "Corks on Columbus LeadRank Score: 99" at bounding box center [1102, 425] width 618 height 526
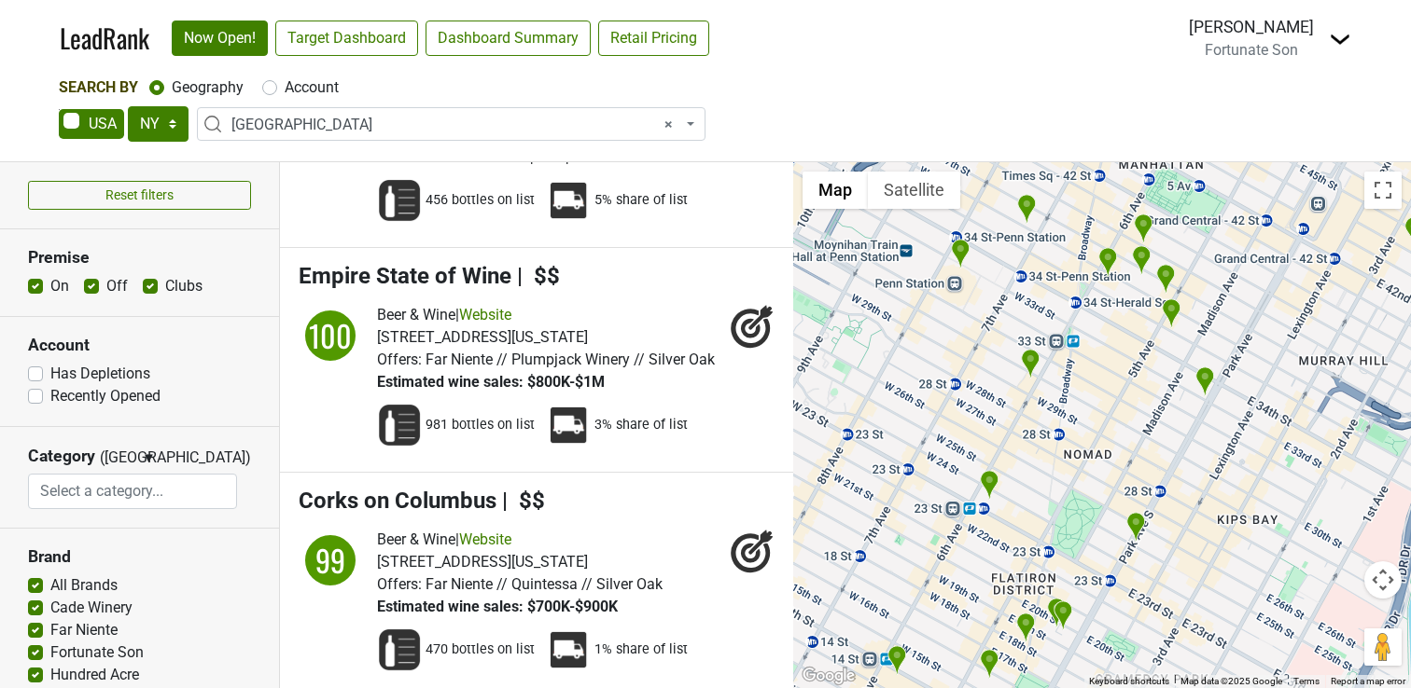
click at [1327, 43] on div "Jackie Douches Fortunate Son Switch to Hundred Acre Switch to Summer Dreams Con…" at bounding box center [1269, 38] width 162 height 47
click at [1338, 41] on img at bounding box center [1339, 39] width 22 height 22
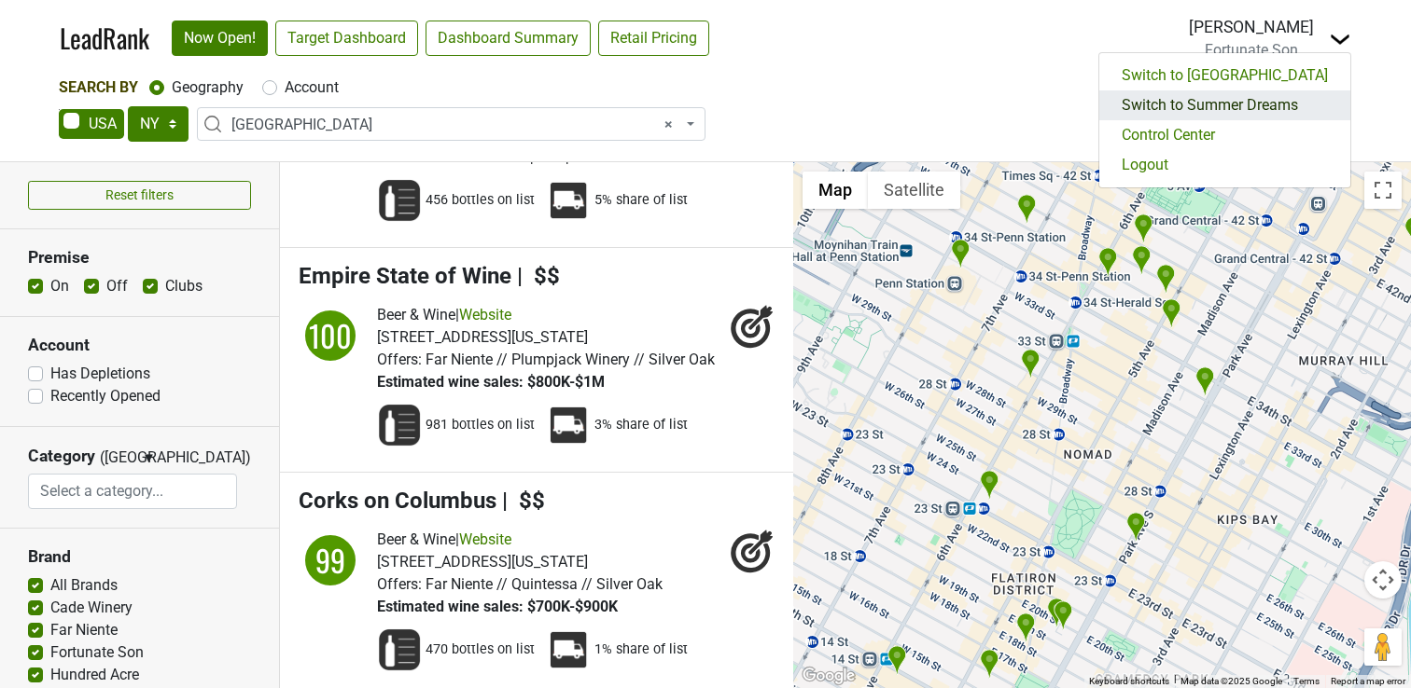
click at [1243, 113] on link "Switch to Summer Dreams" at bounding box center [1224, 105] width 251 height 30
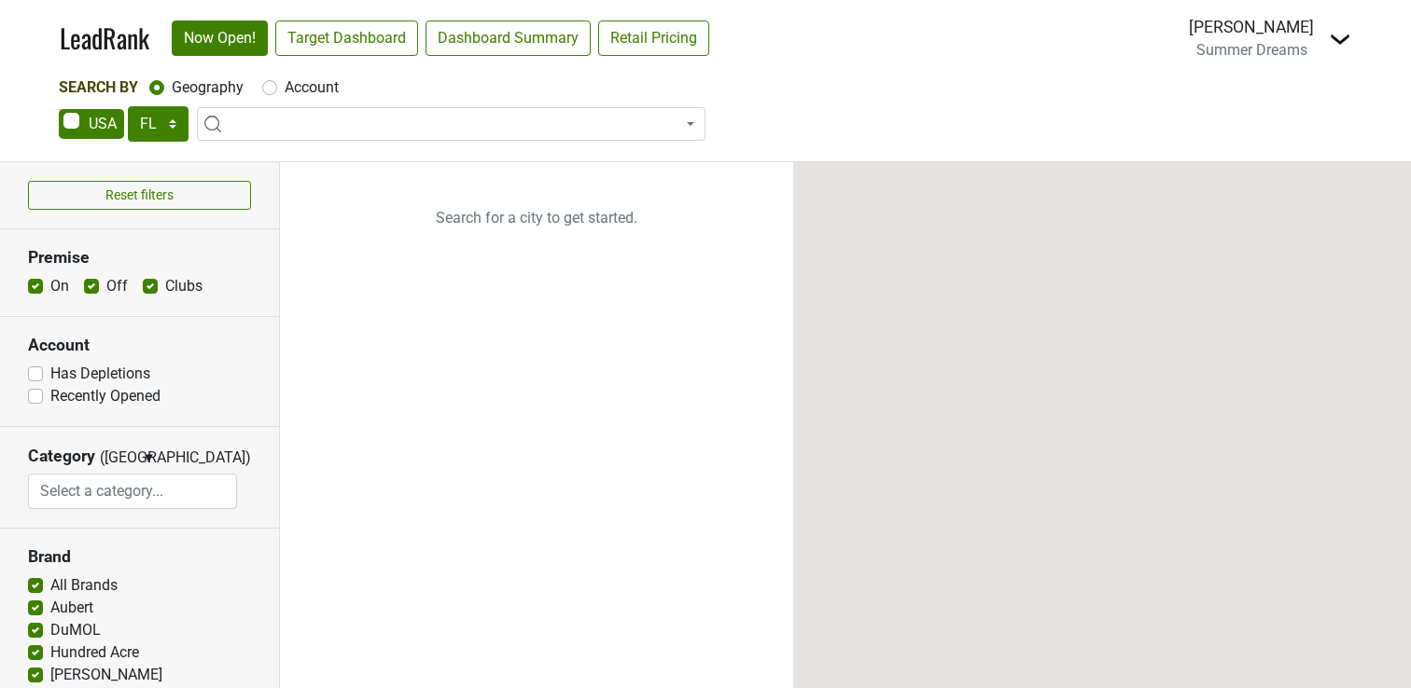
select select "FL"
select select
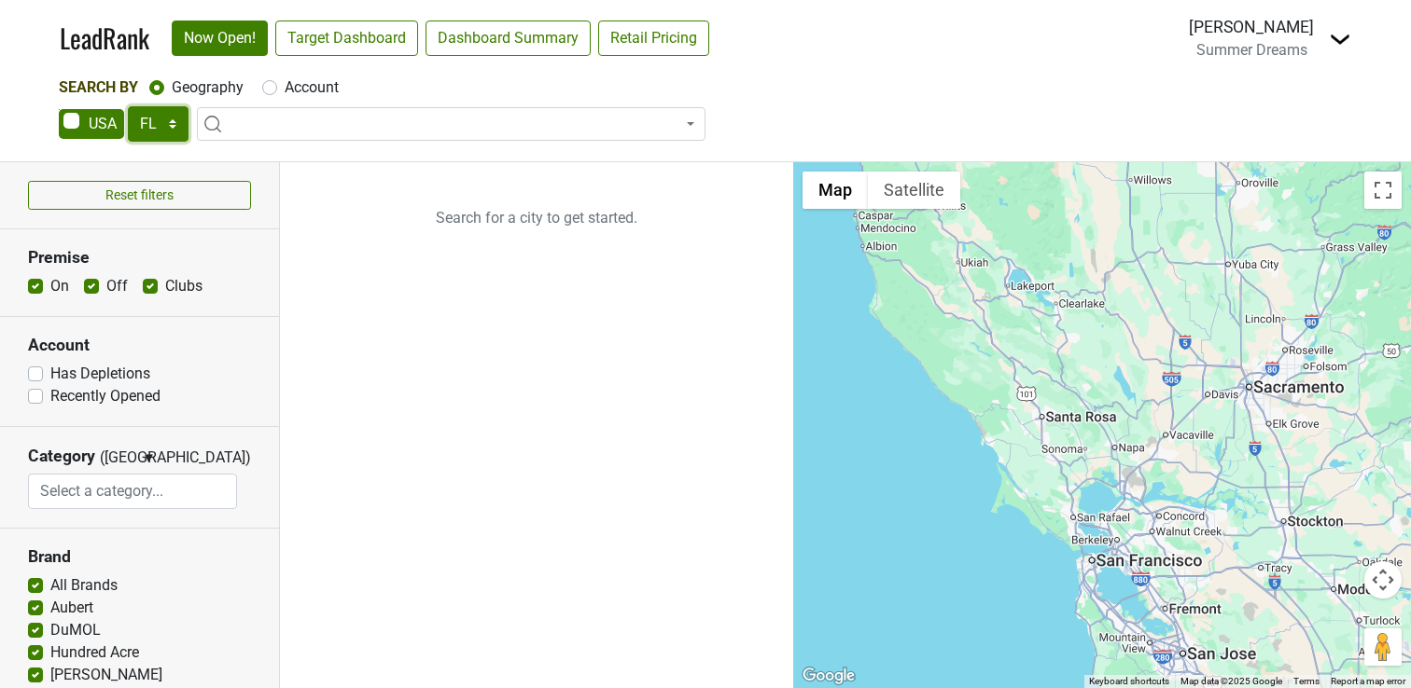
click at [133, 126] on select "AK AL AR AZ CA CO CT DC DE FL [GEOGRAPHIC_DATA] HI IA ID IL IN KS [GEOGRAPHIC_D…" at bounding box center [158, 123] width 61 height 35
select select "NY"
click at [128, 106] on select "AK AL AR AZ CA CO CT DC DE FL [GEOGRAPHIC_DATA] HI IA ID IL IN KS [GEOGRAPHIC_D…" at bounding box center [158, 123] width 61 height 35
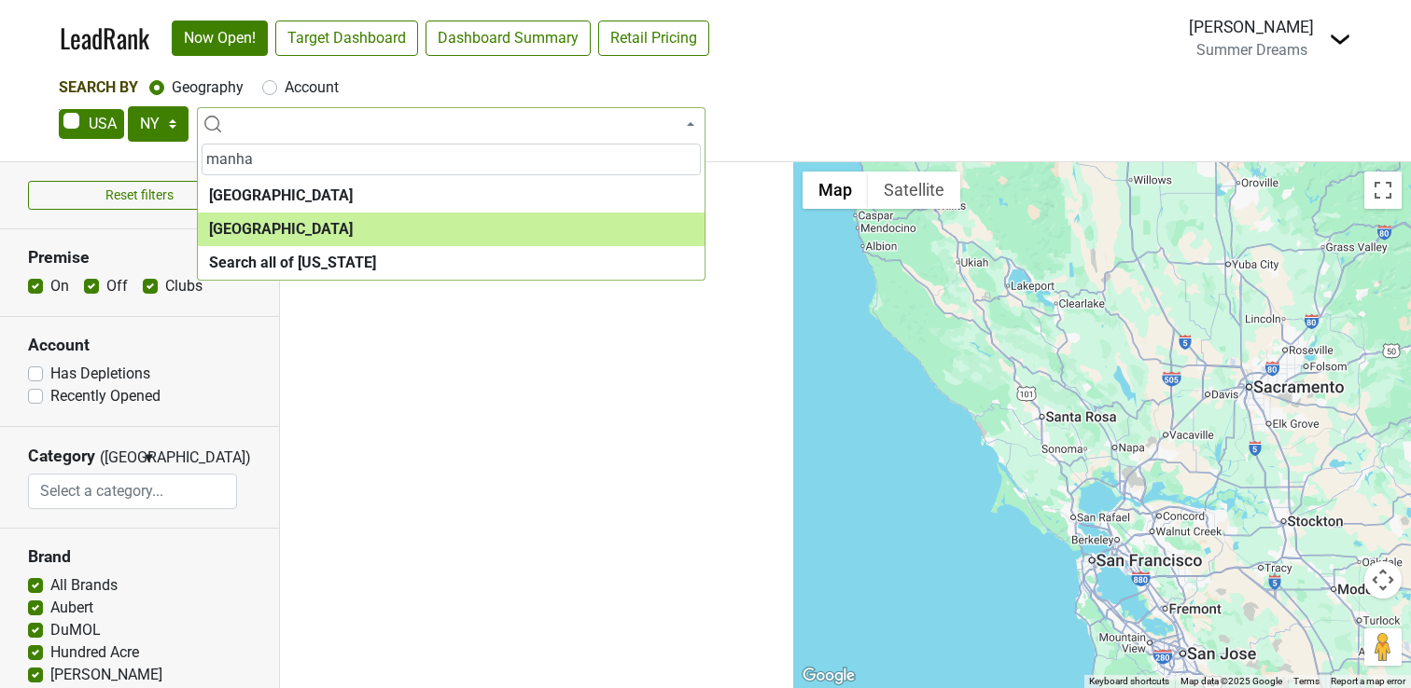
type input "manha"
select select "1260"
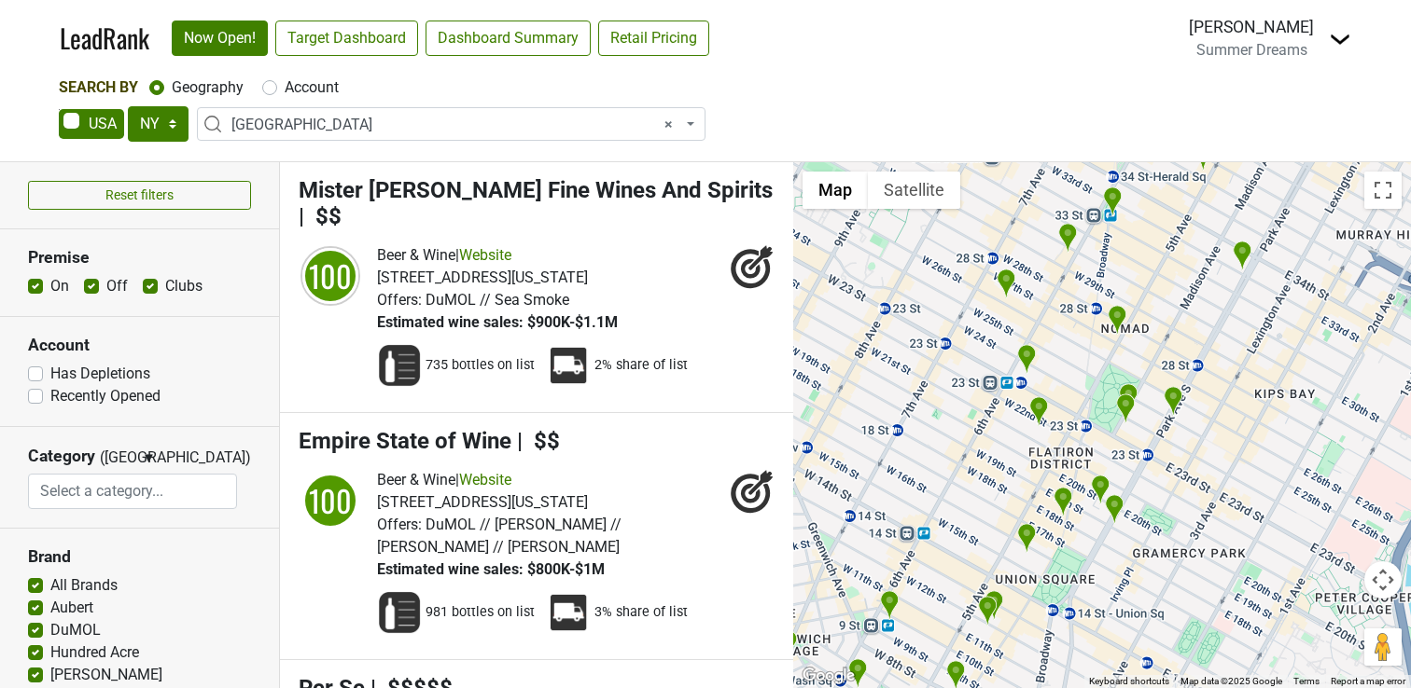
drag, startPoint x: 1084, startPoint y: 431, endPoint x: 1170, endPoint y: 539, distance: 138.1
click at [1170, 539] on div at bounding box center [1102, 425] width 618 height 526
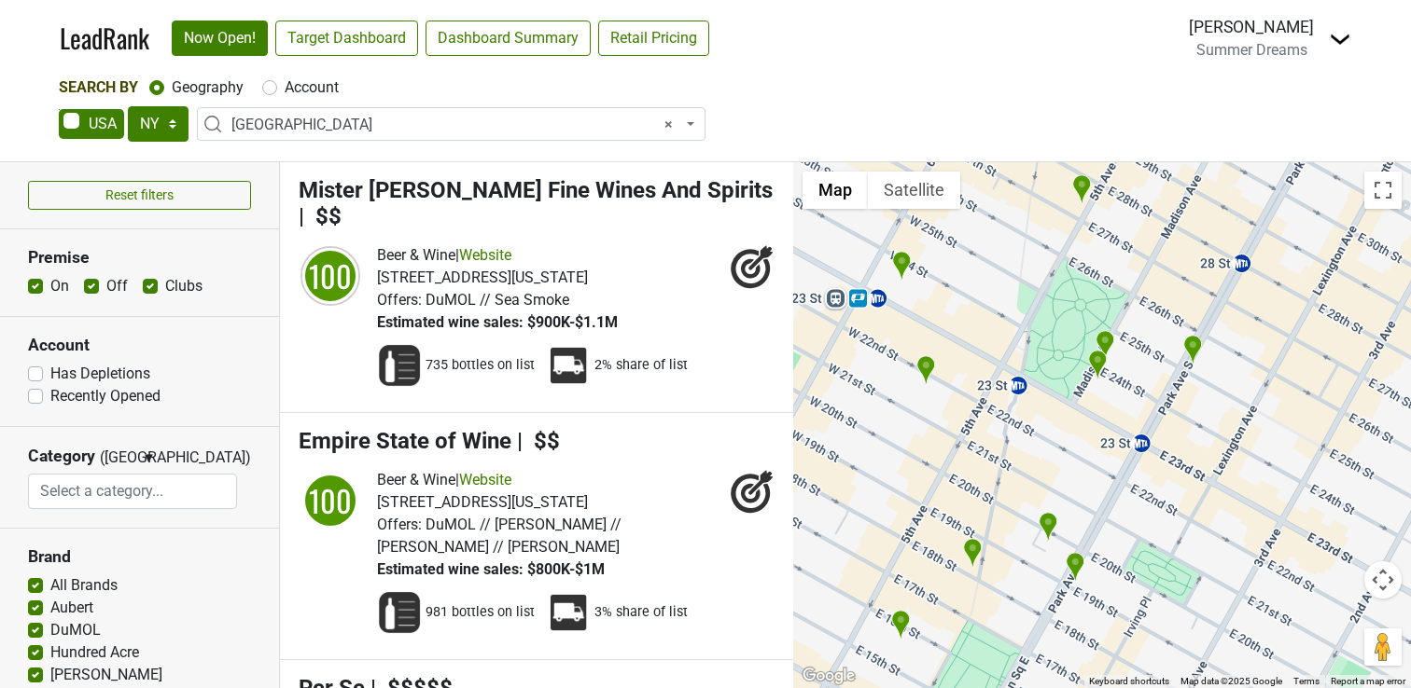
click at [1080, 189] on img "ilili" at bounding box center [1082, 189] width 20 height 31
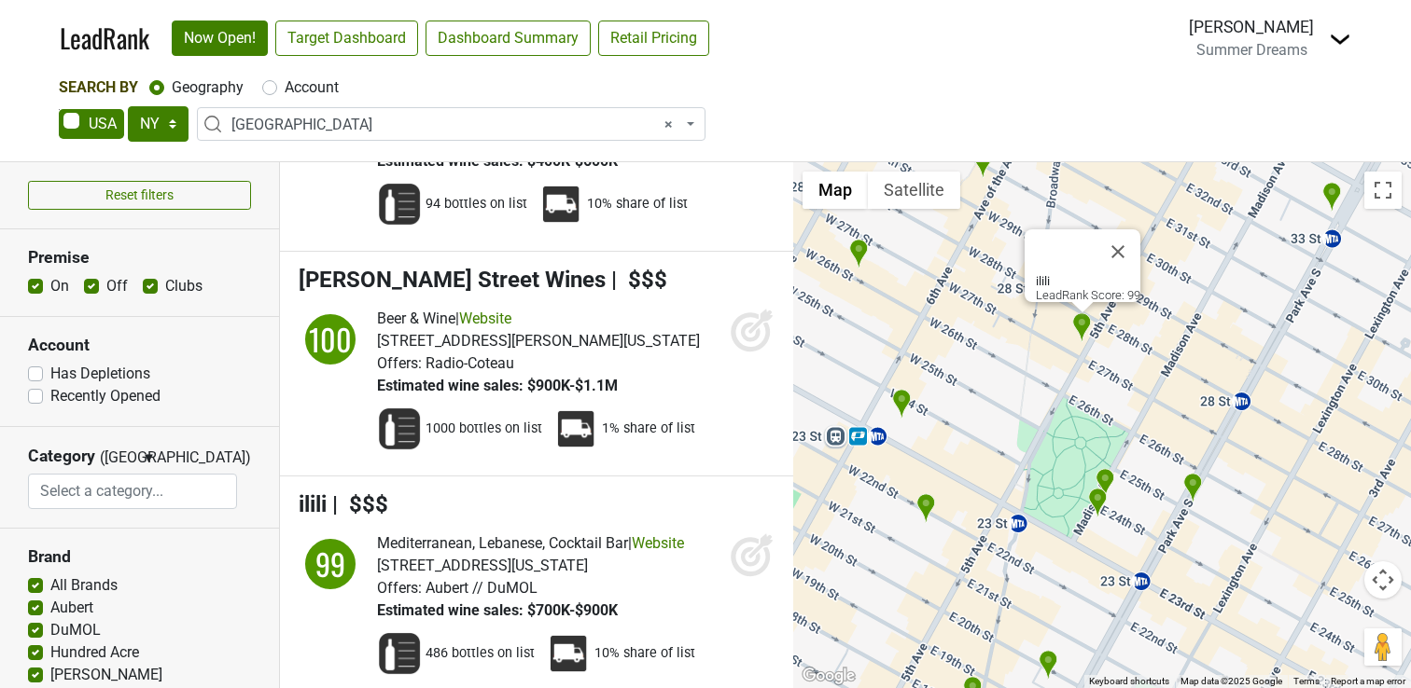
scroll to position [13031, 0]
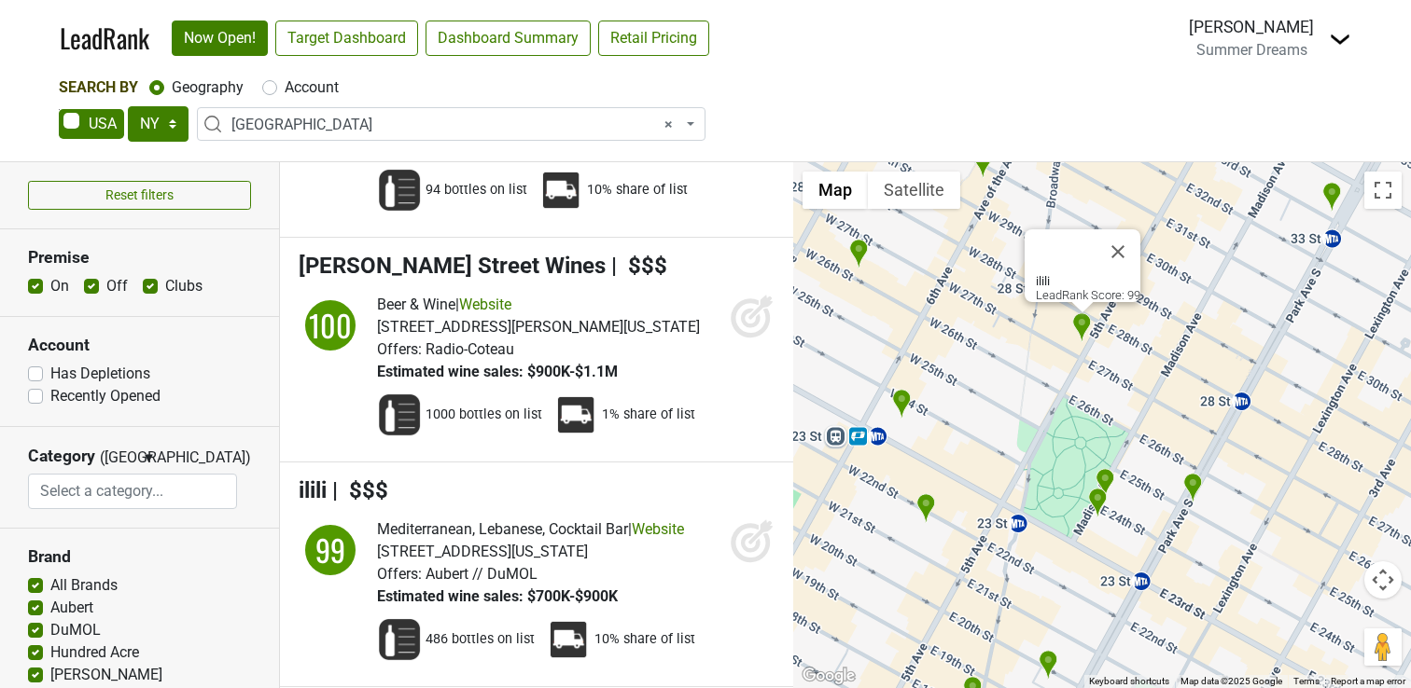
click at [929, 507] on img "COTE Korean Steakhouse" at bounding box center [926, 508] width 20 height 31
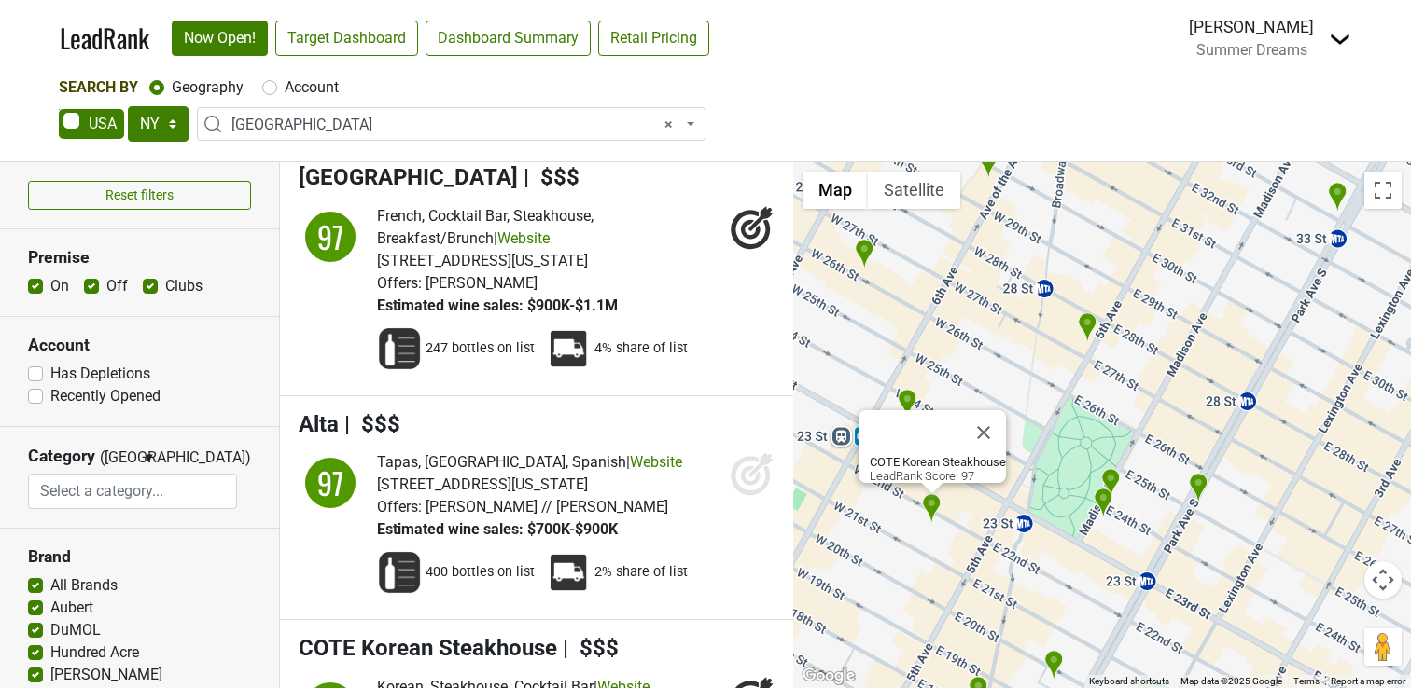
click at [866, 250] on img "Burgundy Wine Company" at bounding box center [865, 254] width 20 height 31
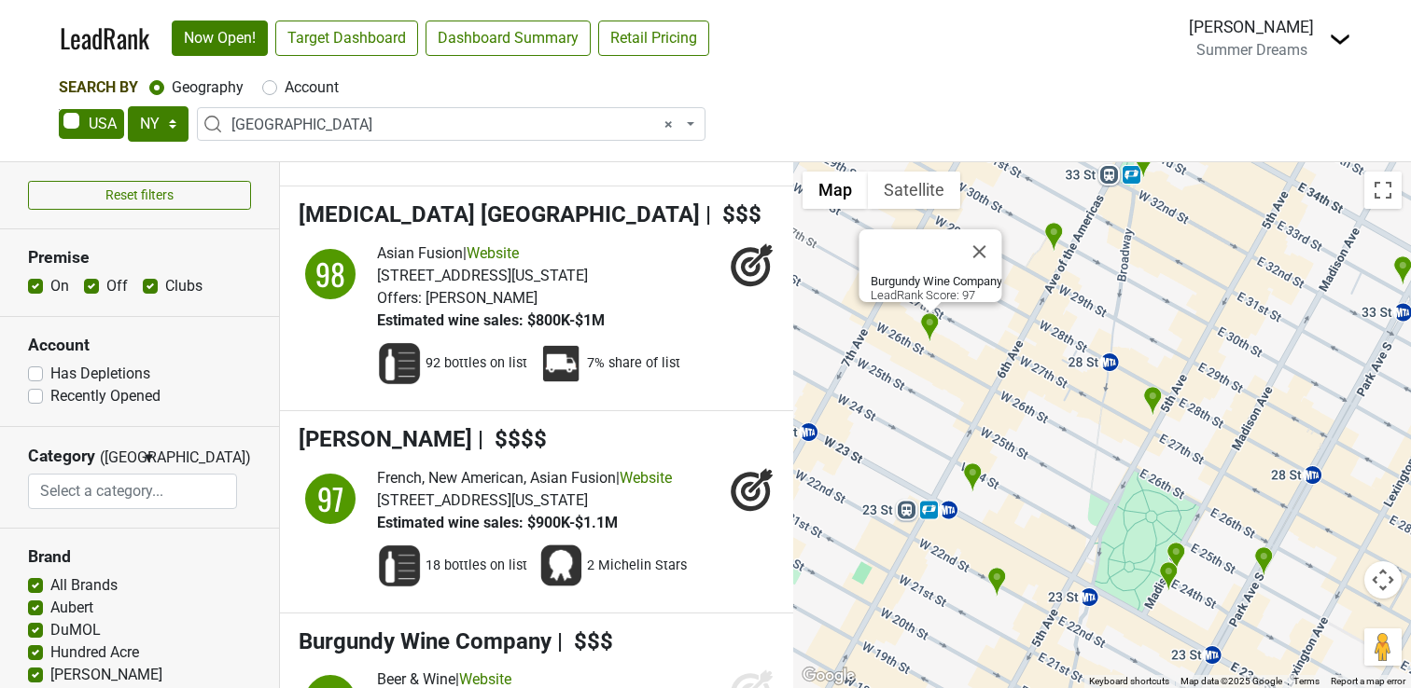
scroll to position [19967, 0]
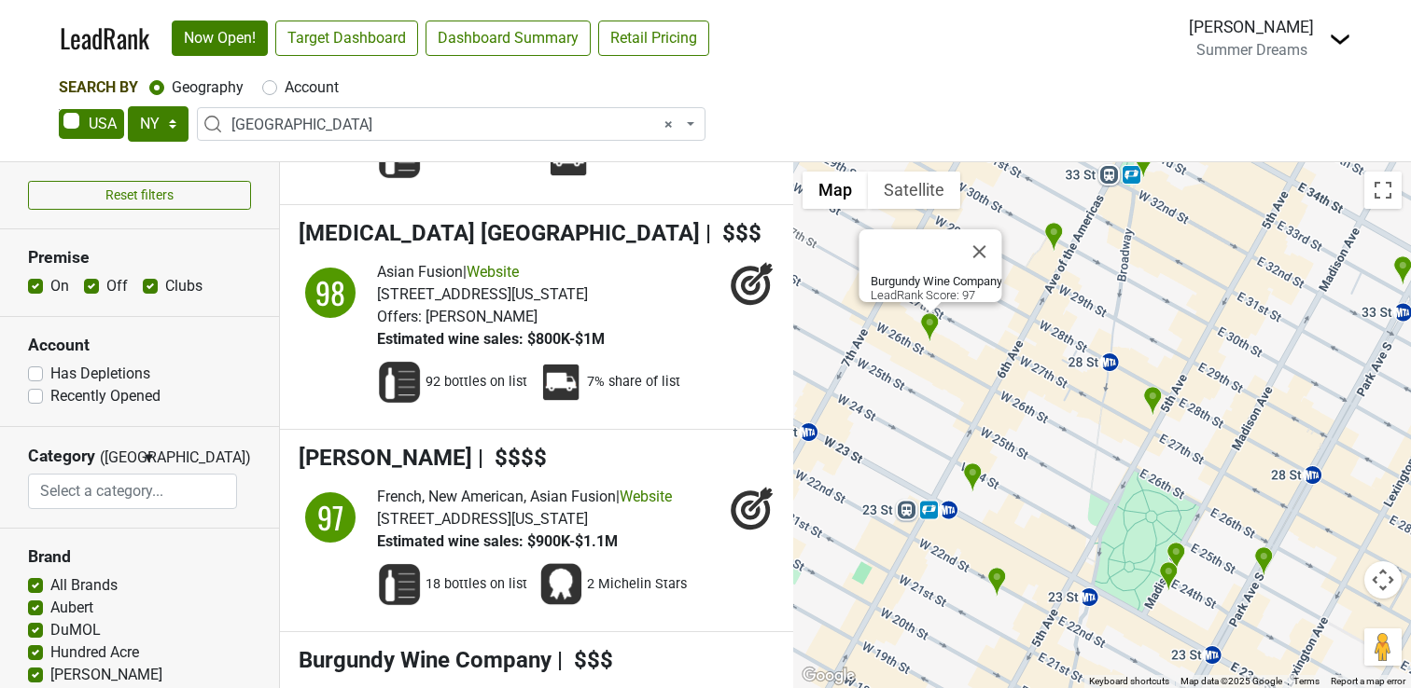
click at [1054, 236] on img "Kimpton Hotel Eventi" at bounding box center [1054, 237] width 20 height 31
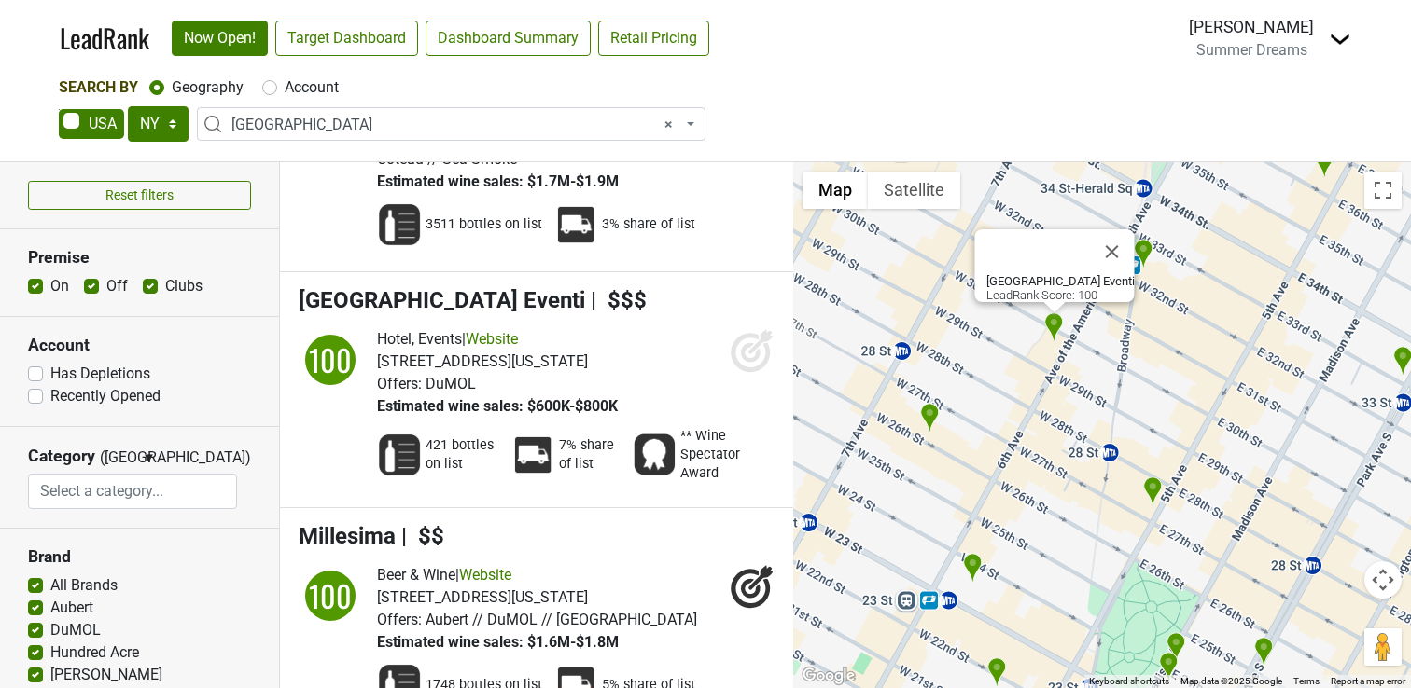
scroll to position [6445, 0]
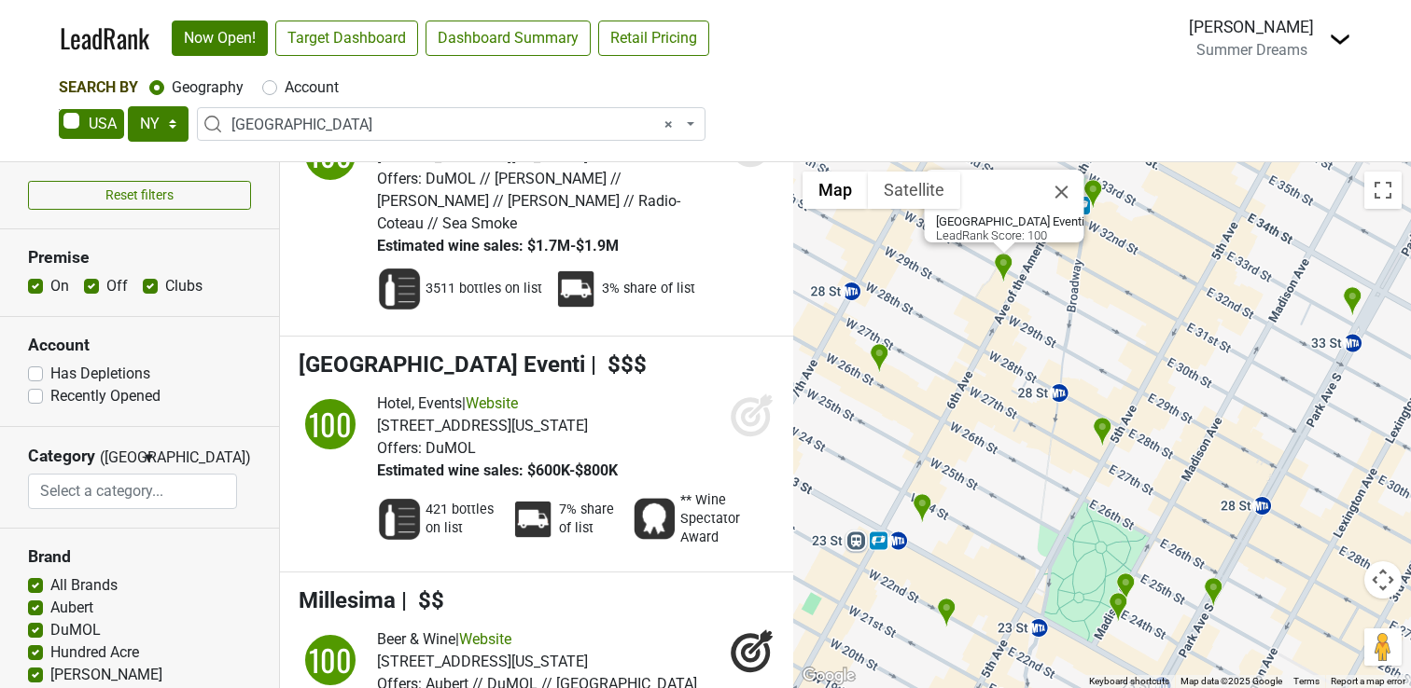
drag, startPoint x: 1094, startPoint y: 474, endPoint x: 1042, endPoint y: 413, distance: 80.0
click at [1042, 413] on div "Kimpton Hotel Eventi LeadRank Score: 100" at bounding box center [1102, 425] width 618 height 526
click at [1093, 189] on img "The Press Club Grill" at bounding box center [1093, 194] width 20 height 31
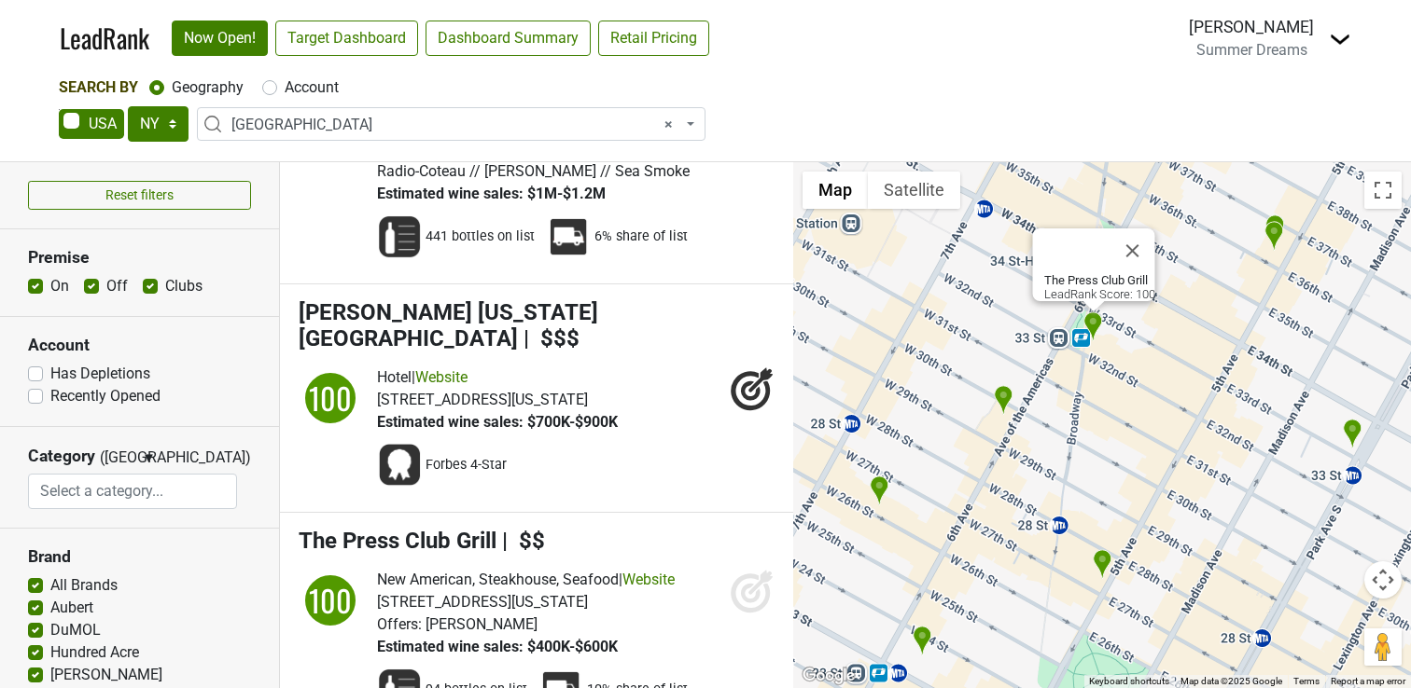
scroll to position [12559, 0]
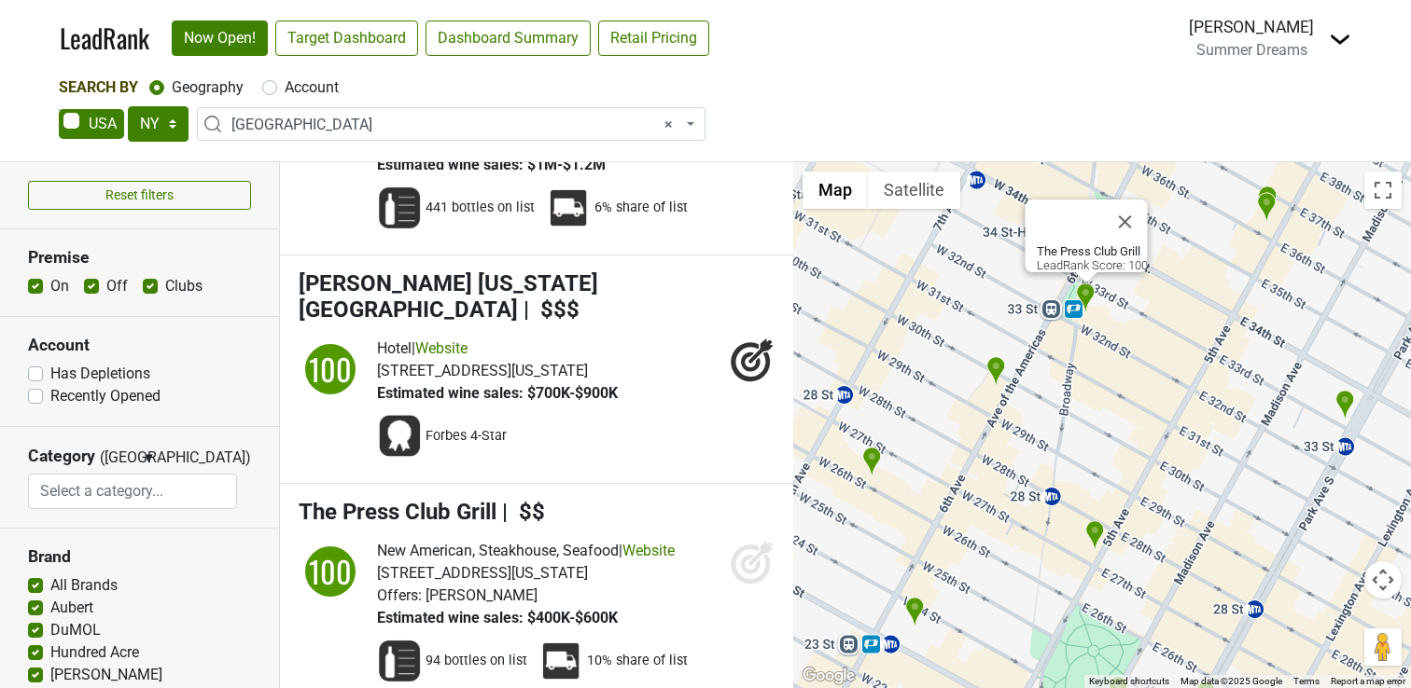
drag, startPoint x: 1087, startPoint y: 536, endPoint x: 1079, endPoint y: 506, distance: 31.7
click at [1079, 506] on div "The Press Club Grill LeadRank Score: 100" at bounding box center [1102, 425] width 618 height 526
click at [1097, 535] on img "ilili" at bounding box center [1095, 536] width 20 height 31
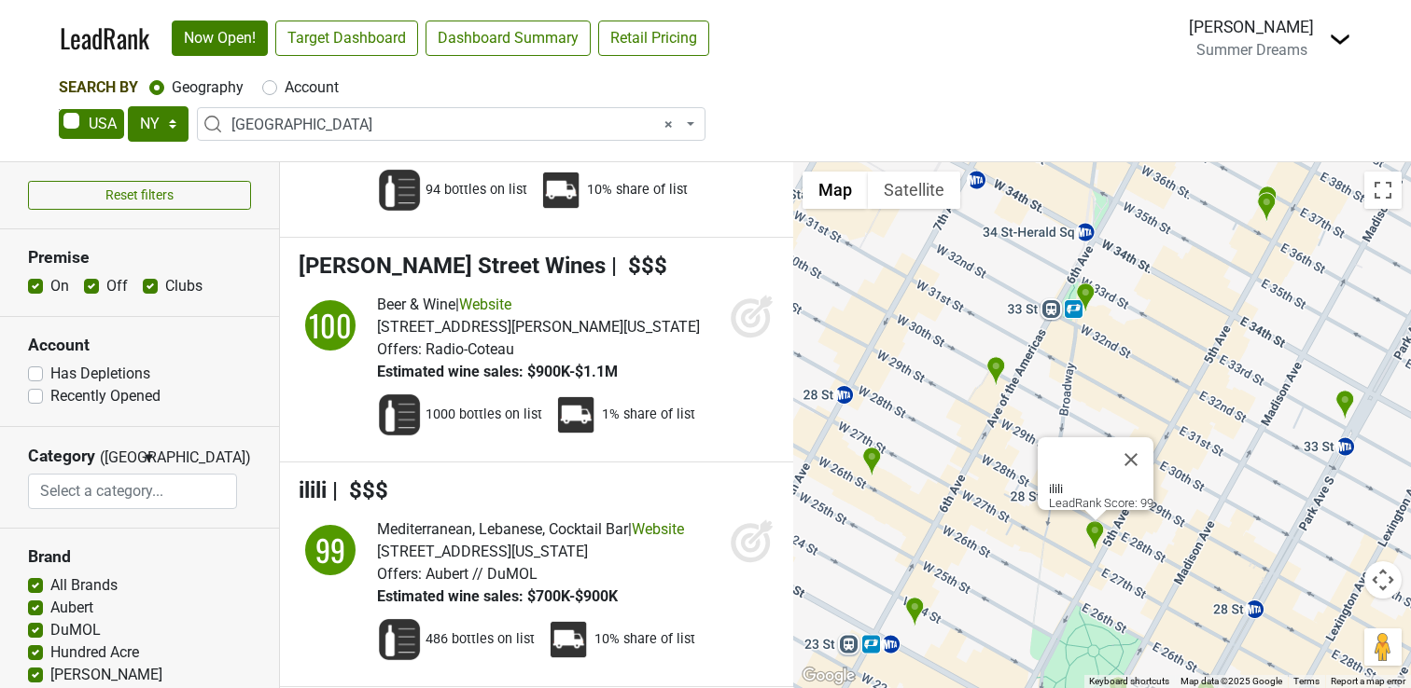
scroll to position [13031, 0]
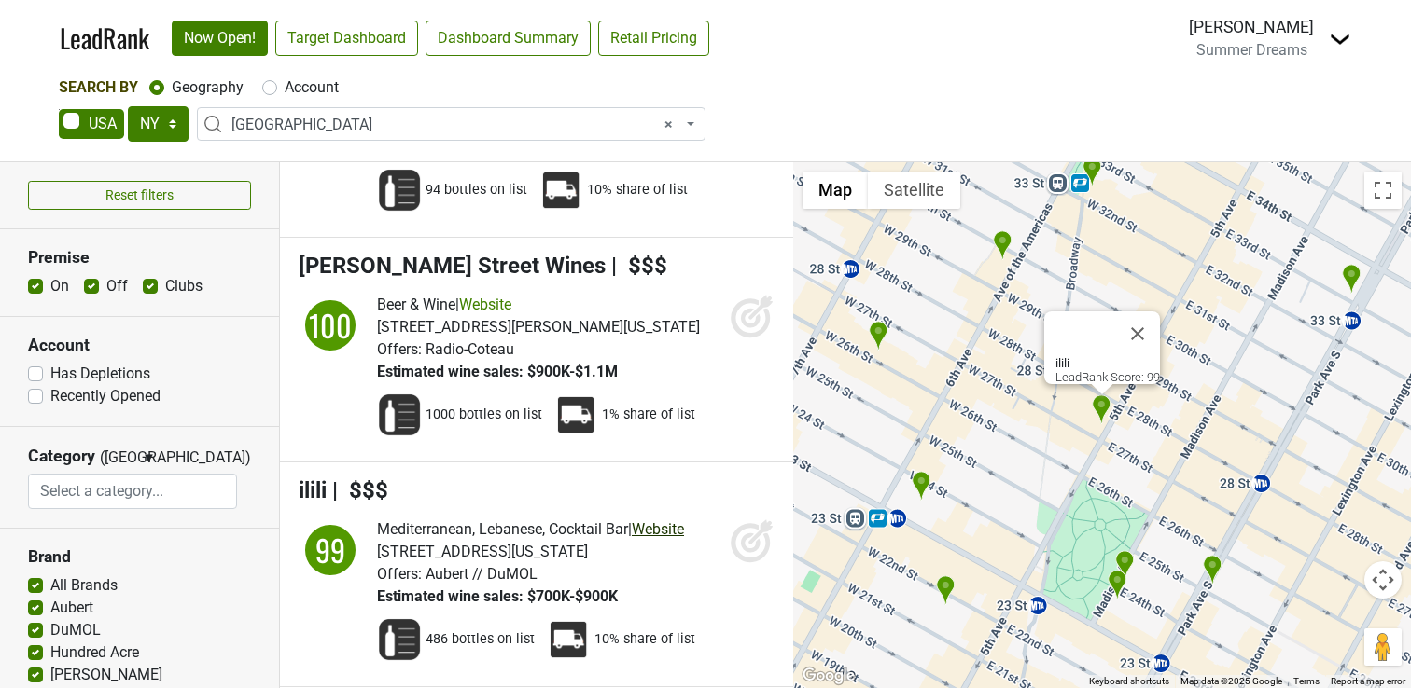
click at [663, 521] on link "Website" at bounding box center [658, 530] width 52 height 18
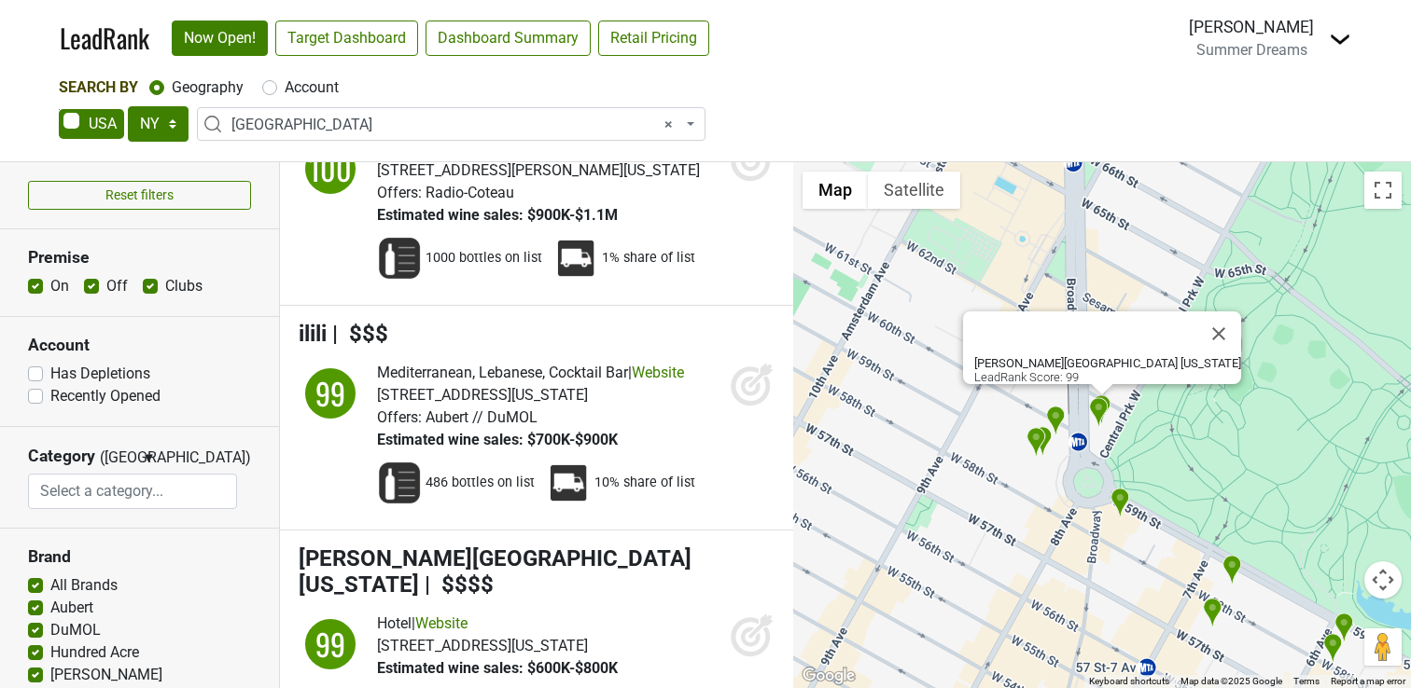
scroll to position [12560, 0]
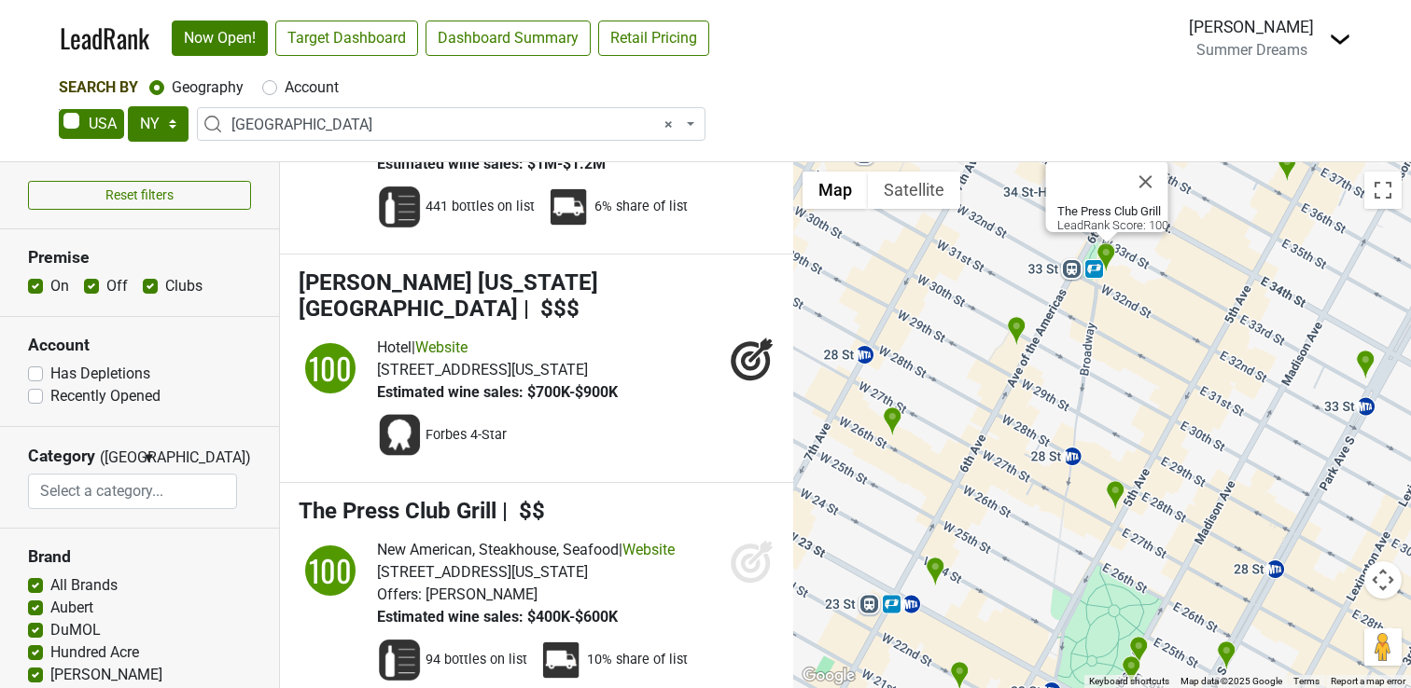
drag, startPoint x: 937, startPoint y: 521, endPoint x: 978, endPoint y: 342, distance: 182.8
click at [978, 343] on div "The Press Club Grill LeadRank Score: 100" at bounding box center [1102, 425] width 618 height 526
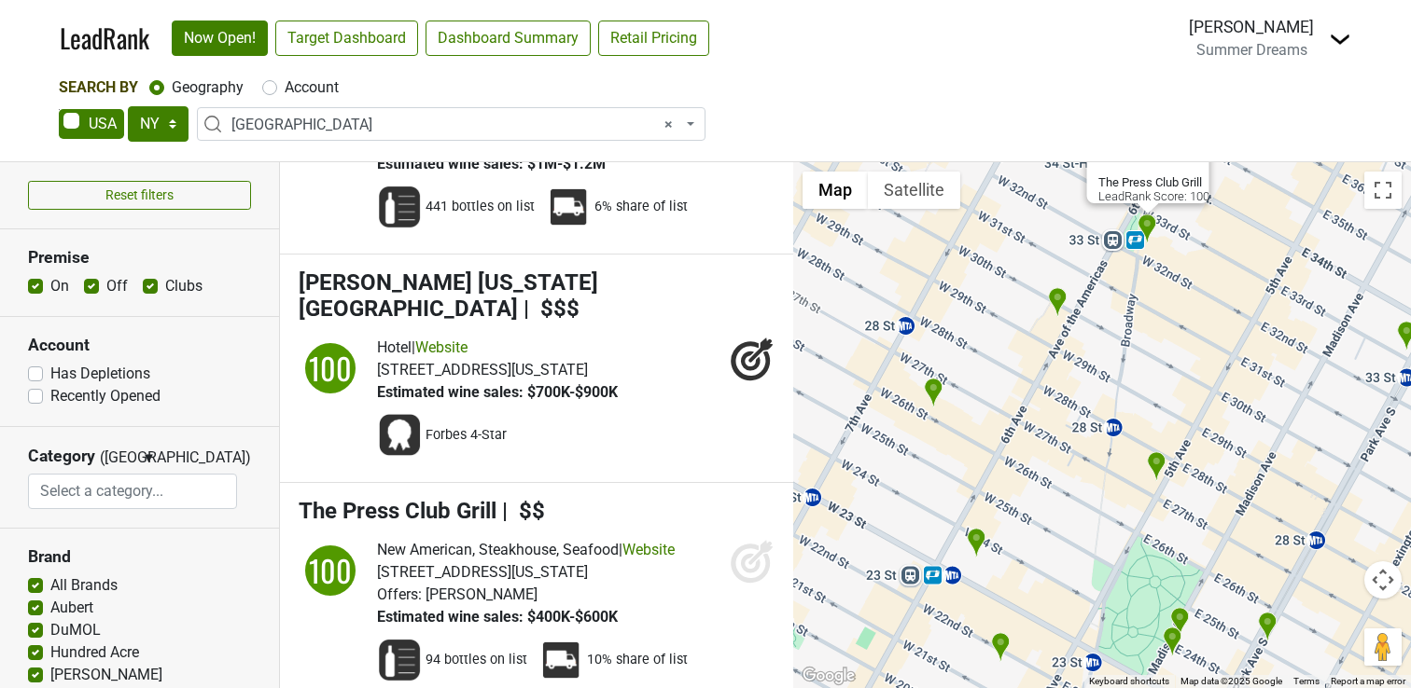
click at [932, 397] on img "Burgundy Wine Company" at bounding box center [934, 393] width 20 height 31
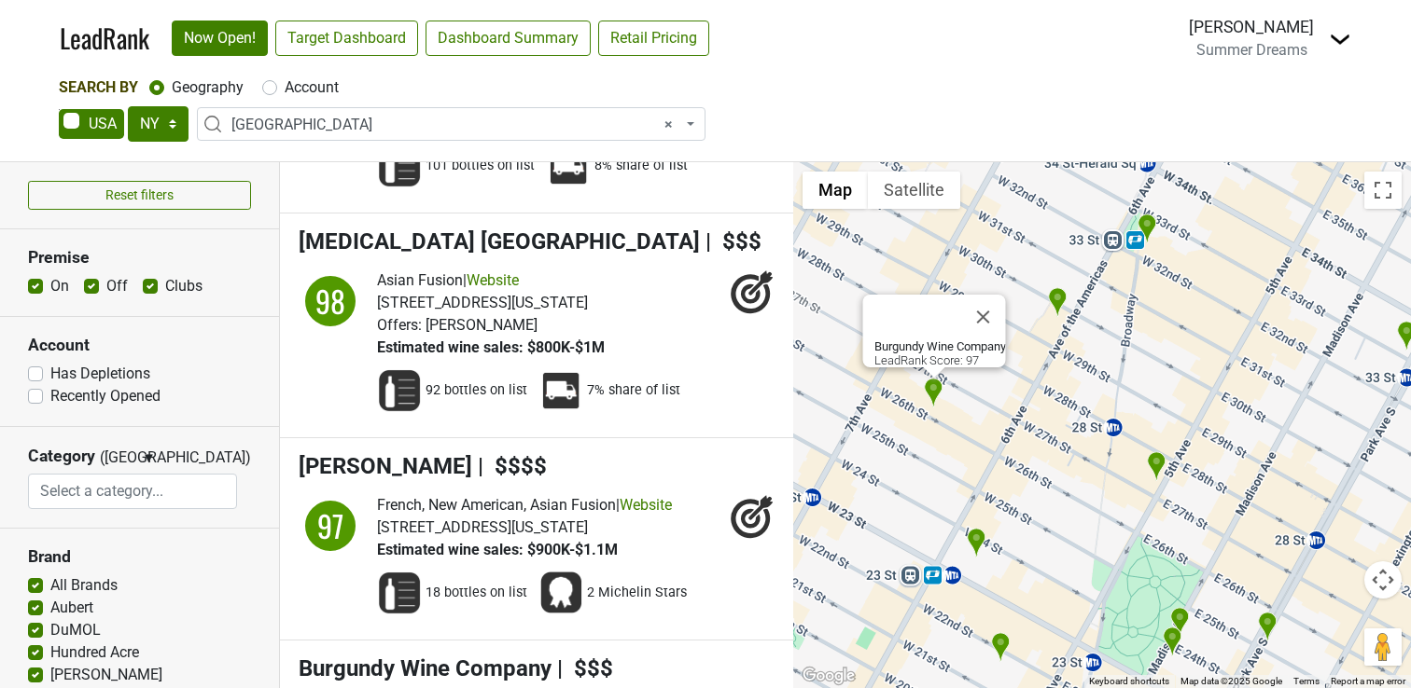
click at [1061, 306] on img "Kimpton Hotel Eventi" at bounding box center [1058, 302] width 20 height 31
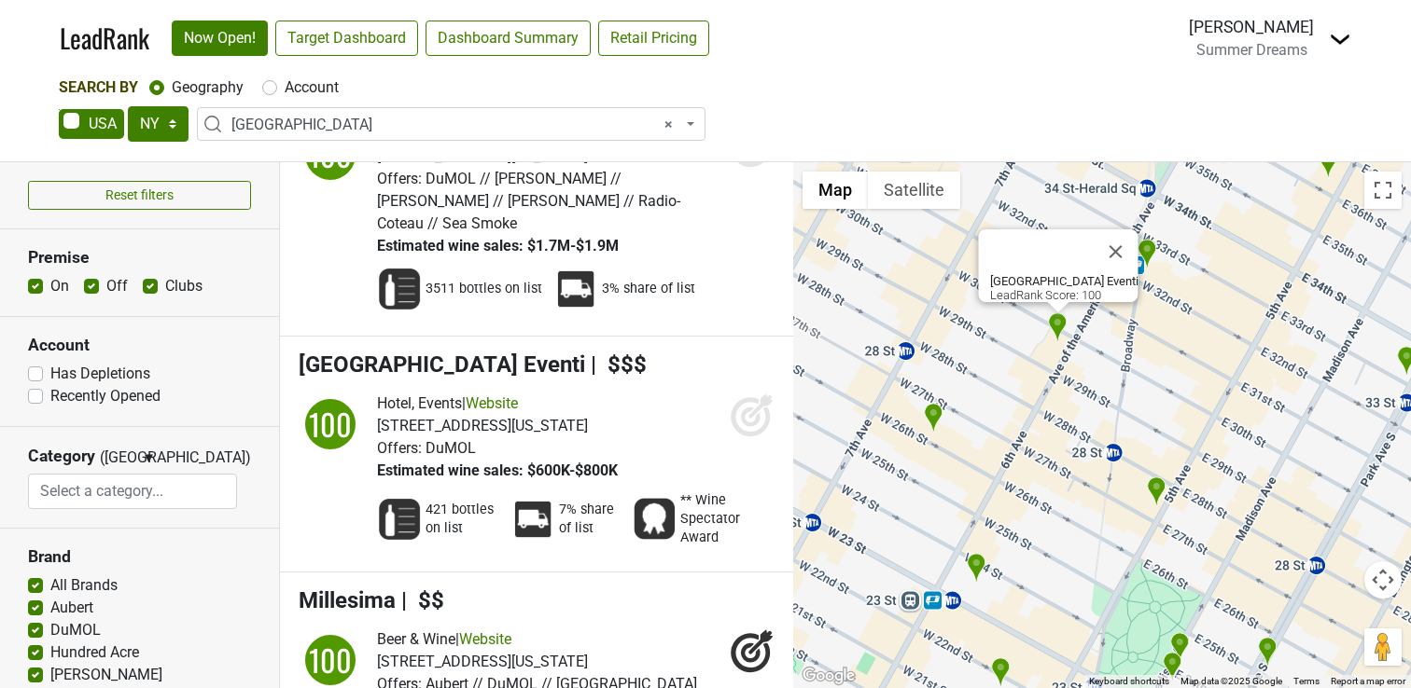
click at [1161, 486] on img "ilili" at bounding box center [1157, 492] width 20 height 31
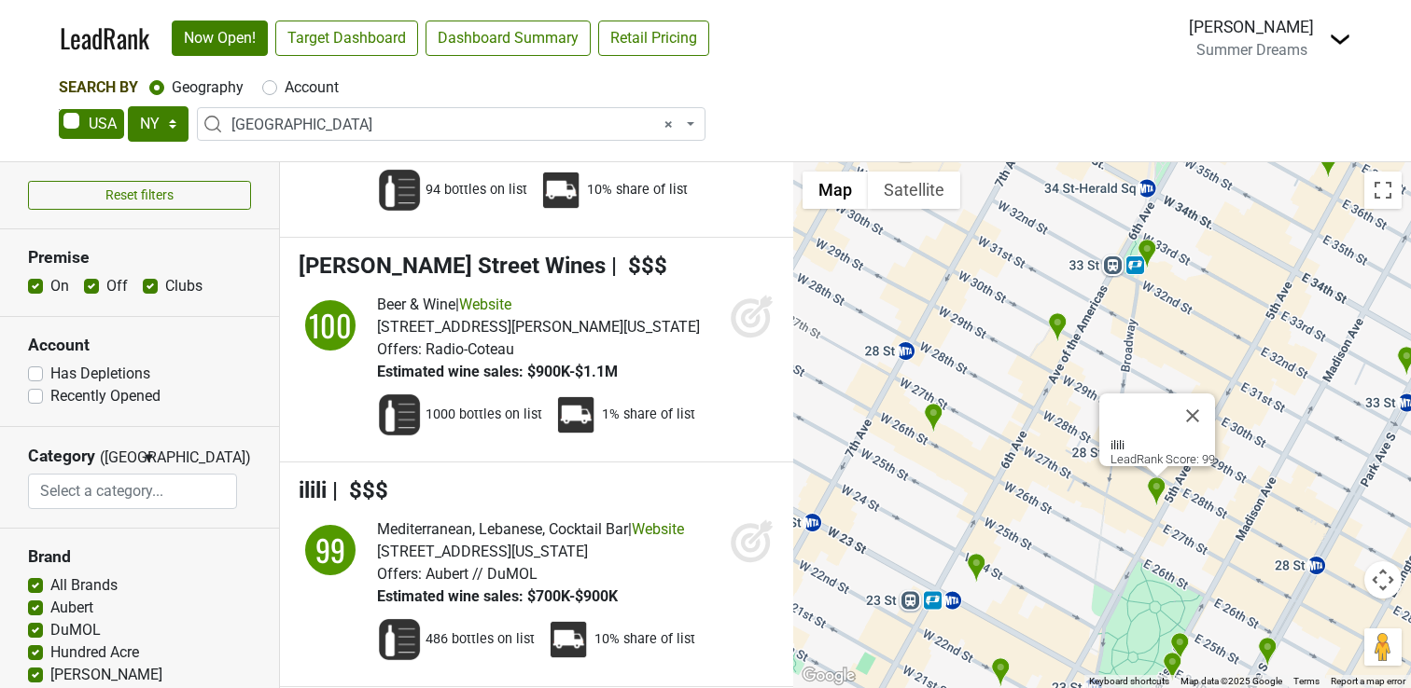
click at [981, 566] on img "Empire State of Wine" at bounding box center [976, 568] width 20 height 31
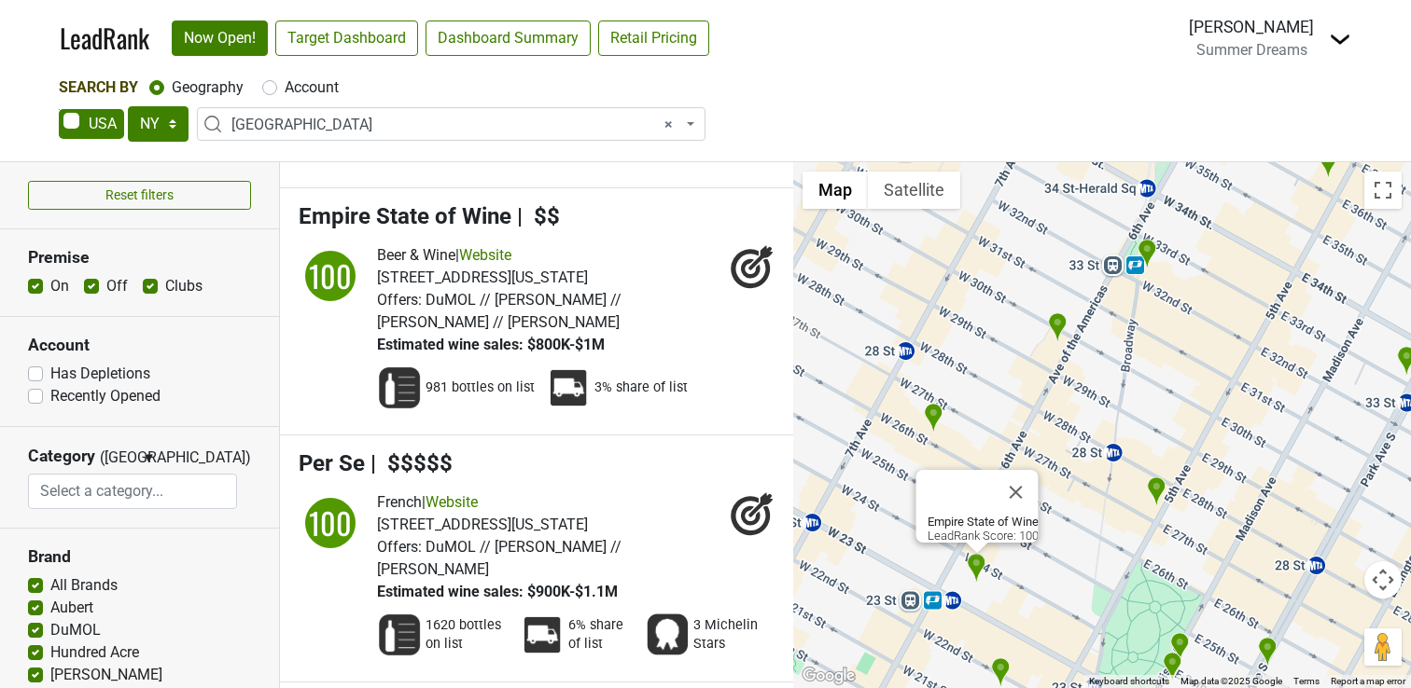
click at [1182, 646] on img "Eleven Madison Park" at bounding box center [1180, 647] width 20 height 31
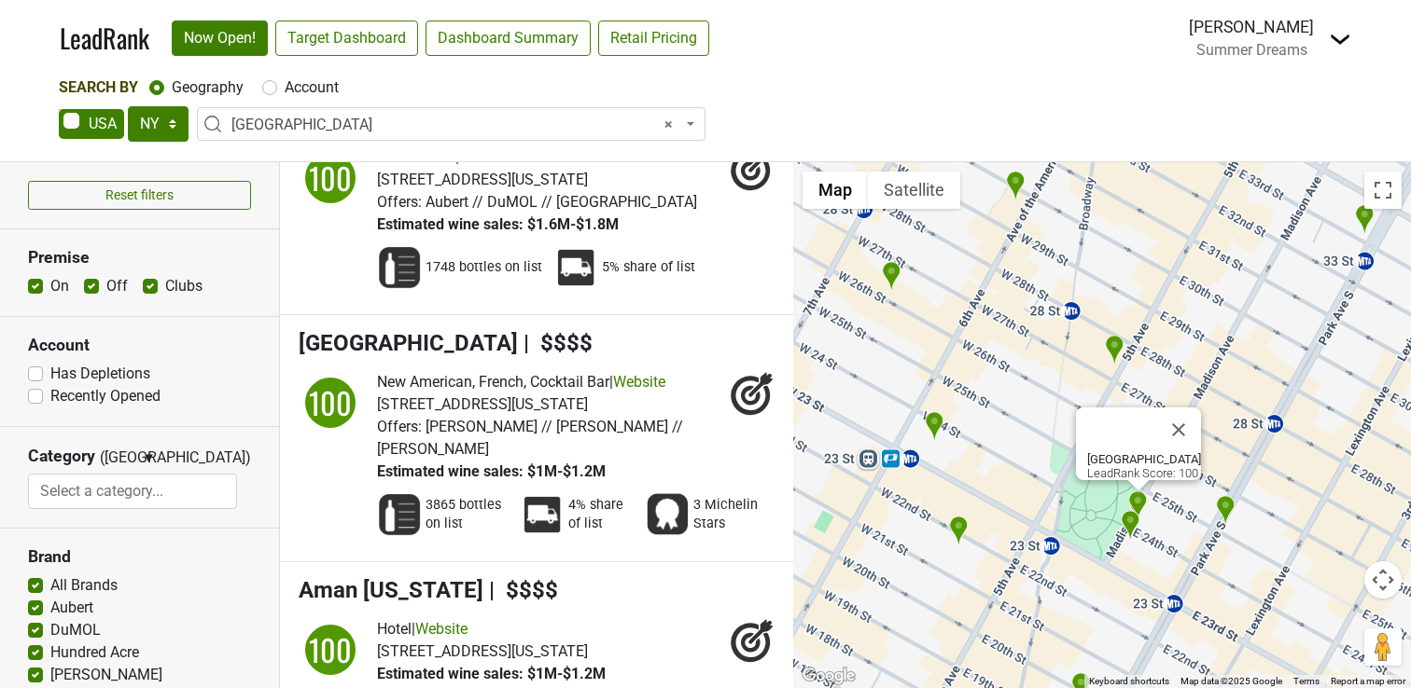
scroll to position [6929, 0]
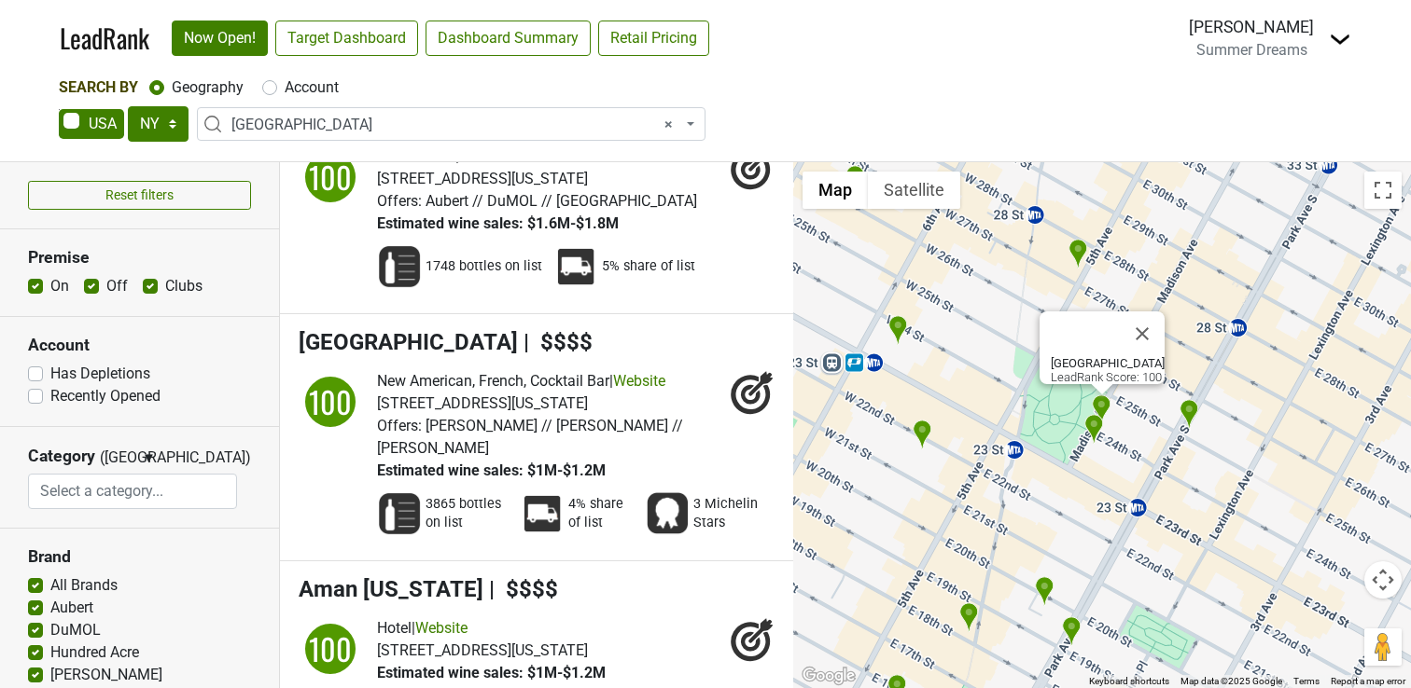
click at [1098, 424] on img "The New York EDITION" at bounding box center [1094, 429] width 20 height 31
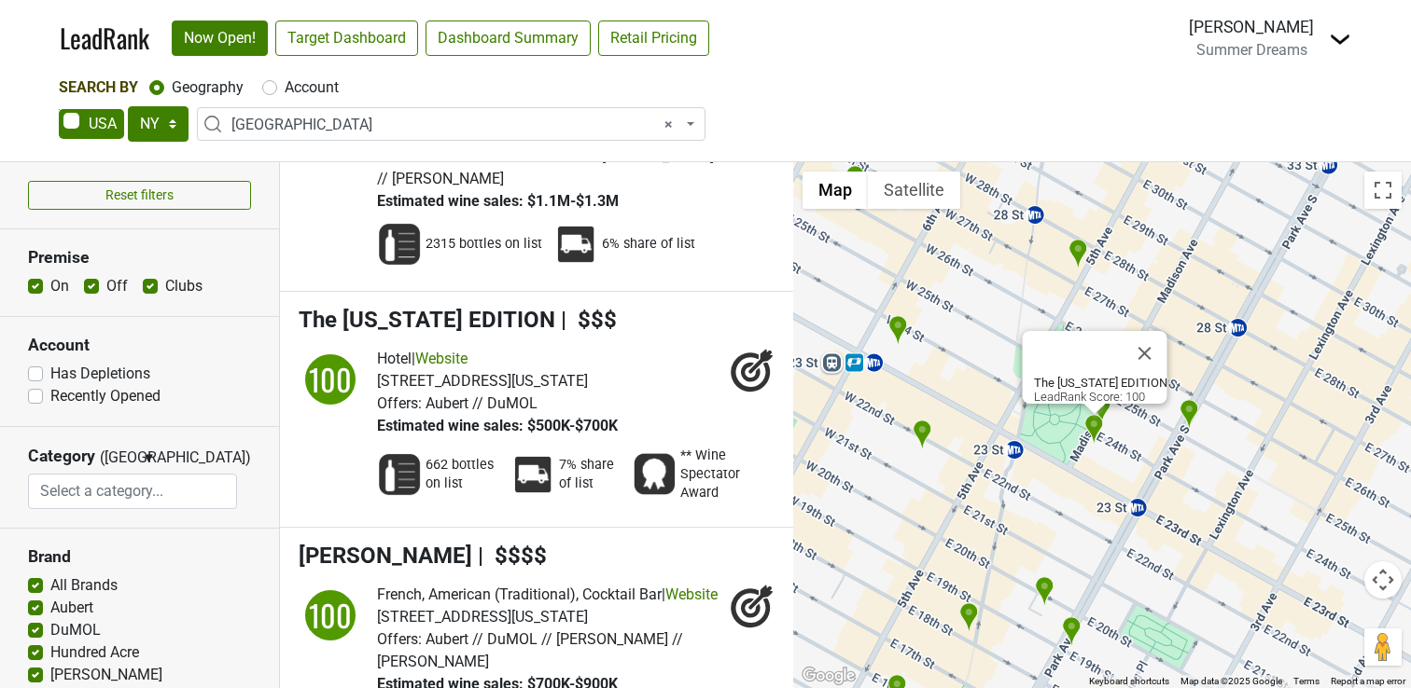
scroll to position [2785, 0]
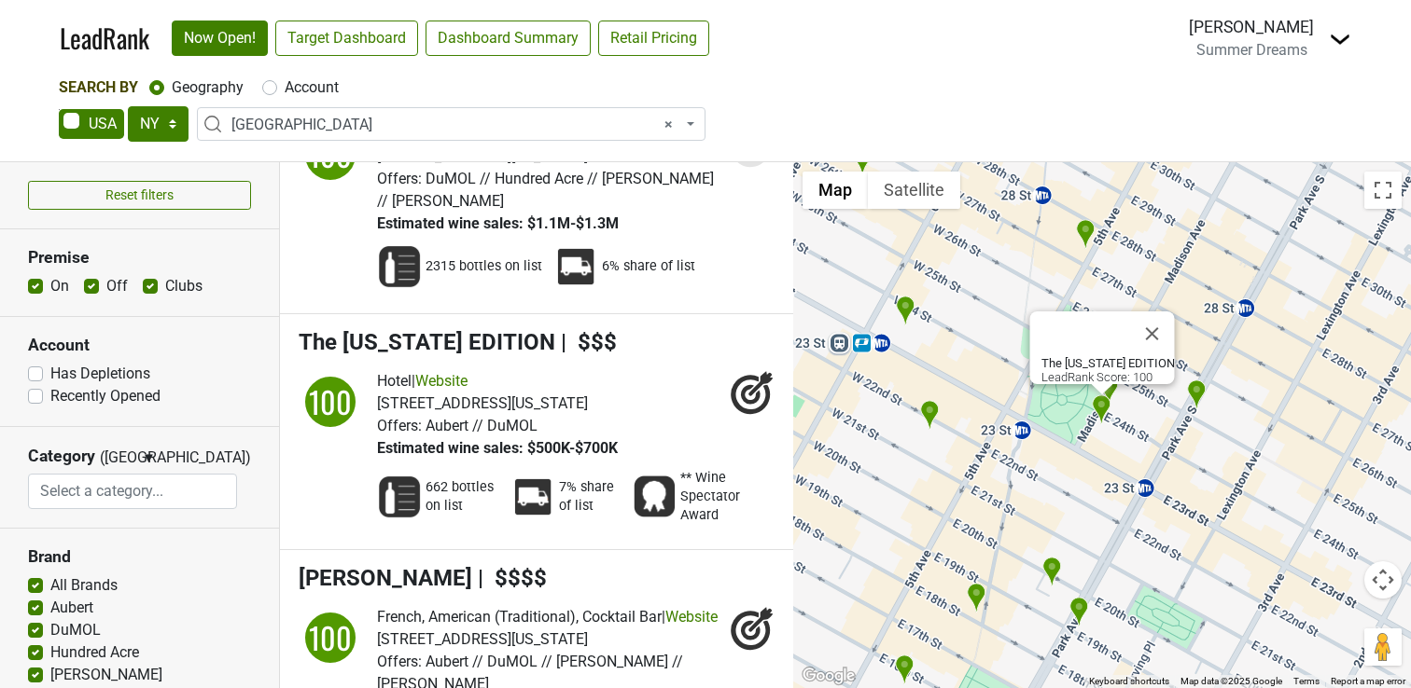
click at [1198, 396] on img "Upland" at bounding box center [1197, 395] width 20 height 31
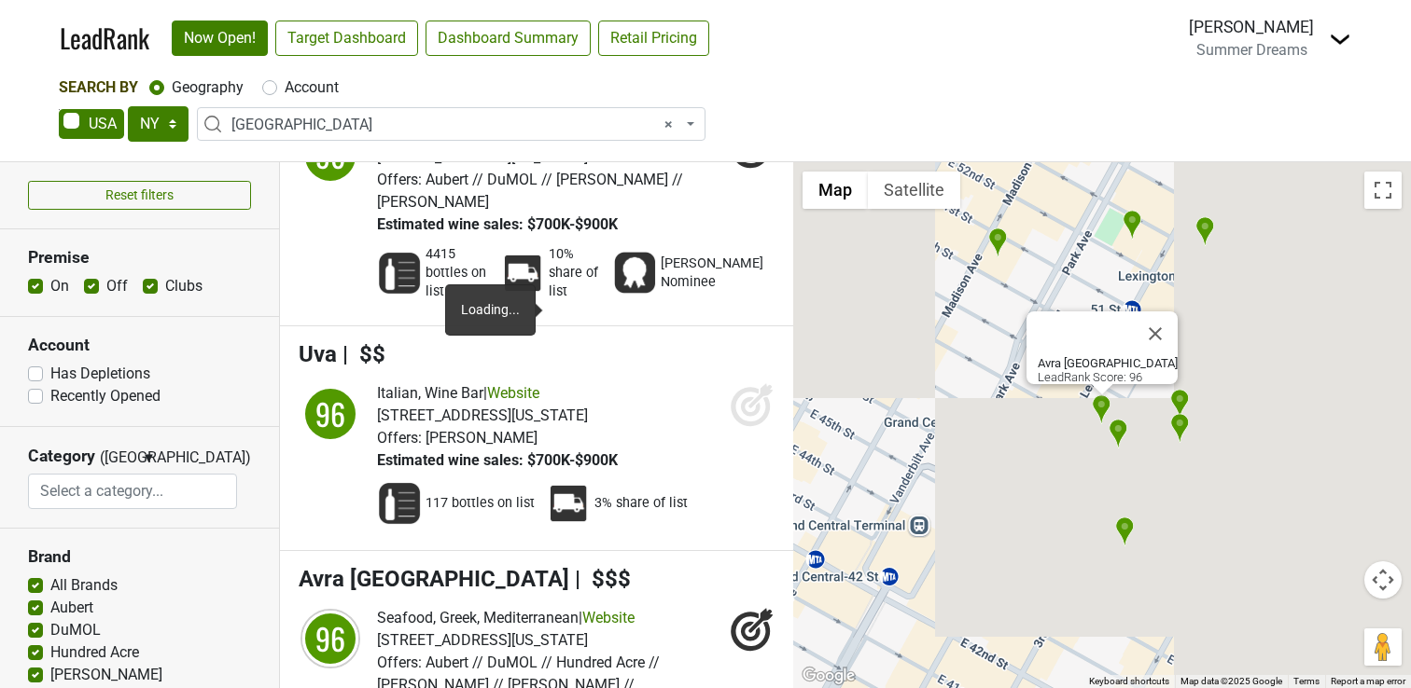
scroll to position [21882, 0]
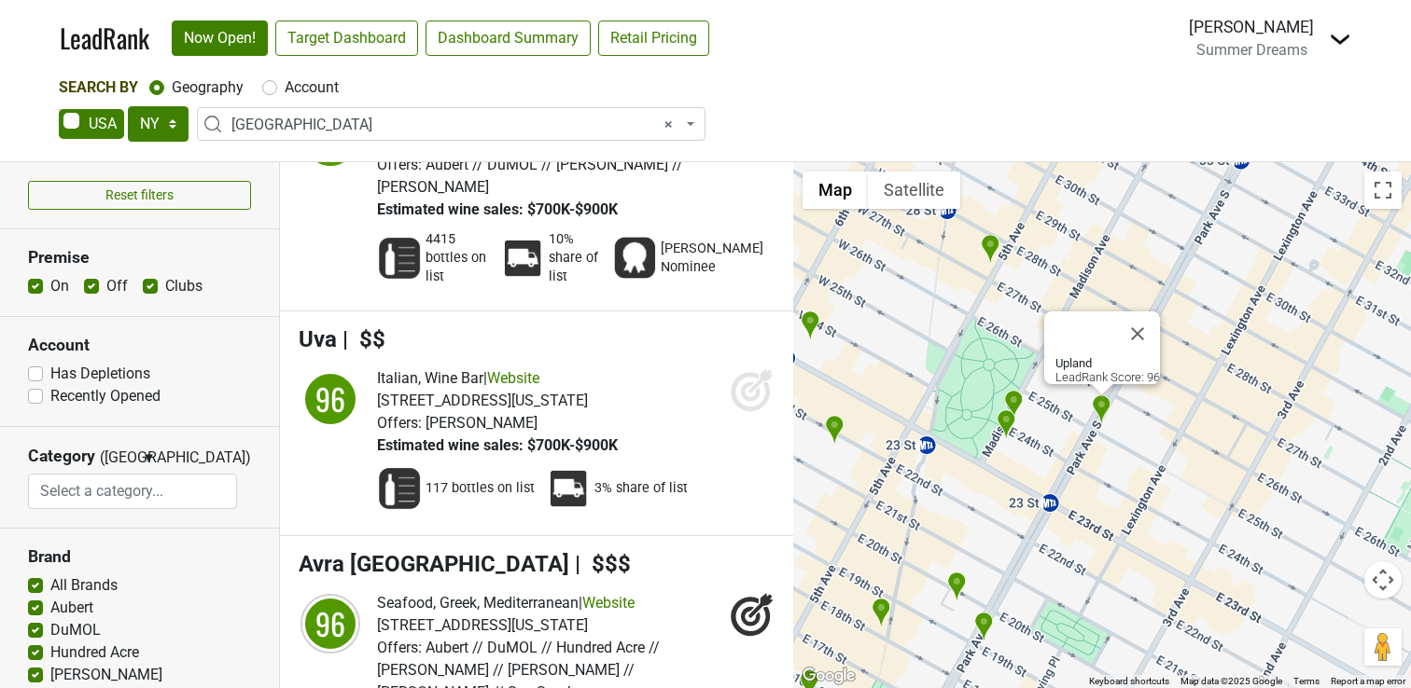
click at [1239, 50] on span "Summer Dreams" at bounding box center [1251, 50] width 111 height 18
click at [1337, 45] on img at bounding box center [1339, 39] width 22 height 22
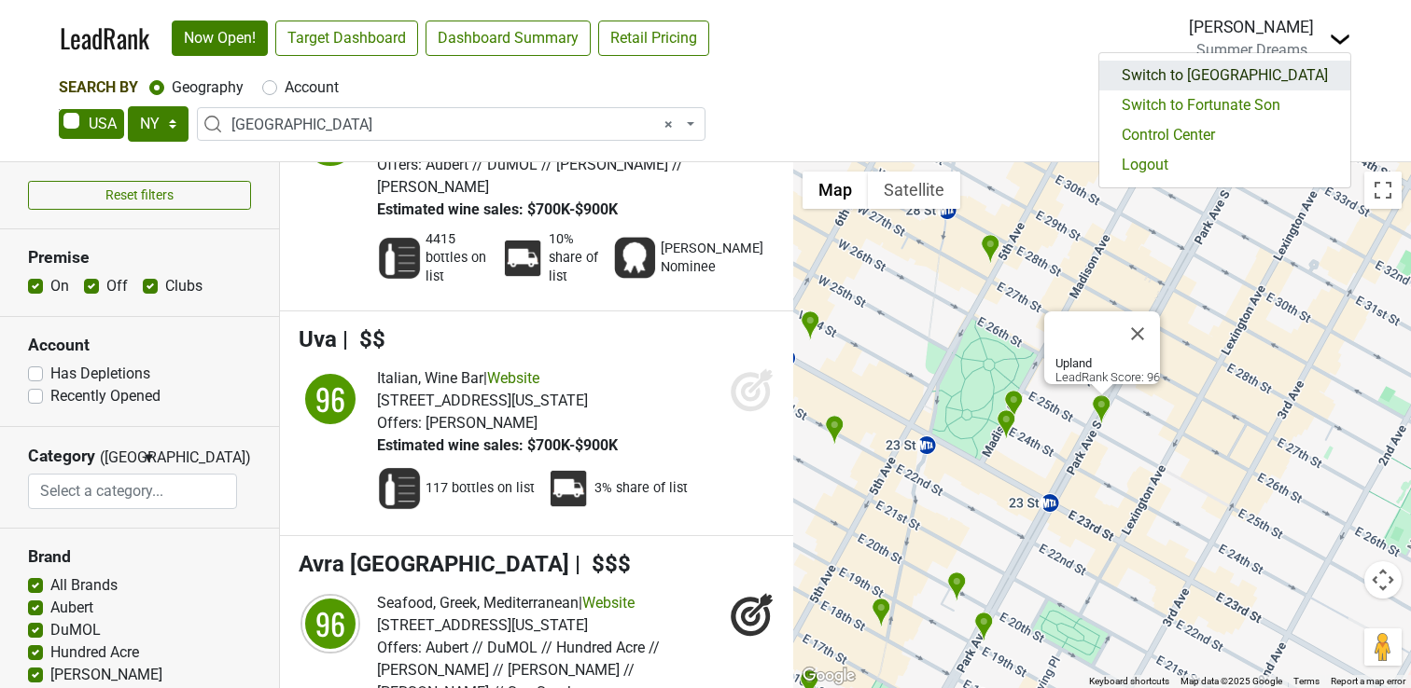
click at [1257, 87] on link "Switch to Hundred Acre" at bounding box center [1224, 76] width 251 height 30
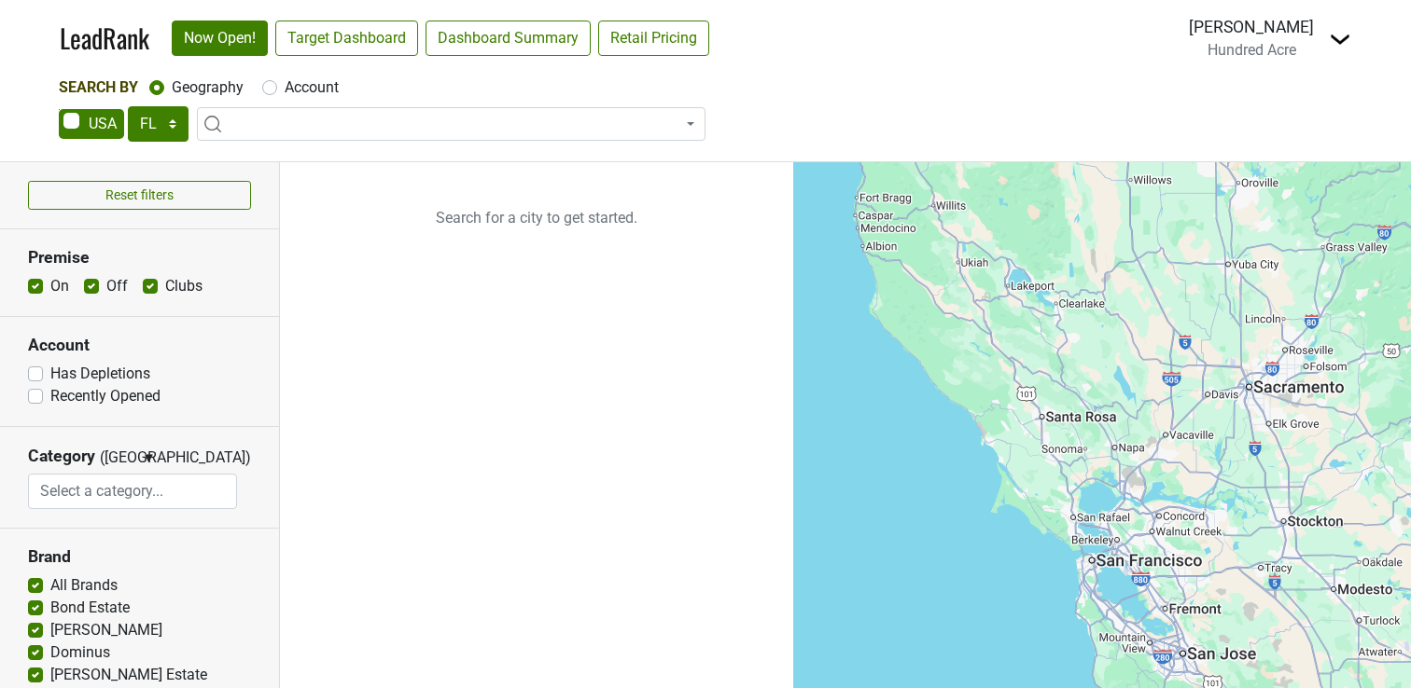
select select "FL"
select select
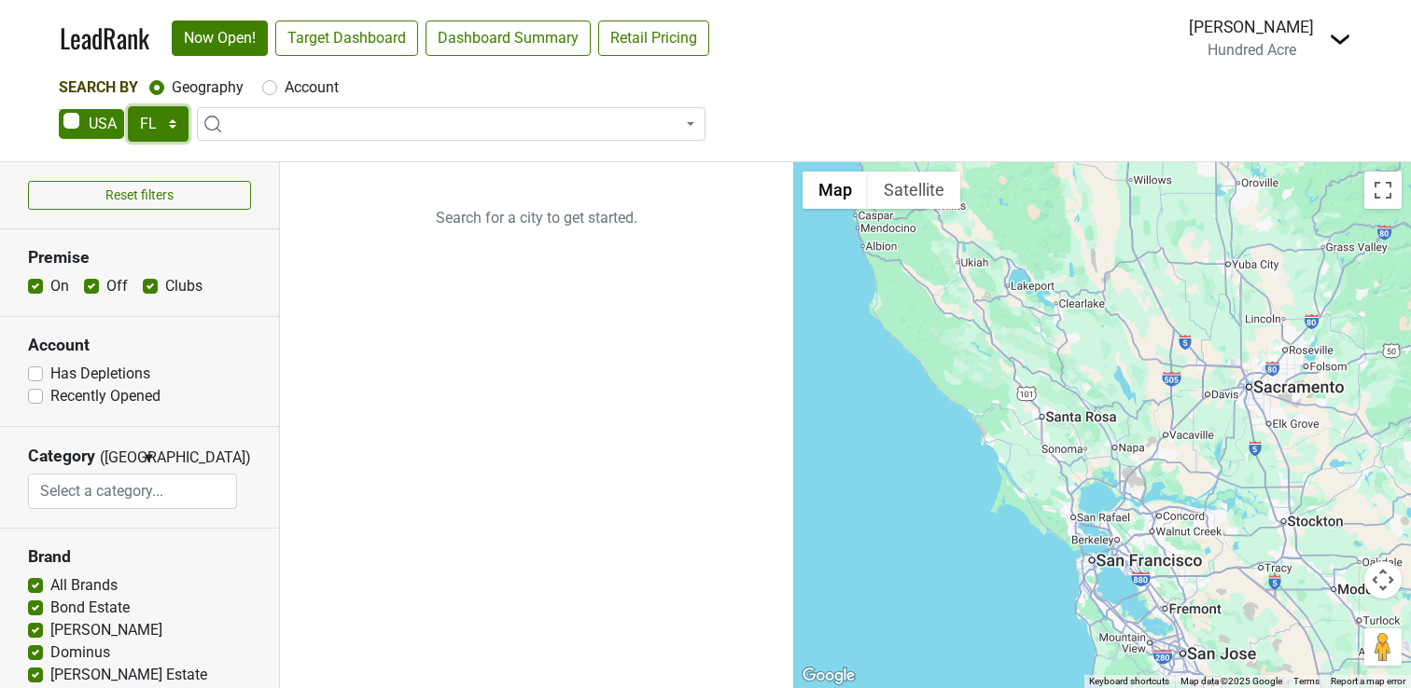
click at [175, 127] on select "AK AL AR AZ CA CO CT DC DE FL [GEOGRAPHIC_DATA] HI IA ID IL IN KS [GEOGRAPHIC_D…" at bounding box center [158, 123] width 61 height 35
select select "NY"
click at [128, 106] on select "AK AL AR AZ CA CO CT DC DE FL [GEOGRAPHIC_DATA] HI IA ID IL IN KS [GEOGRAPHIC_D…" at bounding box center [158, 123] width 61 height 35
click at [285, 86] on label "Account" at bounding box center [312, 87] width 54 height 22
click at [268, 86] on input "Account" at bounding box center [269, 85] width 15 height 19
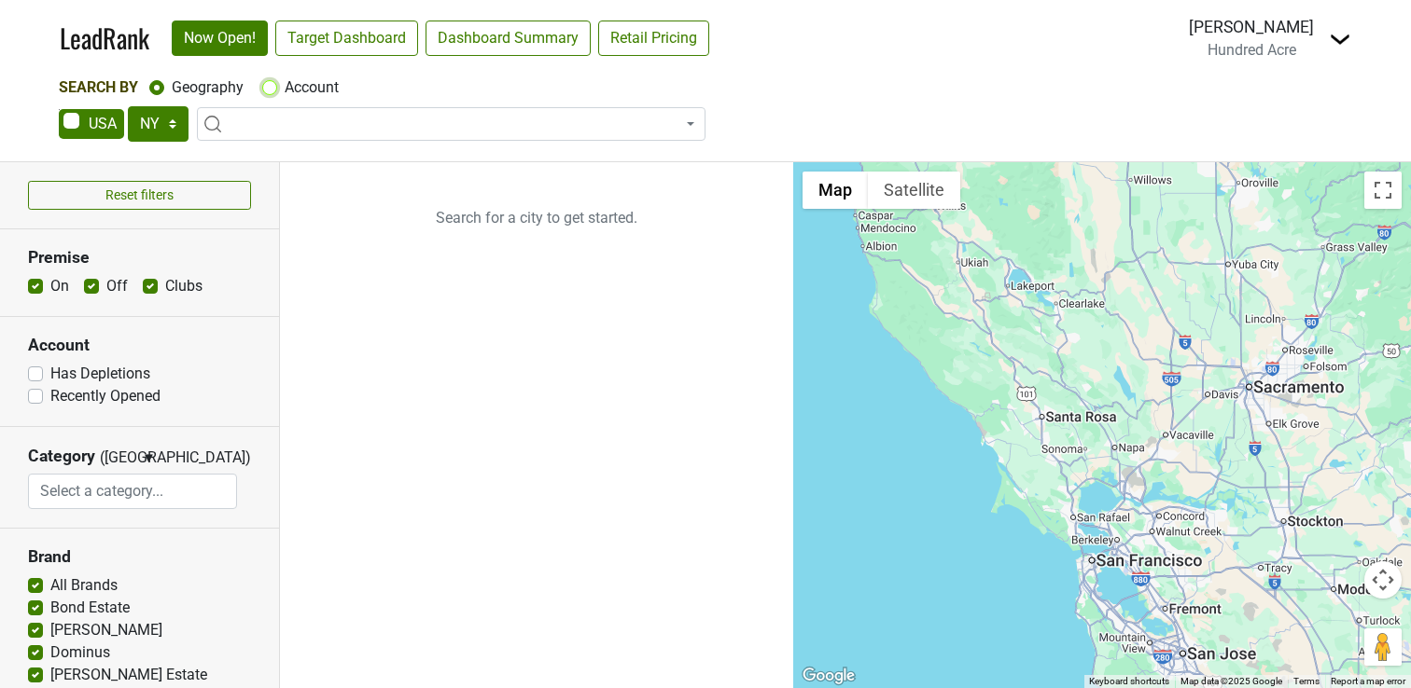
radio input "true"
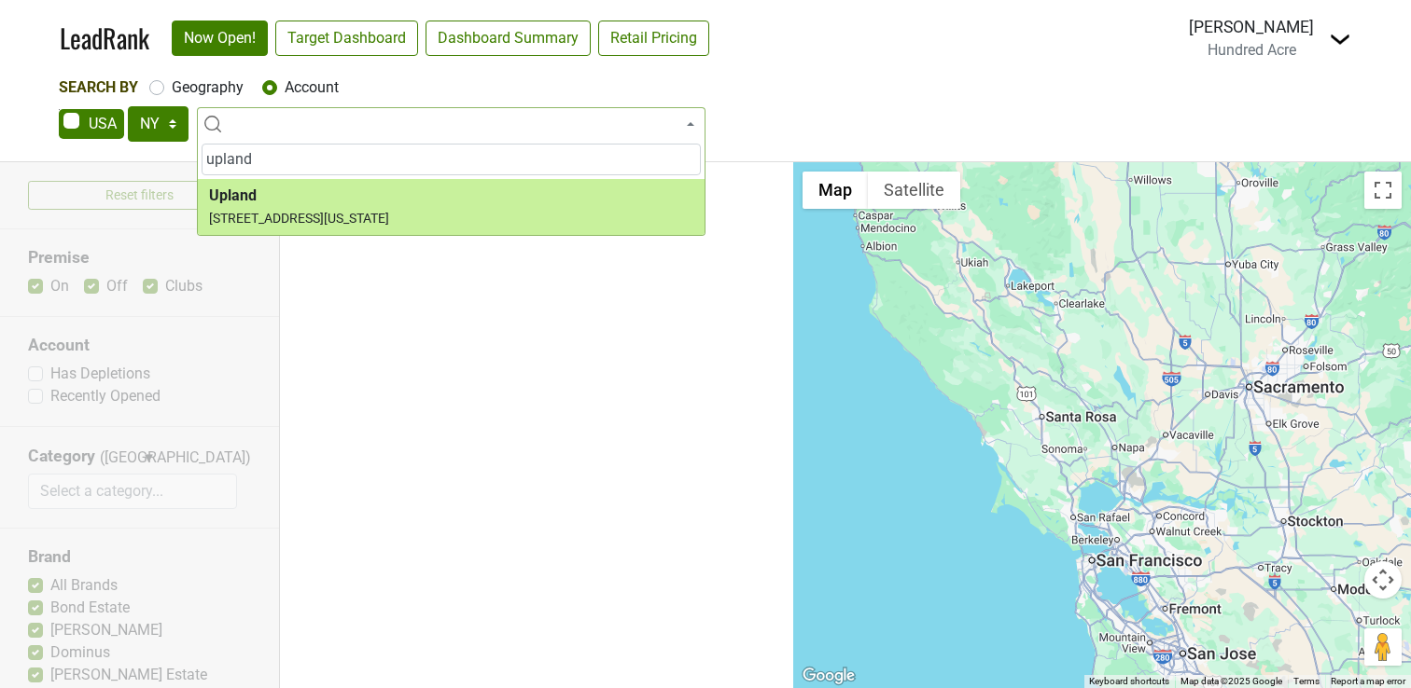
type input "upland"
select select "127020"
